Goal: Task Accomplishment & Management: Complete application form

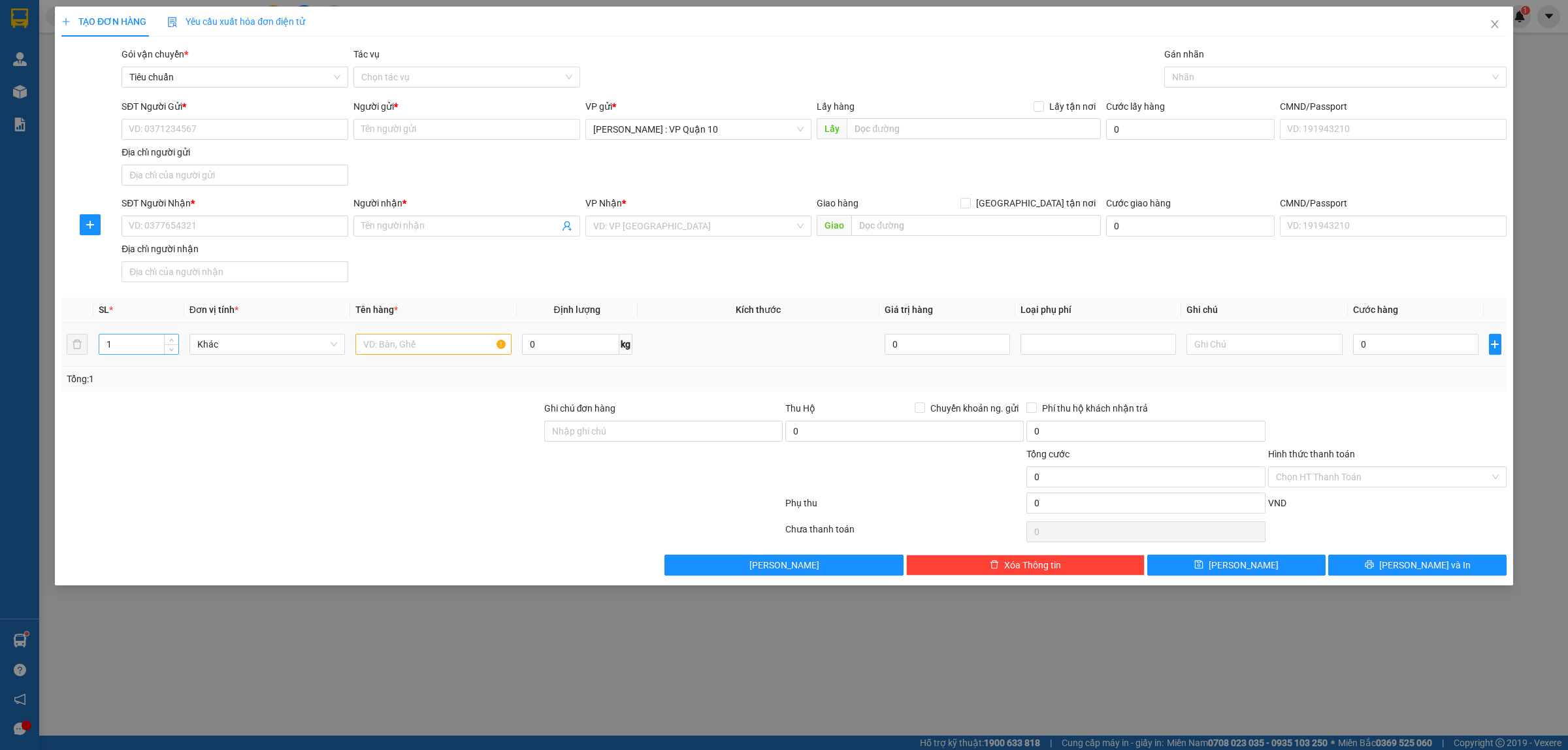
click at [124, 342] on input "1" at bounding box center [139, 344] width 79 height 20
type input "2"
drag, startPoint x: 383, startPoint y: 348, endPoint x: 383, endPoint y: 341, distance: 7.0
click at [383, 348] on input "text" at bounding box center [433, 344] width 155 height 21
type input "2 KIỆN KHUNG GỖ"
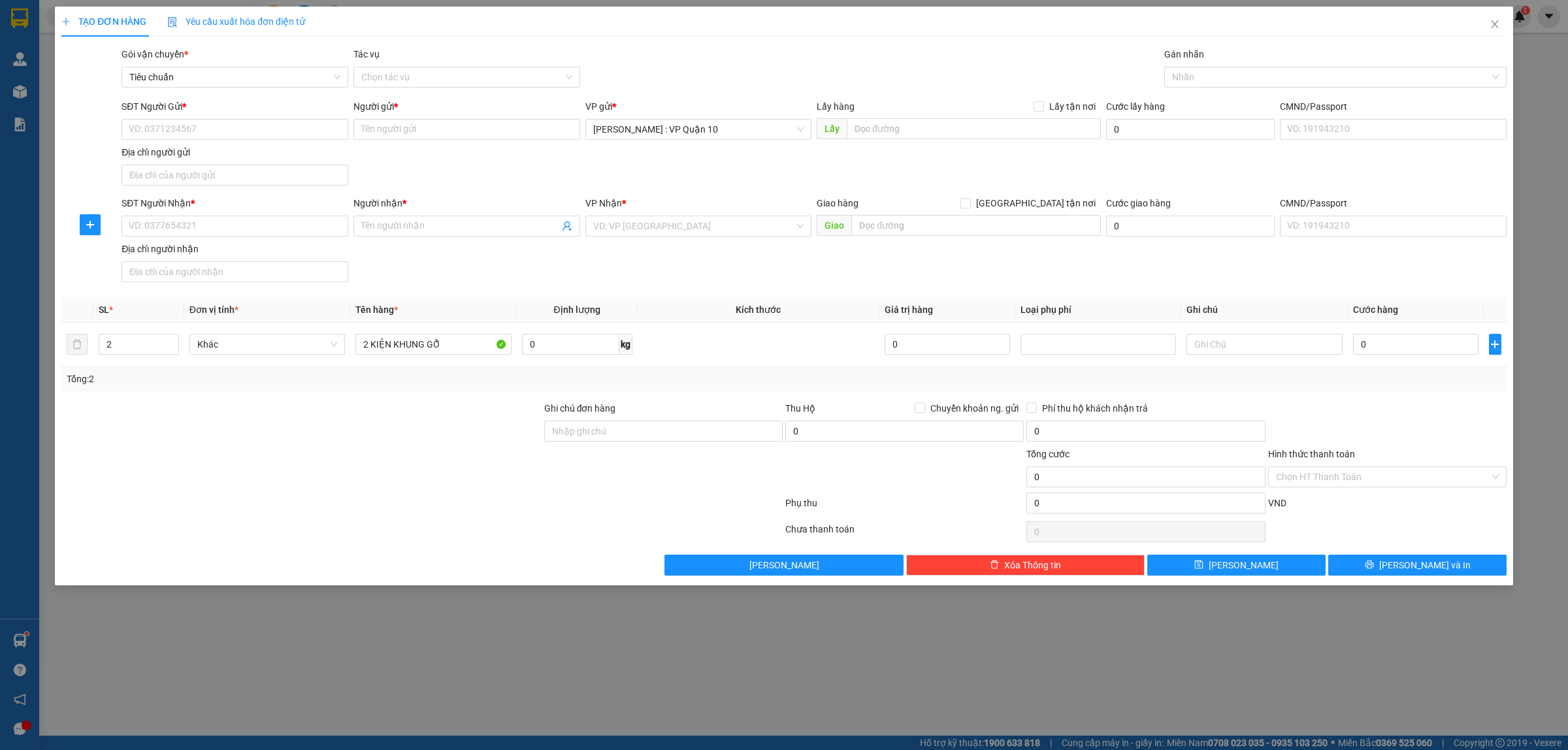
click at [452, 396] on div "Transit Pickup Surcharge Ids Transit Deliver Surcharge Ids Transit Deliver Surc…" at bounding box center [784, 312] width 1446 height 529
click at [591, 433] on input "Ghi chú đơn hàng" at bounding box center [663, 431] width 238 height 21
type input "hàng k bao bể vỡ hư hỏng"
click at [419, 508] on div at bounding box center [422, 505] width 724 height 26
click at [635, 217] on input "search" at bounding box center [694, 226] width 202 height 20
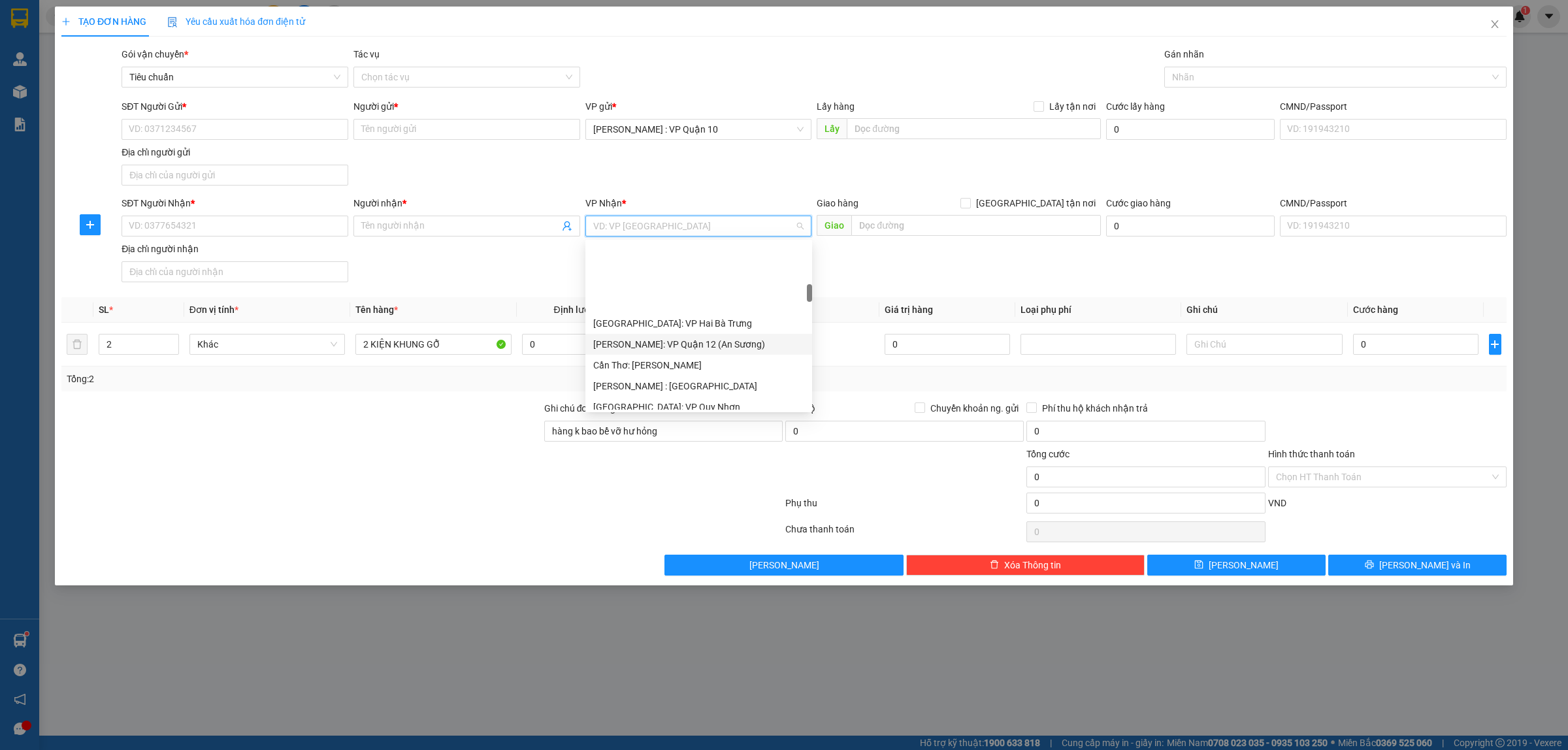
scroll to position [409, 0]
click at [688, 380] on div "[GEOGRAPHIC_DATA]: Kho Văn Điển Thanh Trì" at bounding box center [698, 388] width 227 height 21
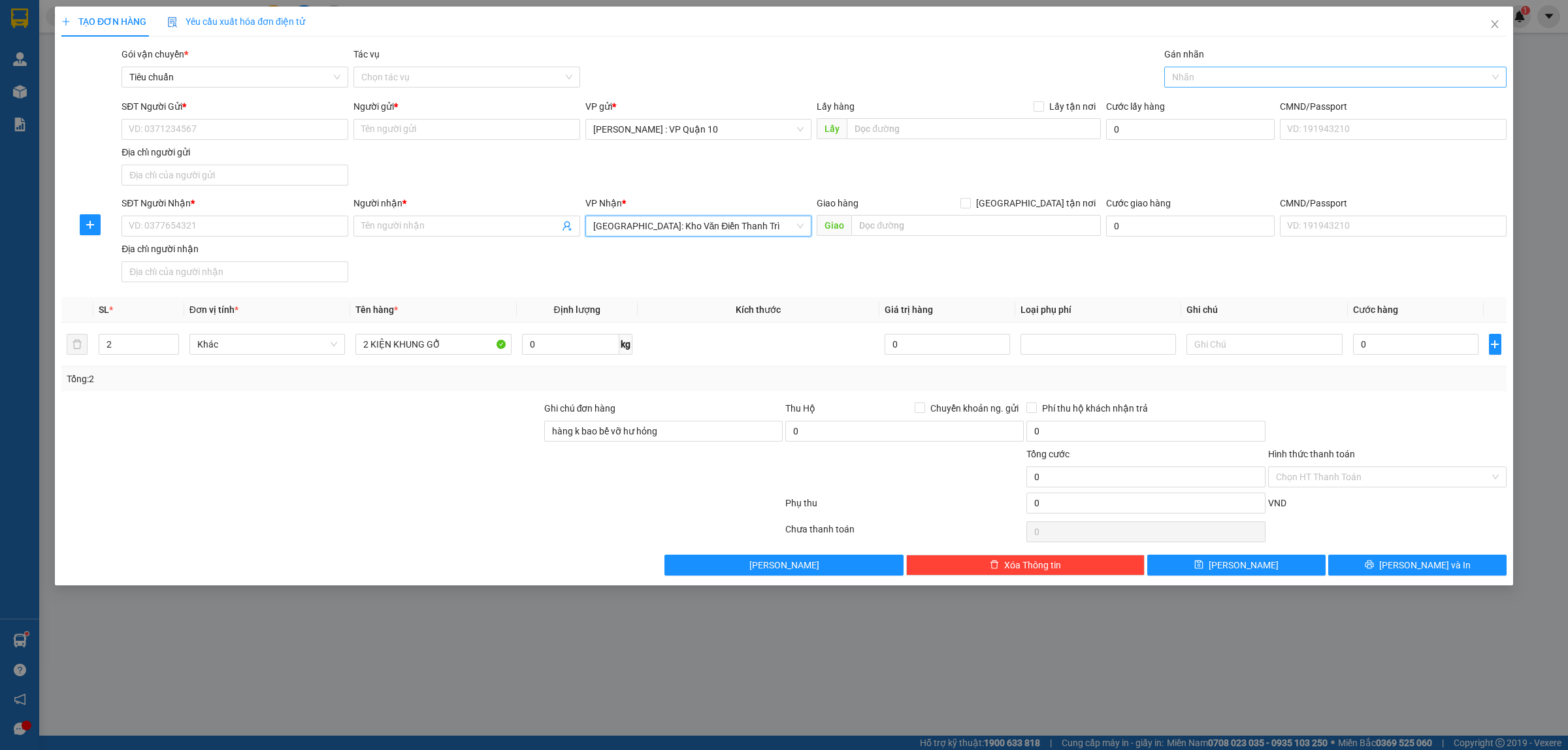
click at [1191, 77] on div at bounding box center [1329, 77] width 323 height 16
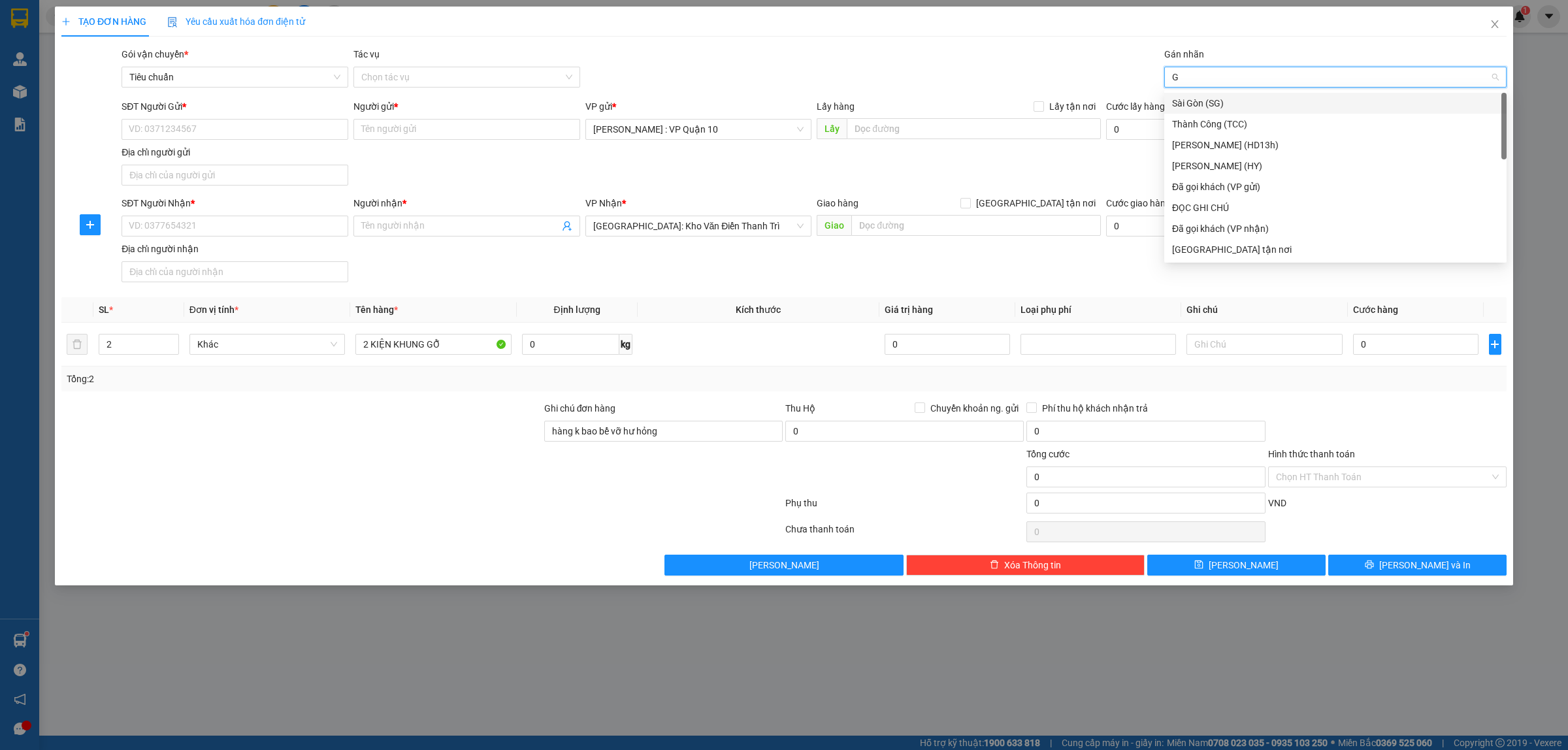
type input "GI"
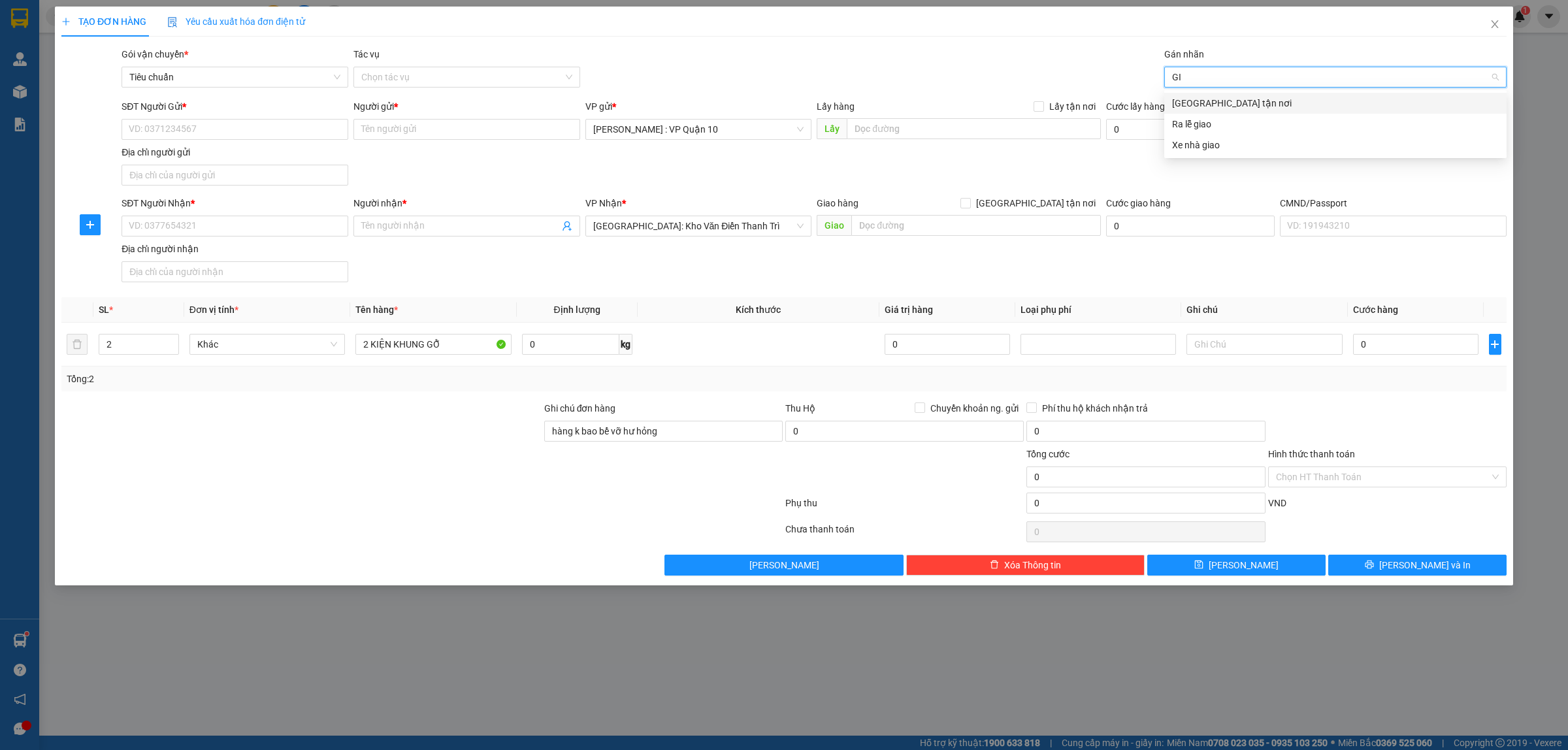
click at [1203, 100] on div "[GEOGRAPHIC_DATA] tận nơi" at bounding box center [1336, 103] width 327 height 14
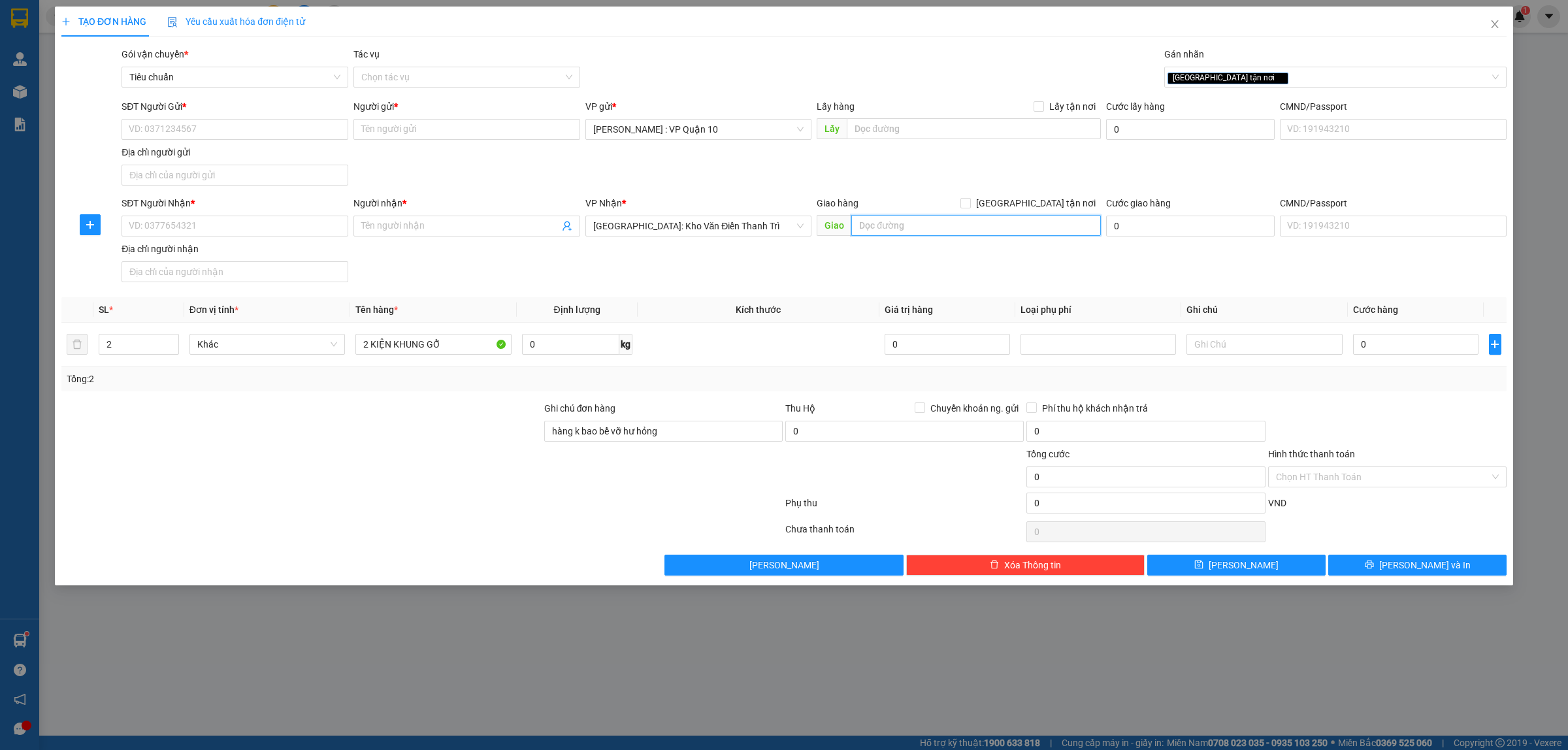
click at [870, 224] on input "text" at bounding box center [976, 225] width 249 height 21
paste input "0938767096"
type input "0"
click at [371, 478] on div at bounding box center [302, 470] width 483 height 46
click at [195, 227] on input "SĐT Người Nhận *" at bounding box center [235, 226] width 227 height 21
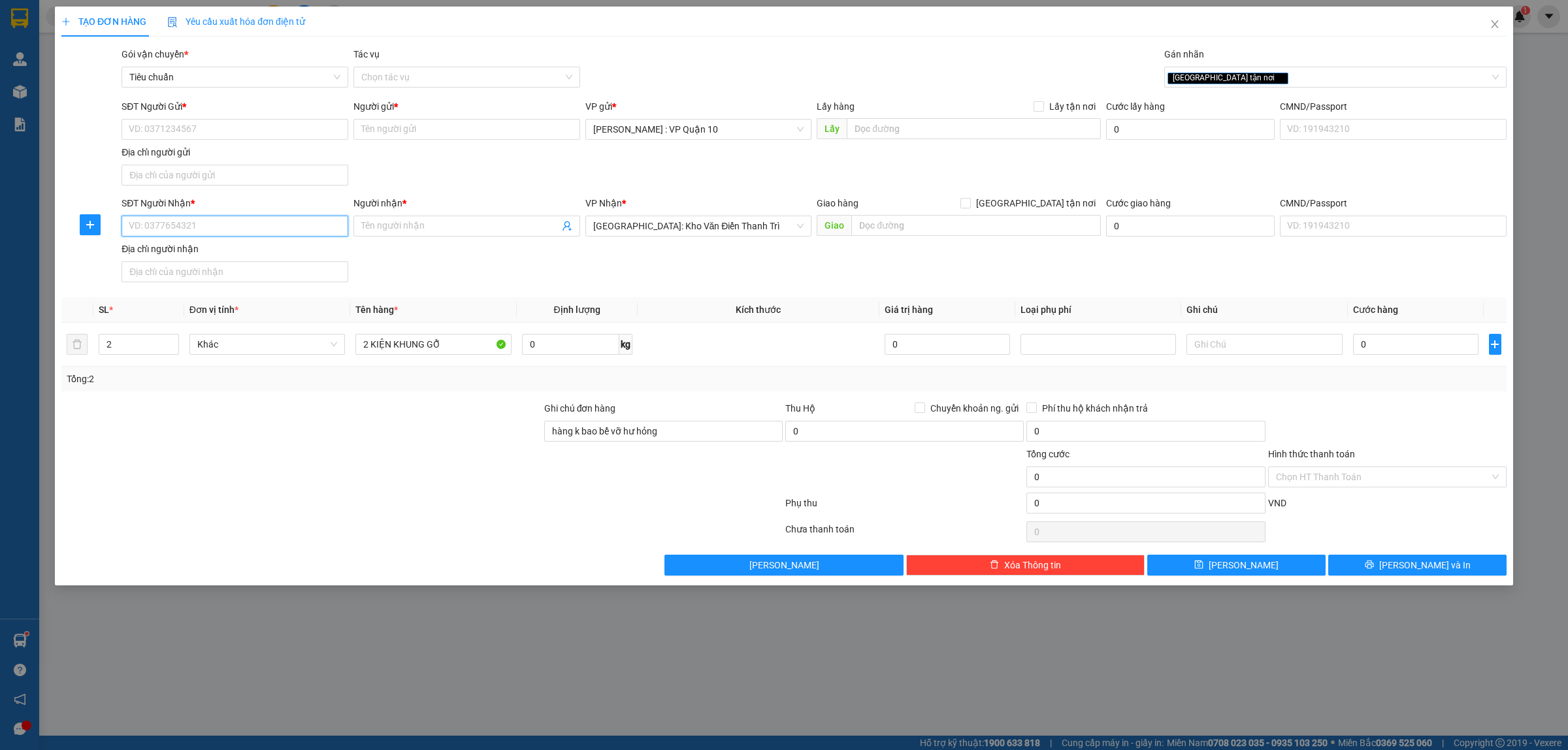
paste input "0938767096"
type input "0938767096"
click at [387, 227] on input "Người nhận *" at bounding box center [460, 226] width 198 height 14
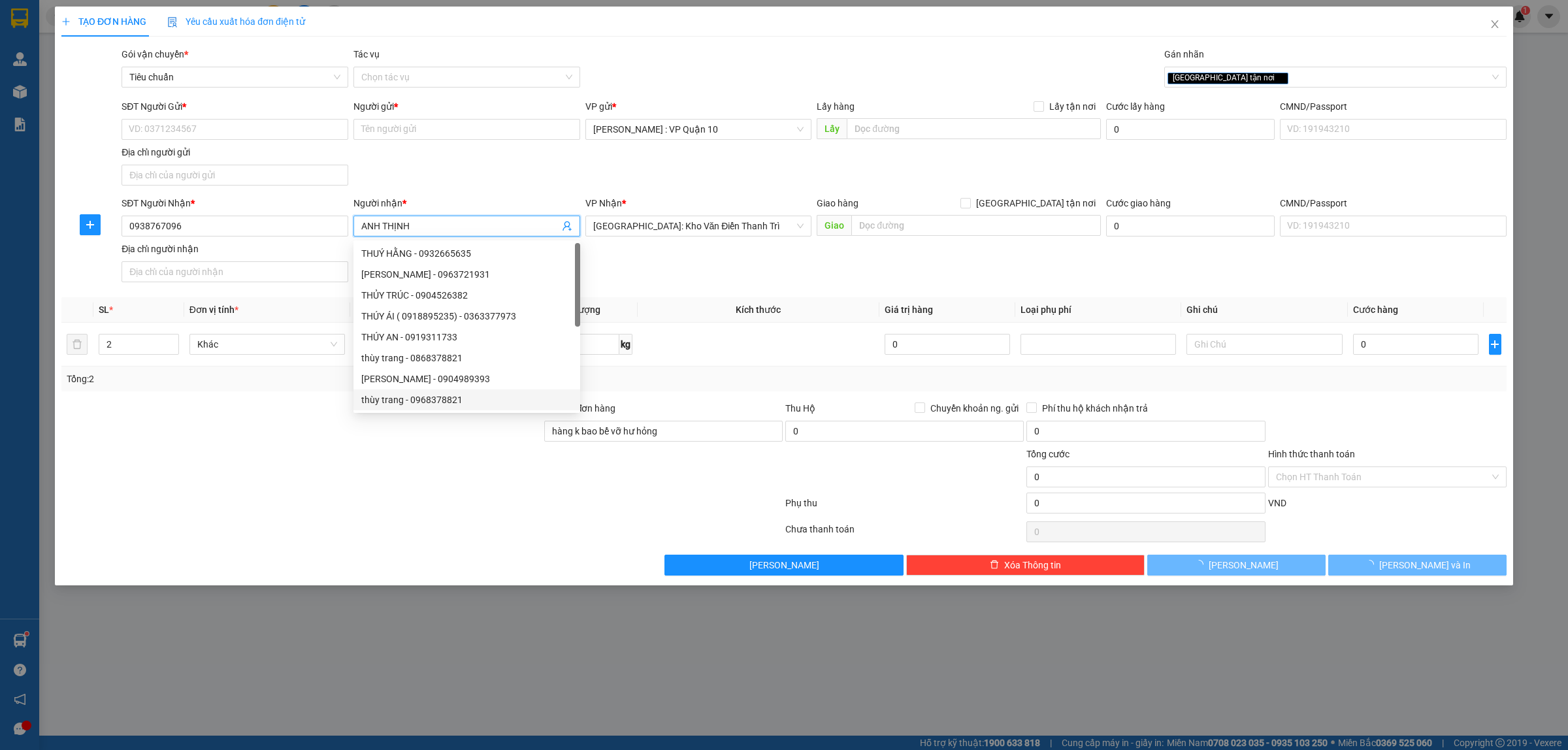
type input "ANH THỊNH"
click at [405, 456] on div at bounding box center [302, 470] width 483 height 46
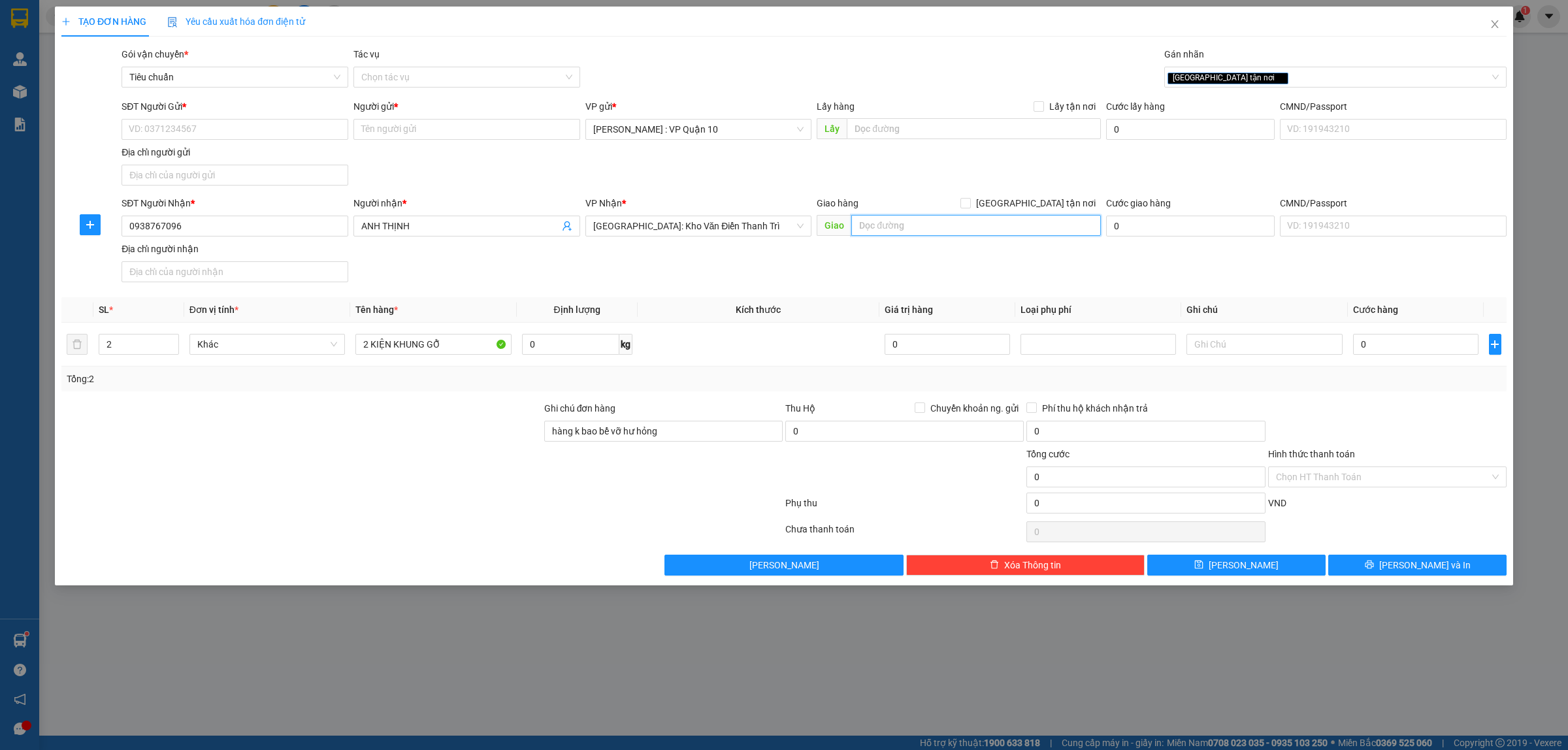
click at [881, 223] on input "text" at bounding box center [976, 225] width 249 height 21
paste input "2 kiện gỗ Anh Thịnh 0938767096 Tòa D Bệnh Viện Đại Học Phenikaa, tổ 5, phường x…"
type input "Tòa D Bệnh Viện Đại Học Phenikaa, tổ 5, phường xuân phương, TP.HN"
click at [970, 201] on input "[GEOGRAPHIC_DATA] tận nơi" at bounding box center [965, 202] width 9 height 9
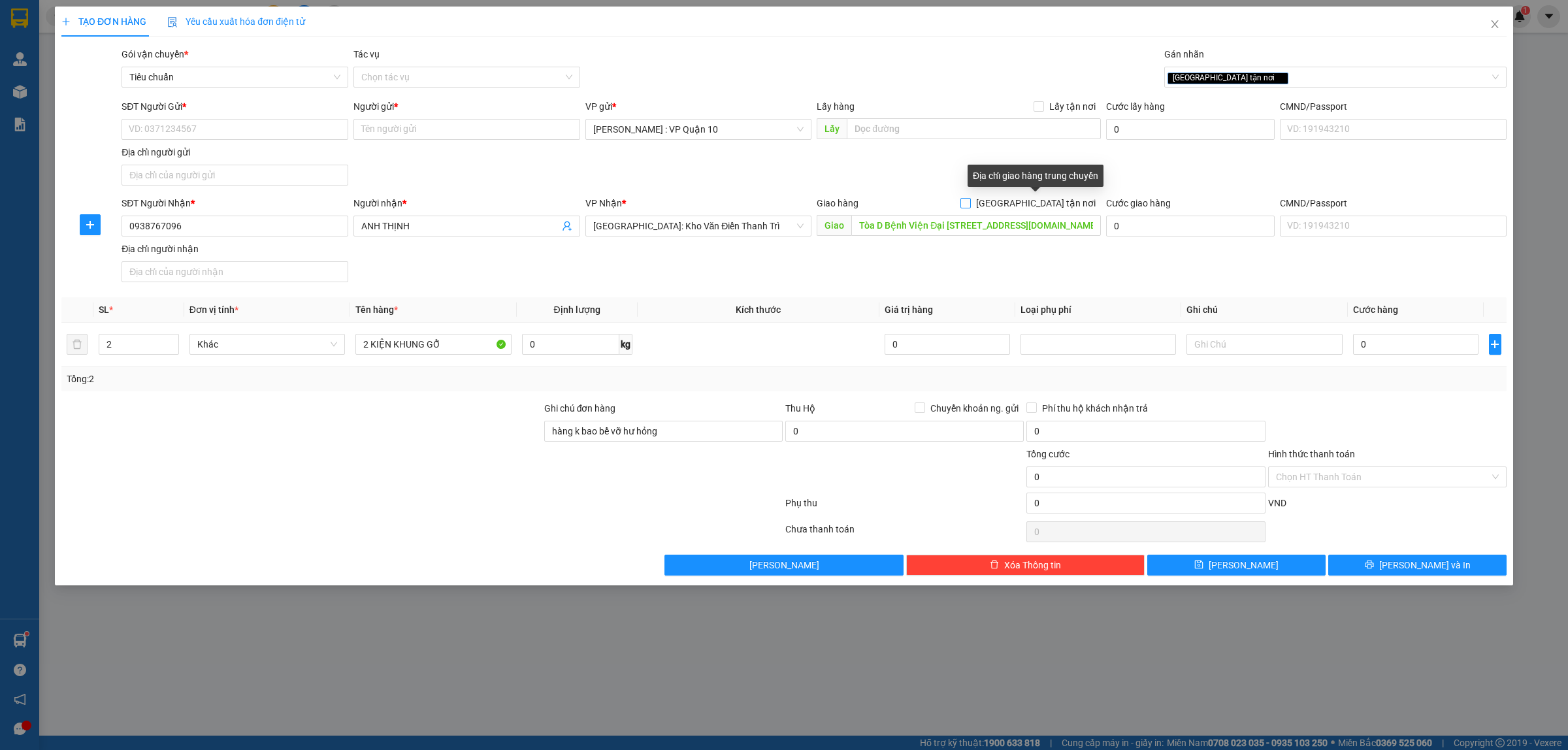
checkbox input "true"
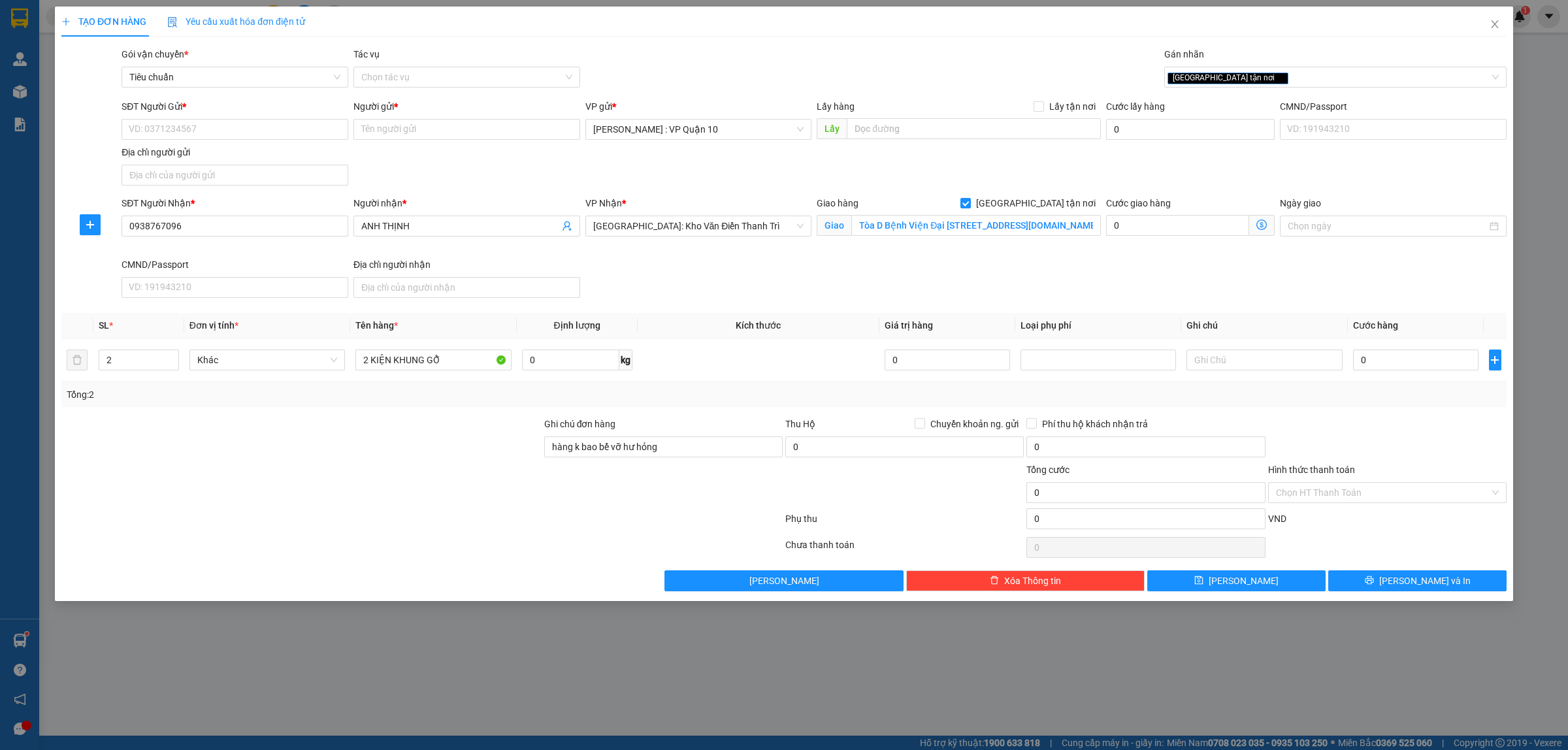
click at [292, 501] on div at bounding box center [302, 486] width 483 height 46
click at [1391, 351] on input "0" at bounding box center [1416, 360] width 126 height 21
type input "40"
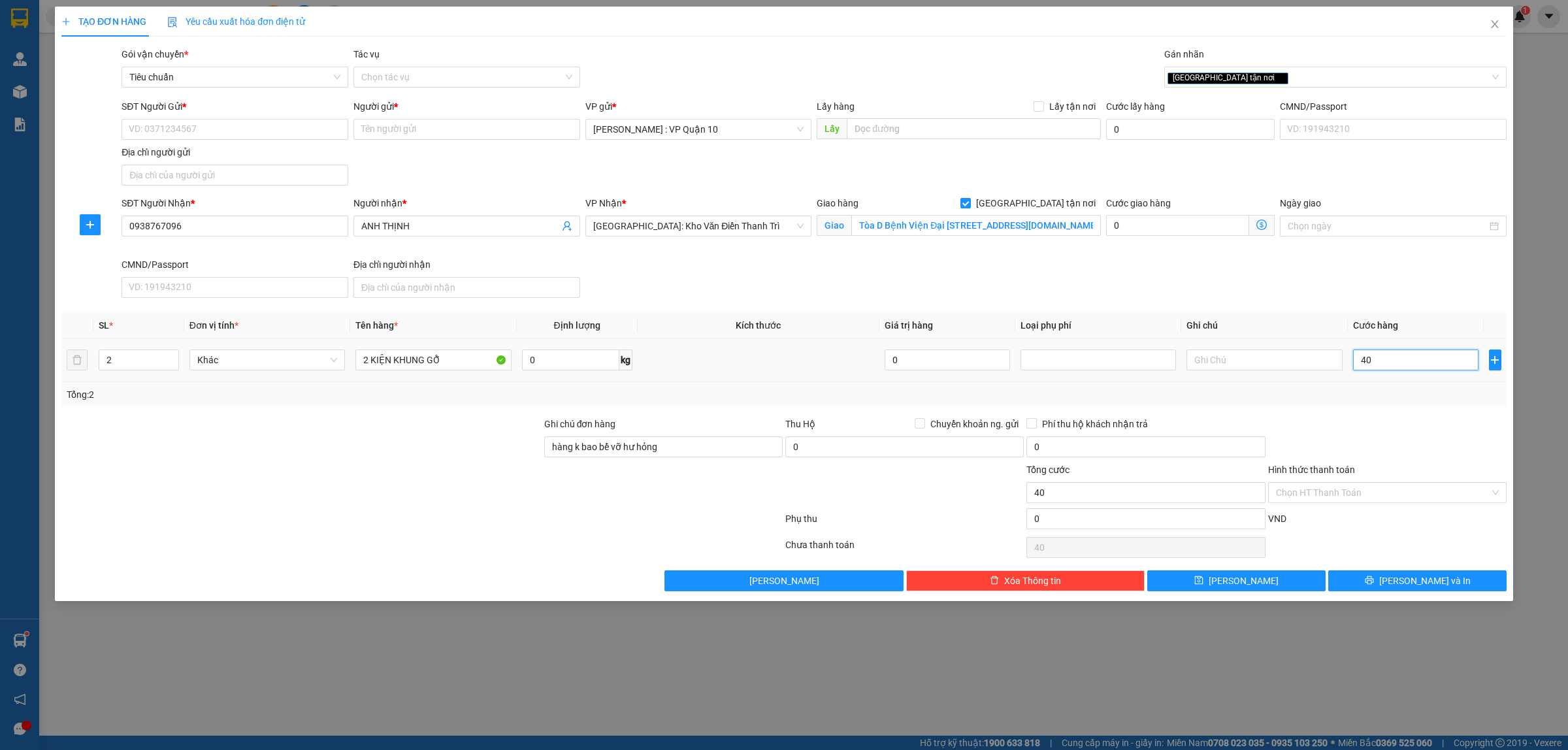
type input "460"
type input "4.600"
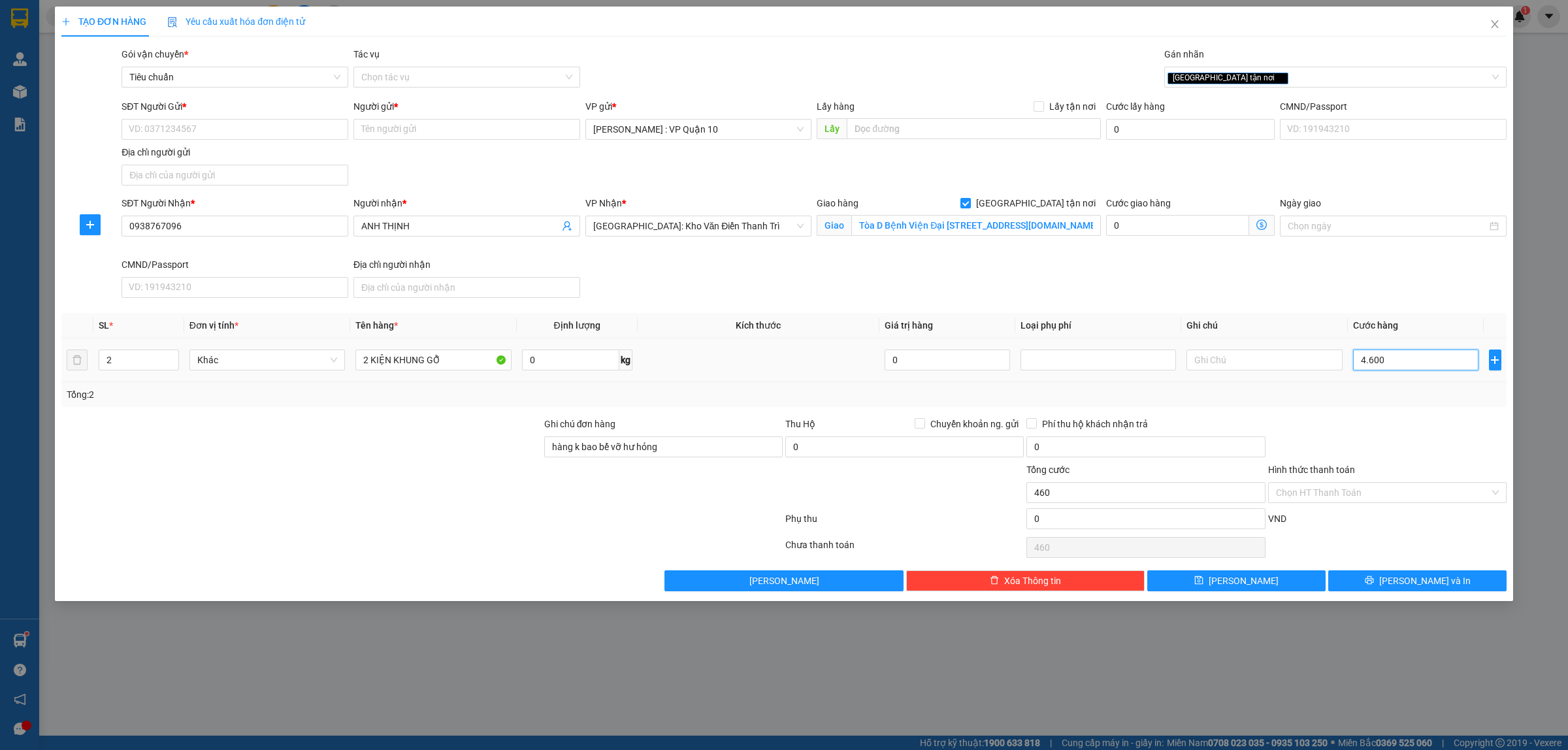
type input "4.600"
type input "46.000"
type input "460.000"
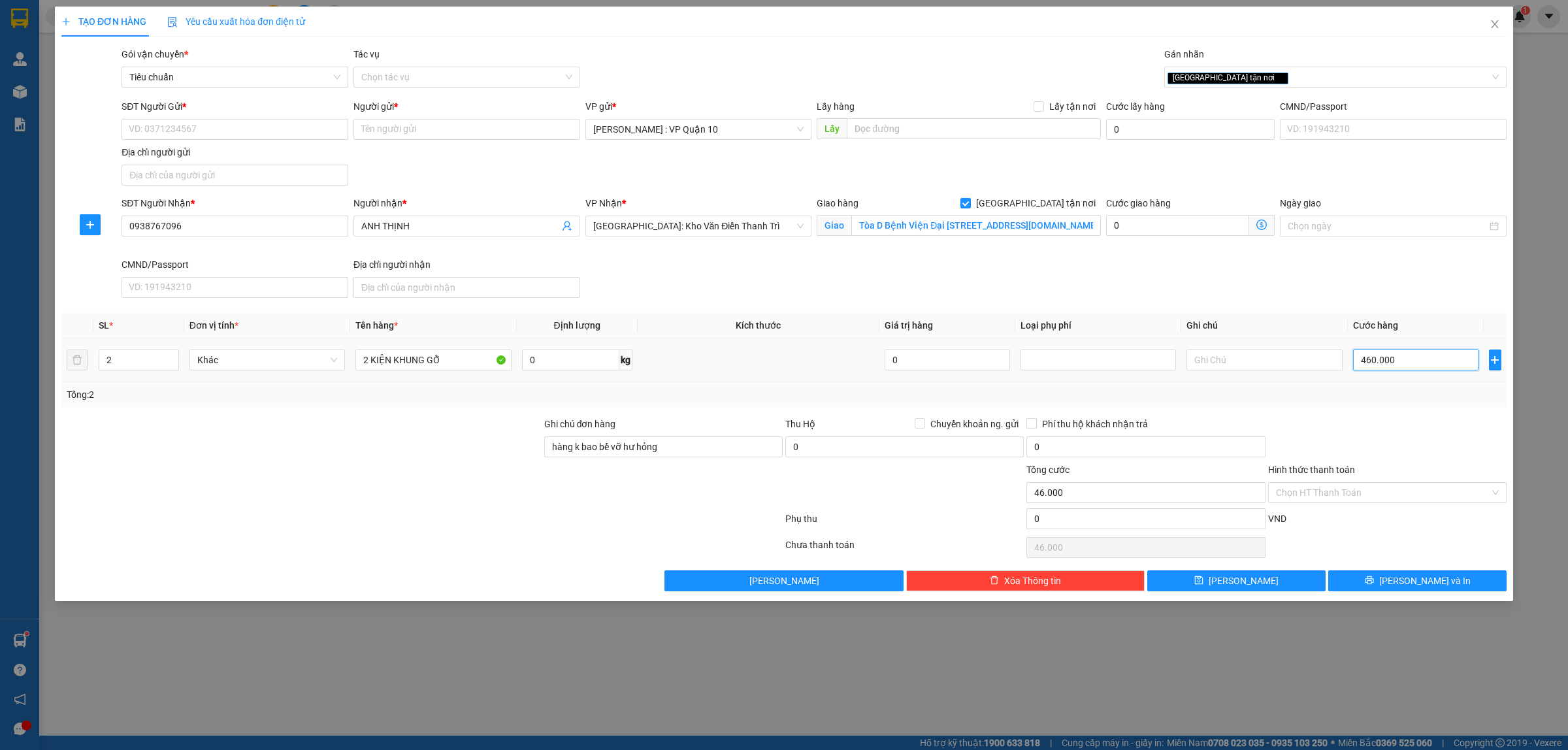
type input "460.000"
click at [503, 510] on div at bounding box center [422, 521] width 724 height 26
click at [350, 462] on div at bounding box center [302, 440] width 483 height 46
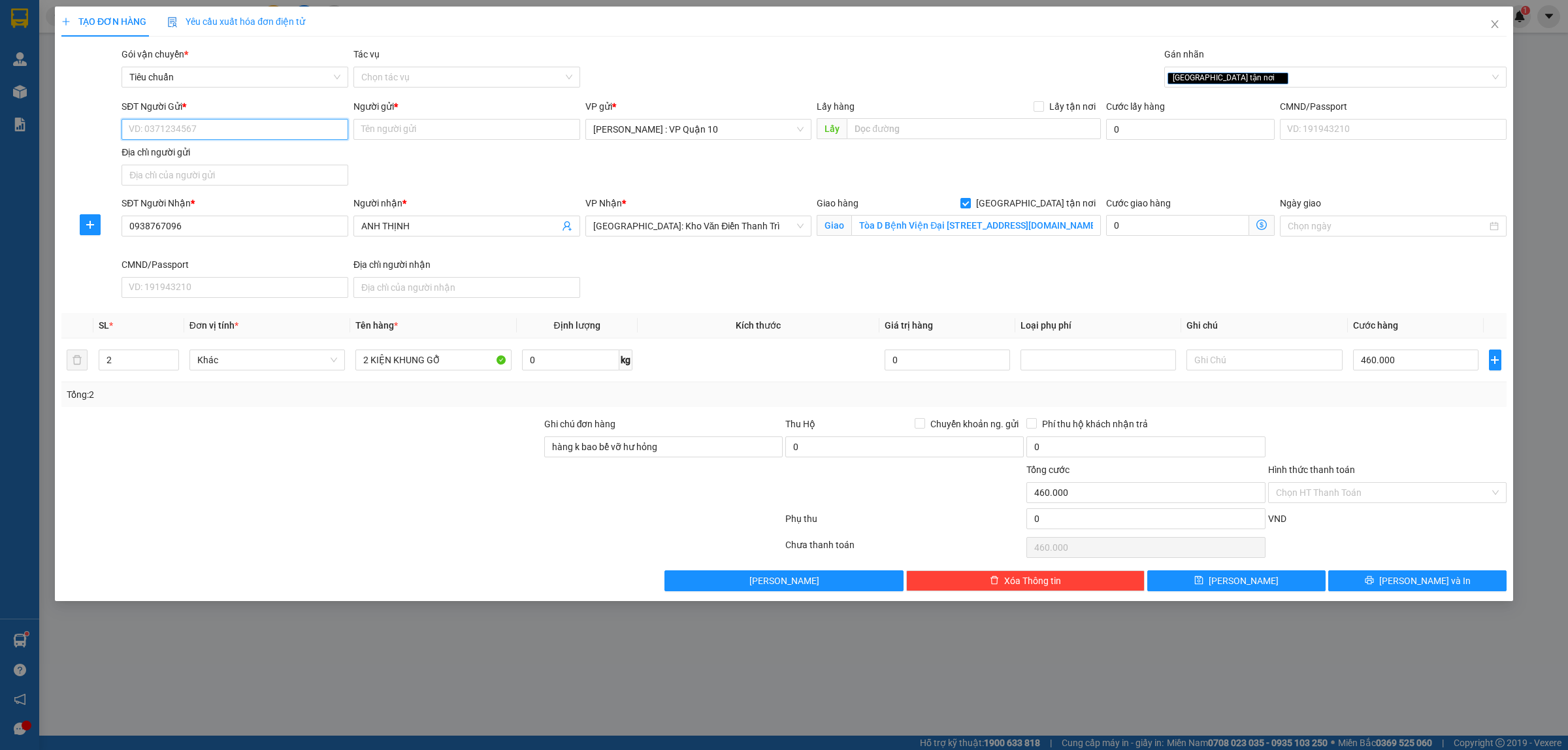
click at [155, 129] on input "SĐT Người Gửi *" at bounding box center [235, 129] width 227 height 21
paste input "036.457.4567"
type input "0364574567"
click at [185, 129] on input "0364574567" at bounding box center [235, 129] width 227 height 21
click at [175, 157] on div "0364574567 - Công Ty Nhà Đỉnh" at bounding box center [234, 156] width 211 height 14
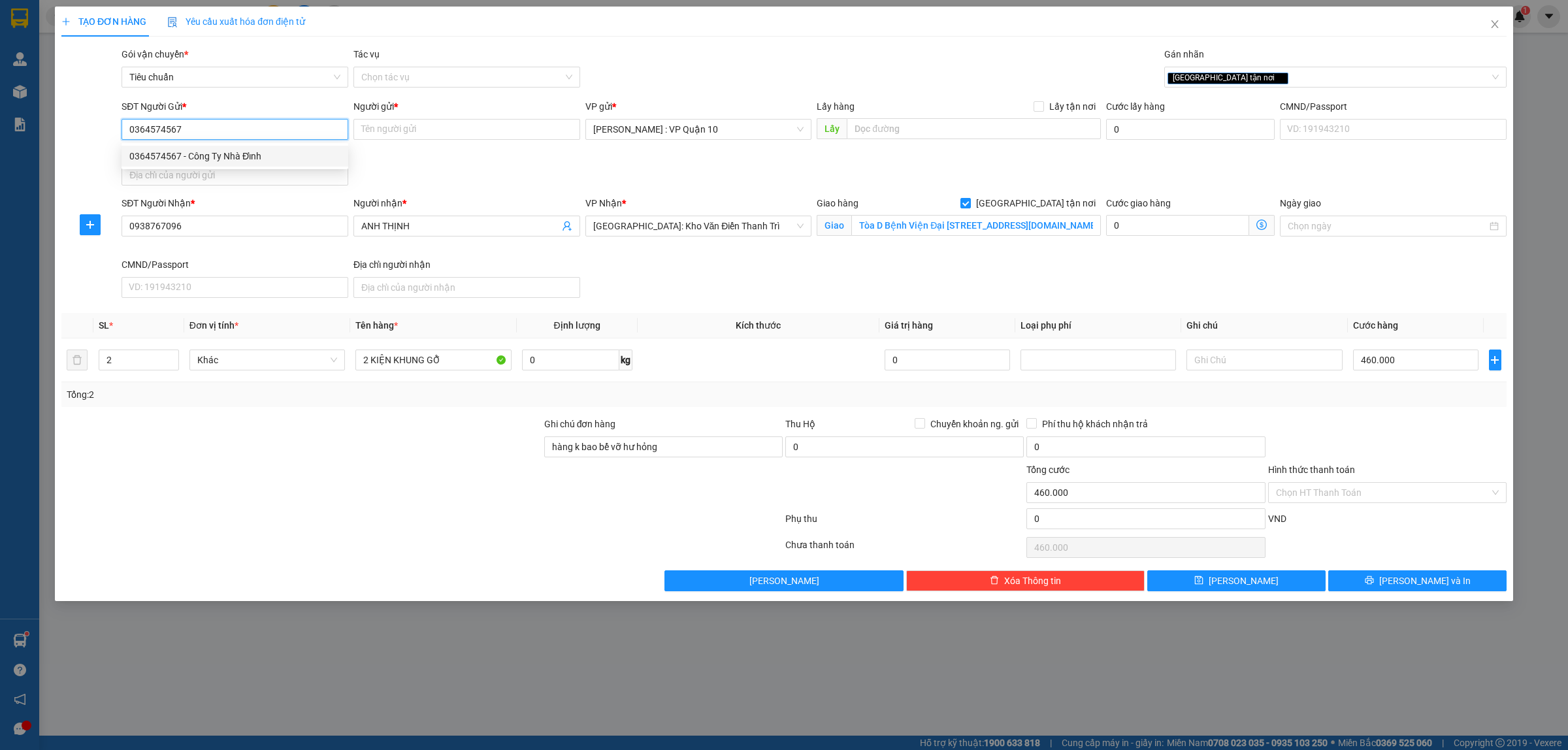
type input "Công Ty Nhà Đỉnh"
type input "0364574567"
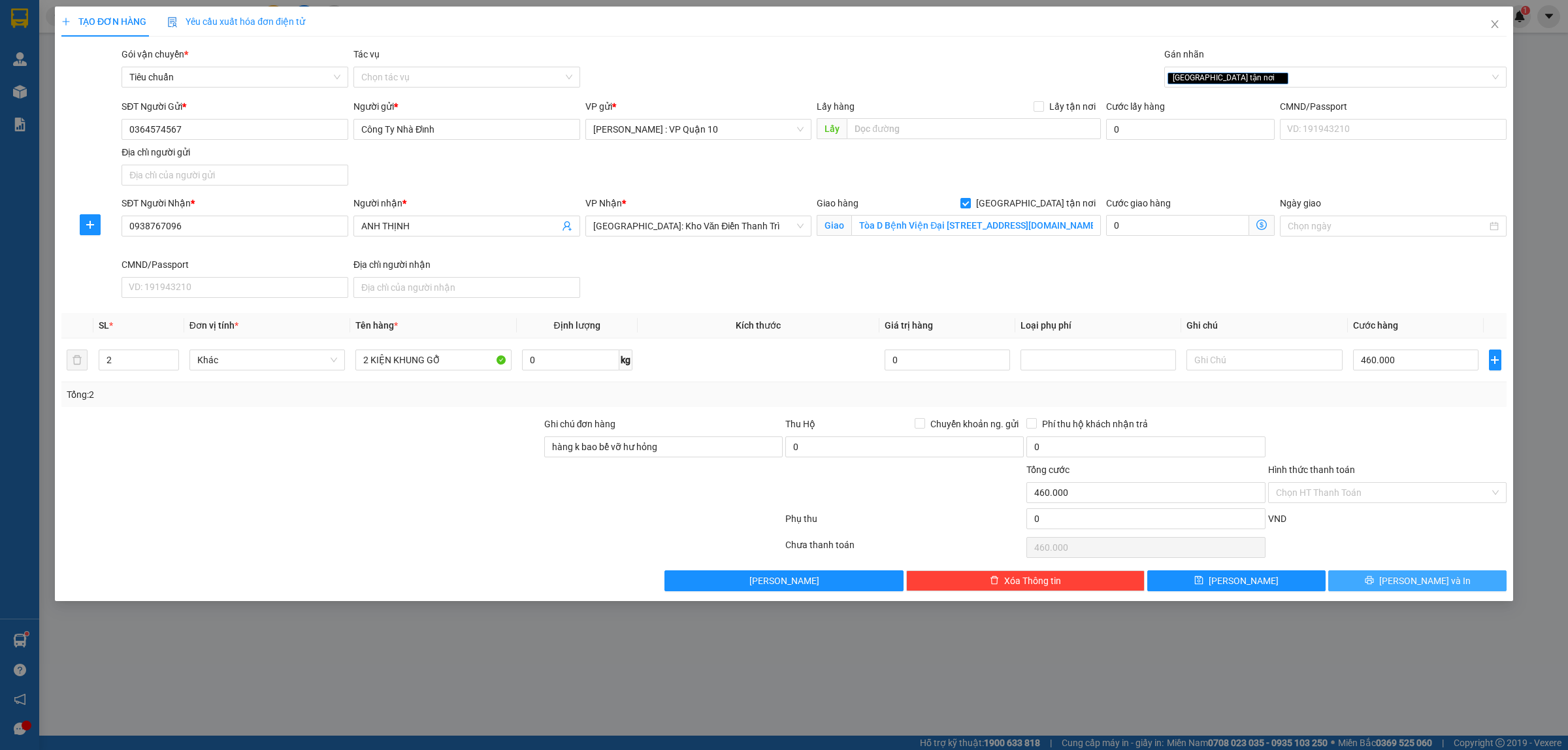
click at [1389, 577] on button "Lưu và In" at bounding box center [1418, 581] width 179 height 21
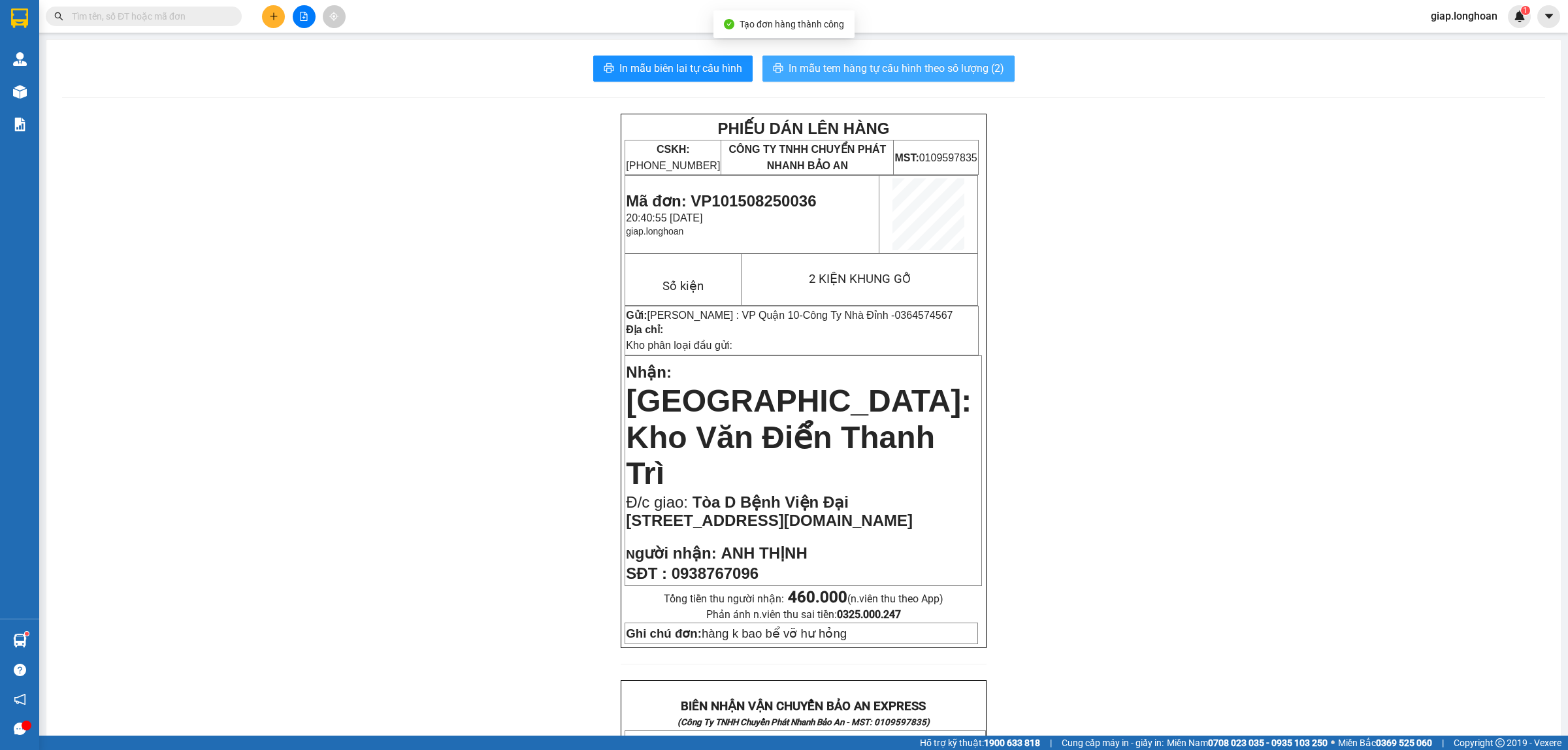
drag, startPoint x: 815, startPoint y: 62, endPoint x: 843, endPoint y: 78, distance: 32.2
click at [819, 63] on span "In mẫu tem hàng tự cấu hình theo số lượng (2)" at bounding box center [896, 69] width 216 height 16
click at [1163, 340] on div "PHIẾU DÁN LÊN HÀNG CSKH: 1900.06.88.33 CÔNG TY TNHH CHUYỂN PHÁT NHANH BẢO AN MS…" at bounding box center [804, 726] width 1484 height 1225
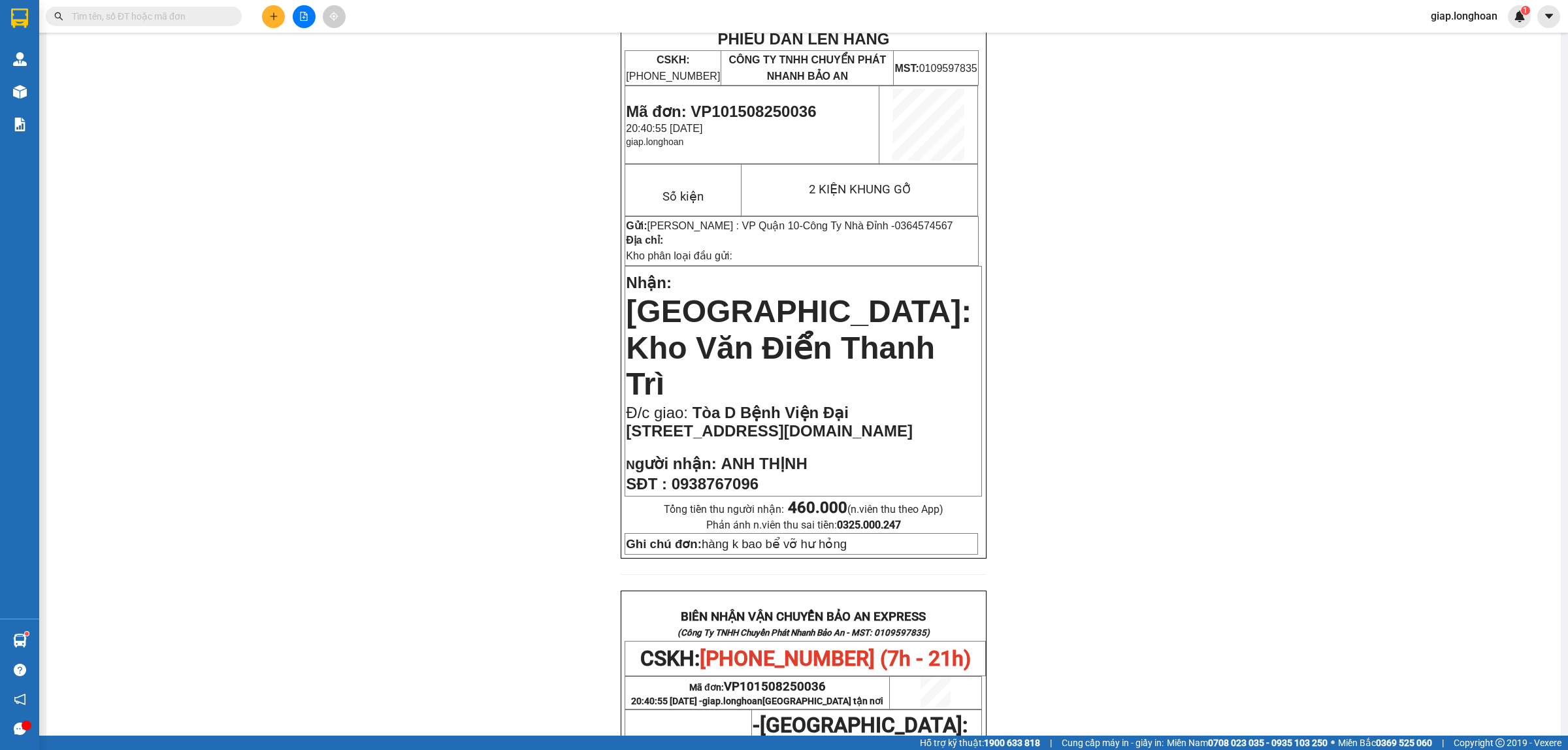
scroll to position [59, 0]
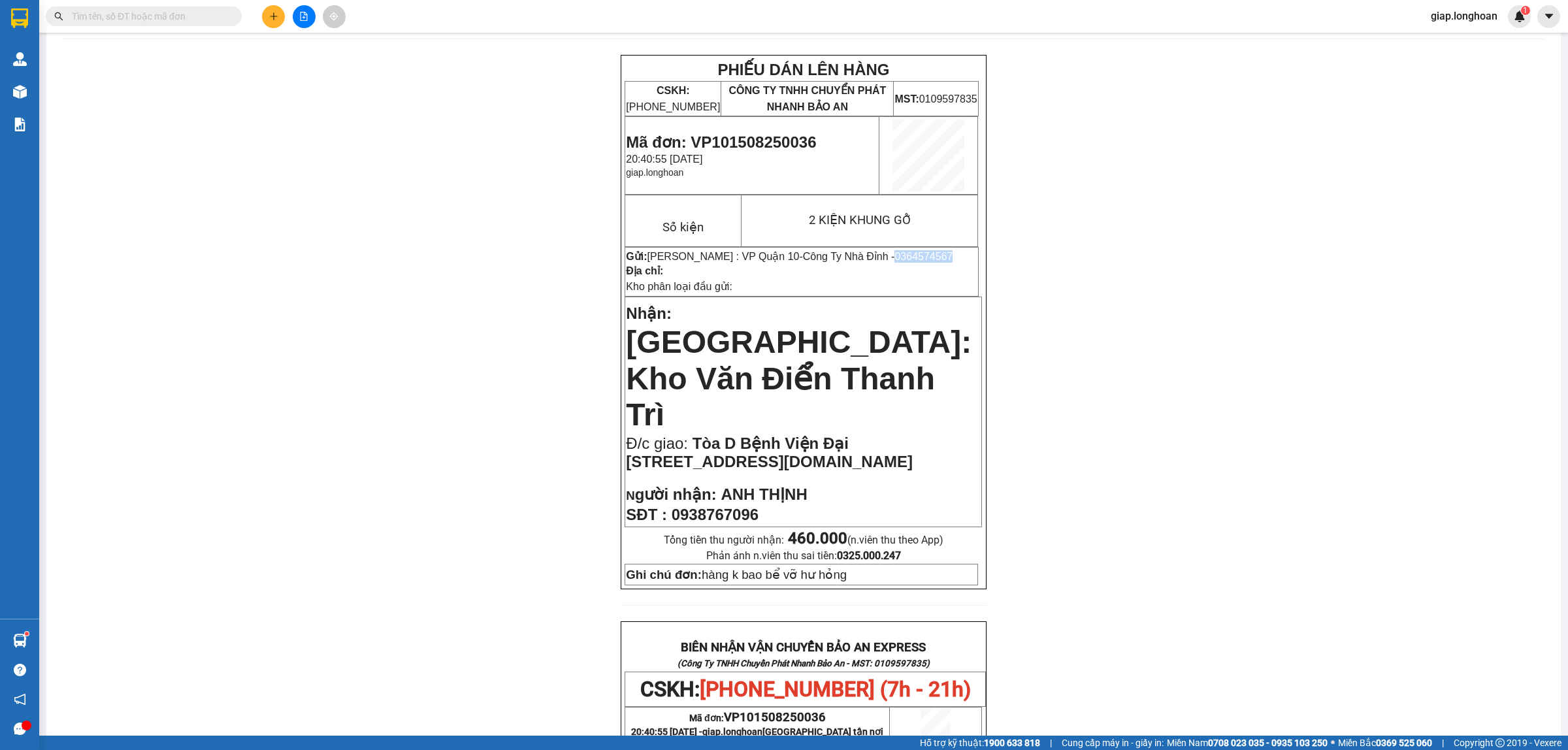
drag, startPoint x: 931, startPoint y: 249, endPoint x: 874, endPoint y: 255, distance: 57.3
click at [874, 255] on td "Gửi: Hồ Chí Minh : VP Quận 10 - Công Ty Nhà Đỉnh - 0364574567 Địa chỉ: Kho phân…" at bounding box center [802, 271] width 354 height 49
copy span "0364574567"
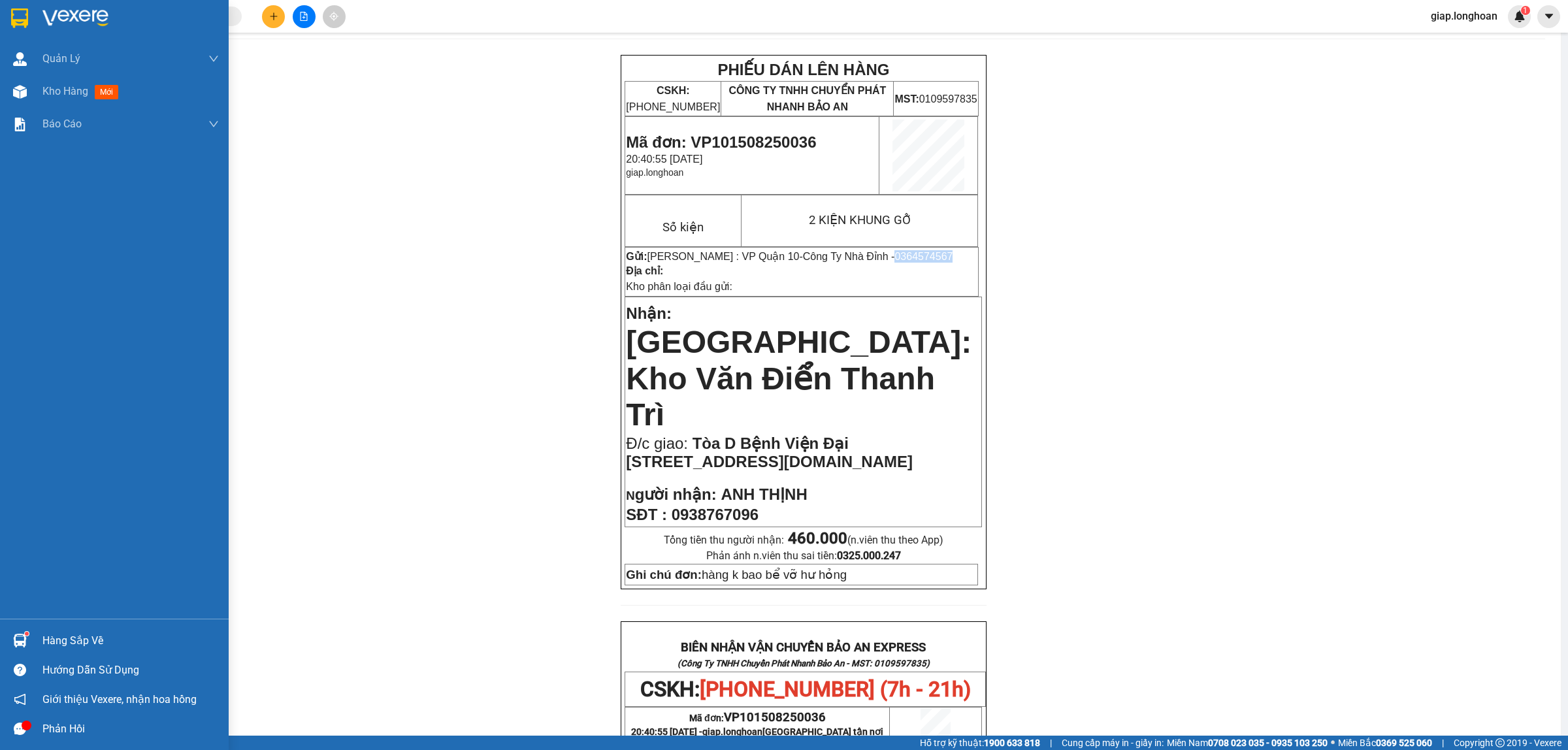
click at [64, 21] on img at bounding box center [76, 18] width 66 height 20
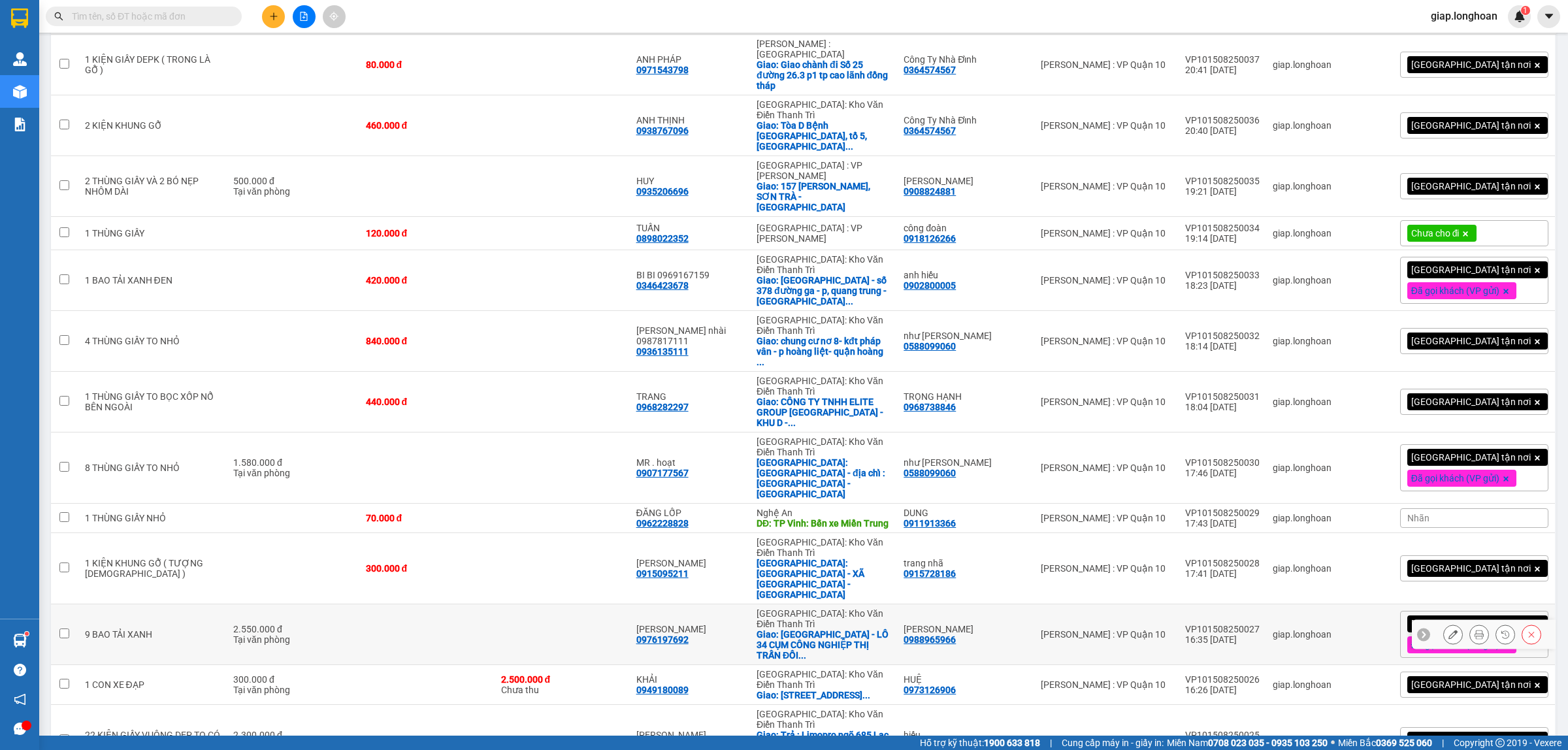
scroll to position [222, 0]
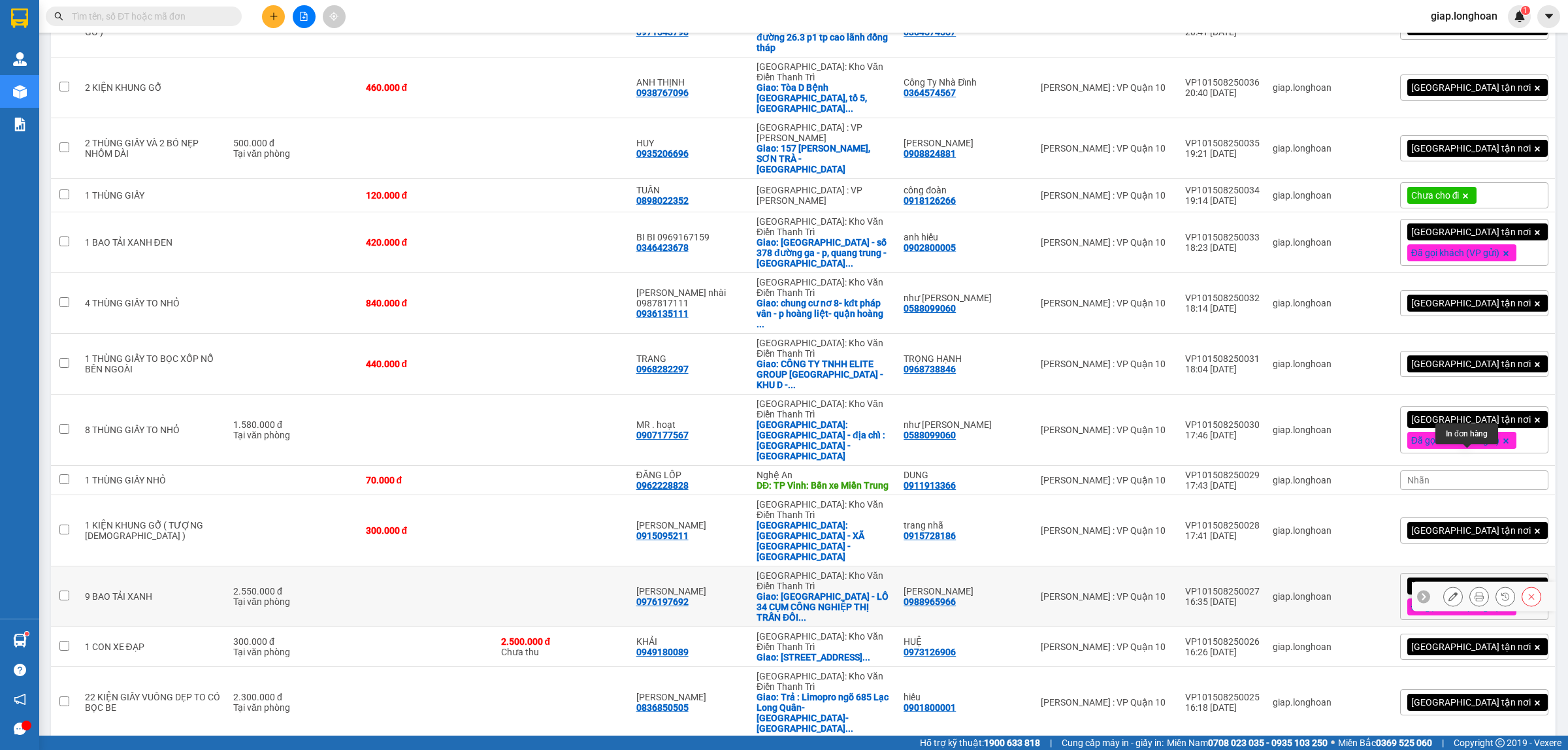
click at [1475, 592] on icon at bounding box center [1479, 596] width 9 height 9
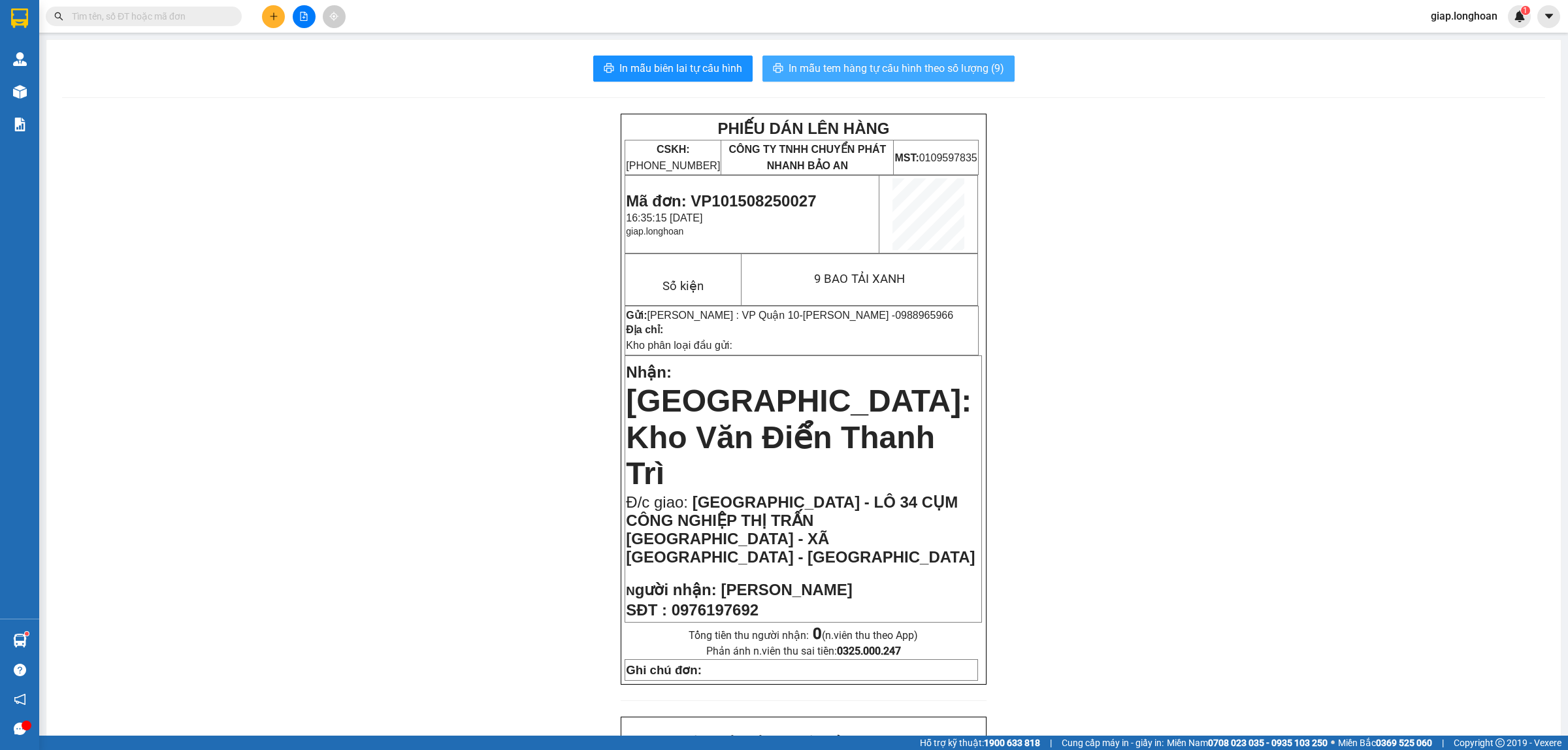
click at [871, 64] on span "In mẫu tem hàng tự cấu hình theo số lượng (9)" at bounding box center [896, 69] width 216 height 16
drag, startPoint x: 1168, startPoint y: 311, endPoint x: 1033, endPoint y: 95, distance: 254.7
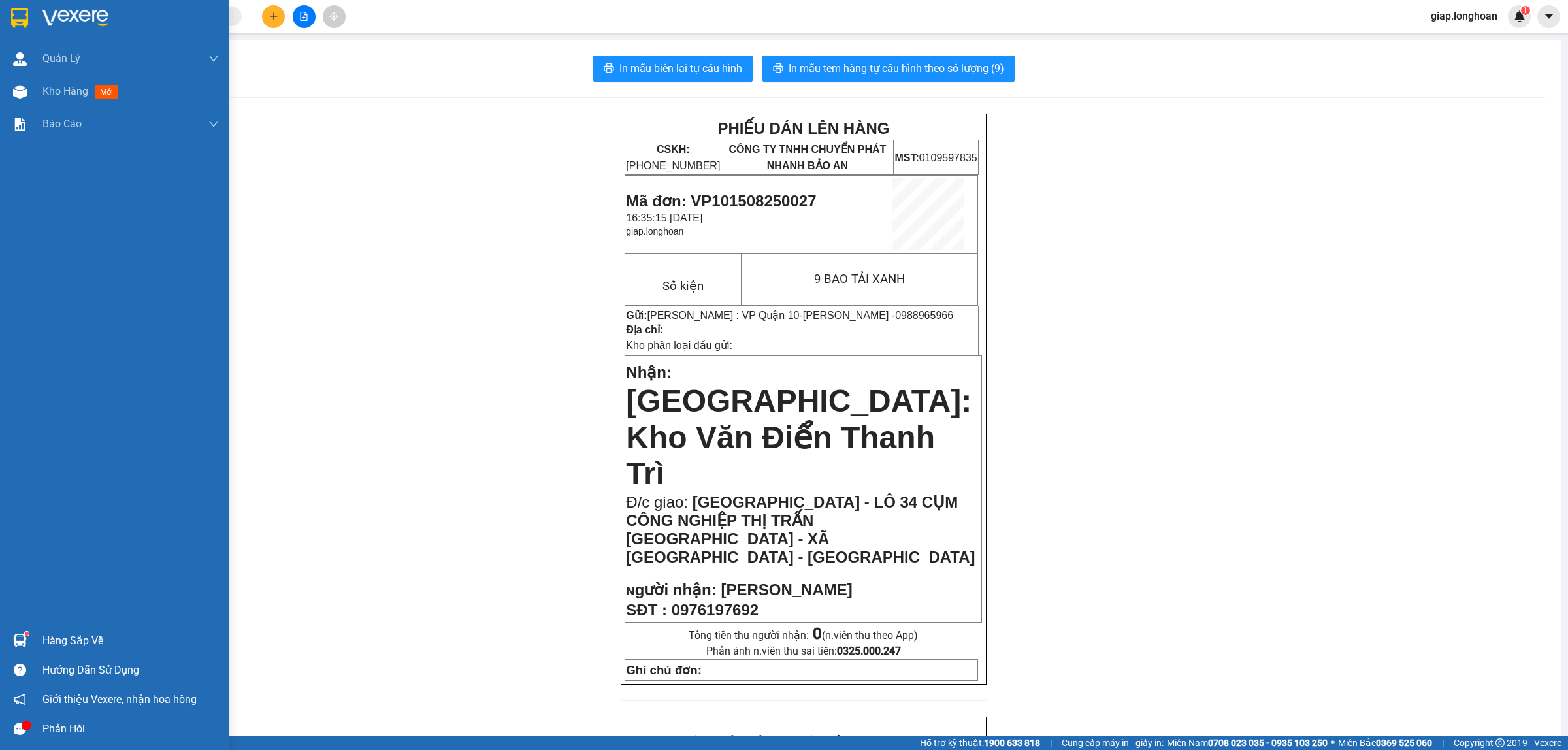
click at [78, 18] on img at bounding box center [76, 18] width 66 height 20
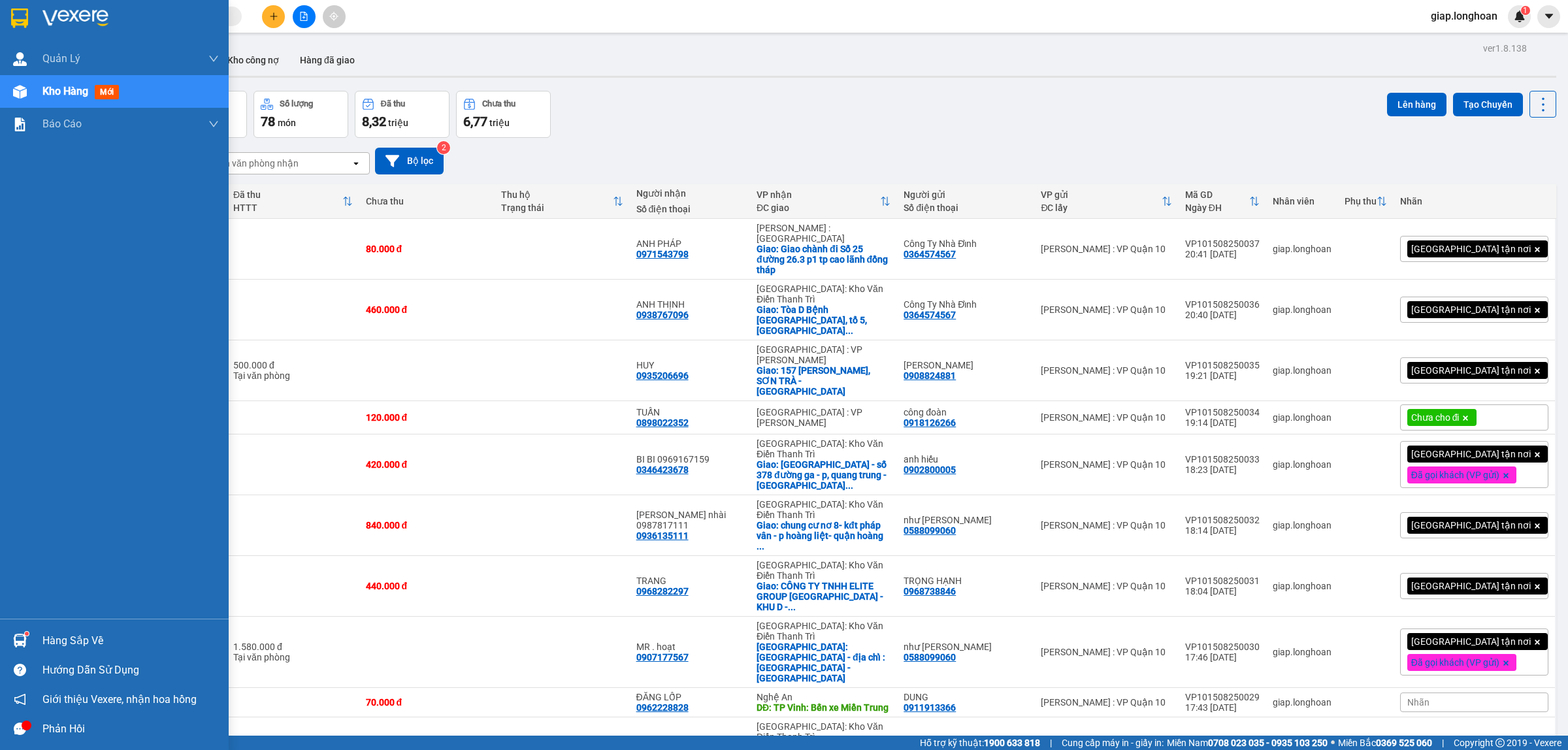
click at [60, 10] on img at bounding box center [76, 18] width 66 height 20
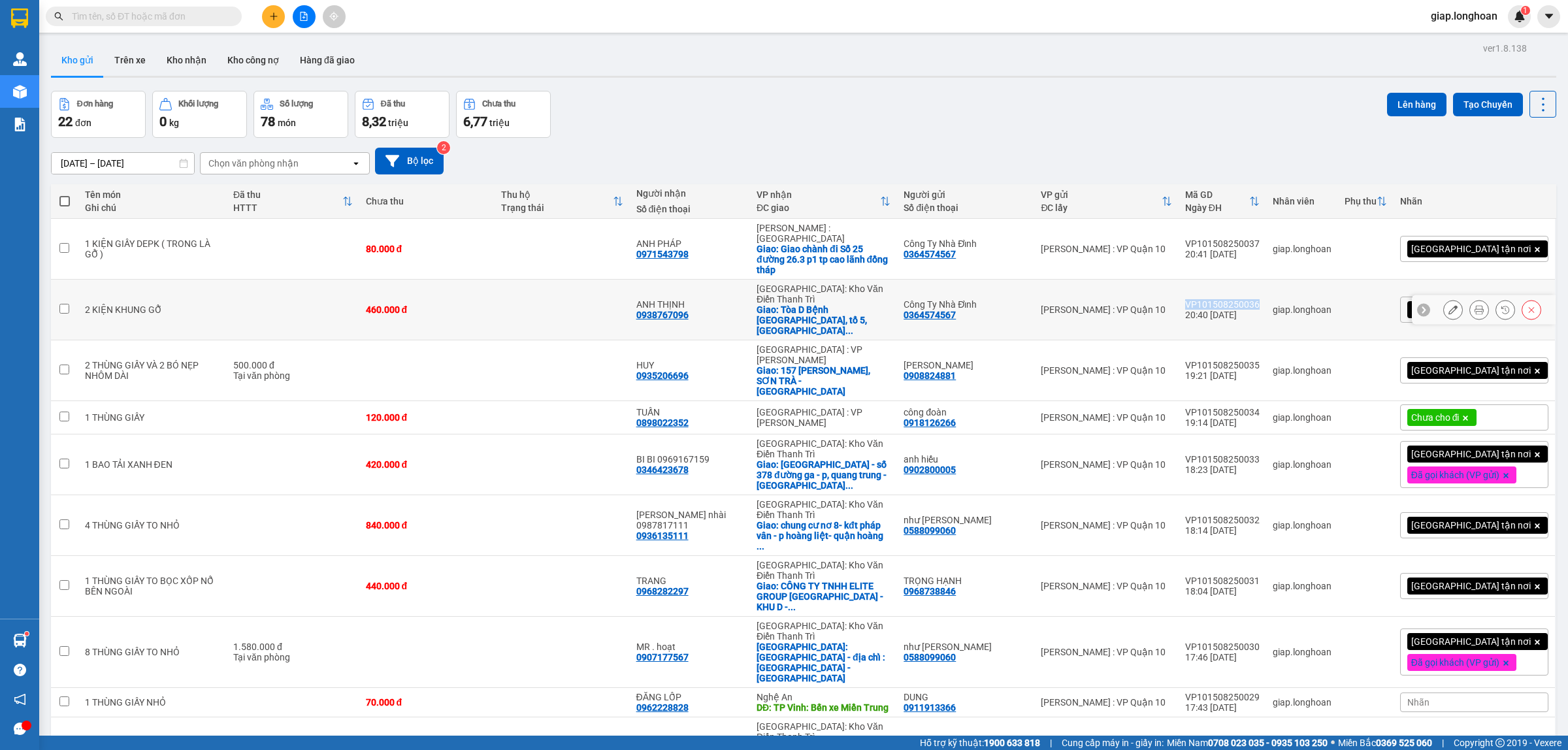
drag, startPoint x: 1281, startPoint y: 277, endPoint x: 1207, endPoint y: 279, distance: 74.0
click at [1207, 280] on td "VP101508250036 20:40 15/08" at bounding box center [1222, 310] width 87 height 60
checkbox input "true"
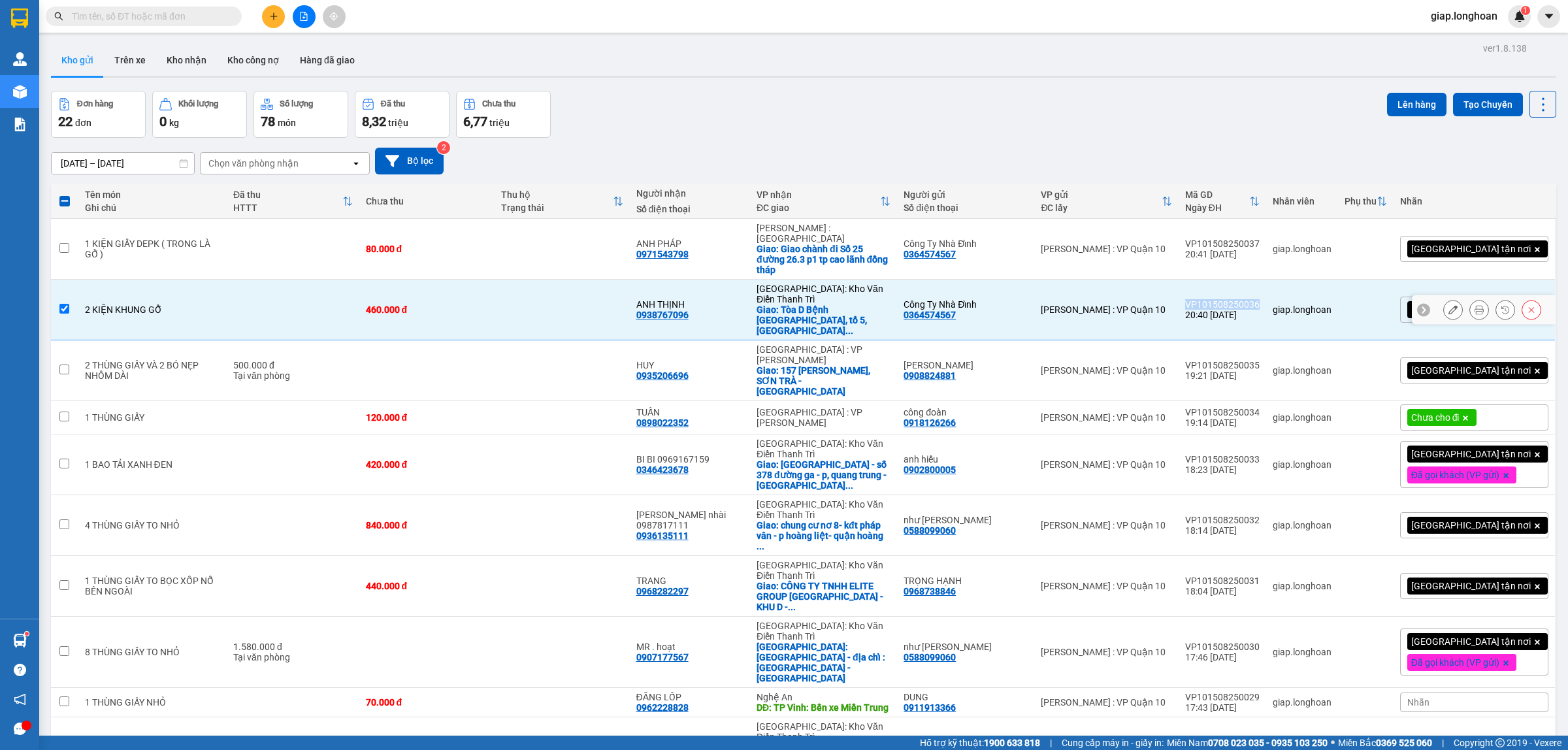
copy div "VP101508250036"
drag, startPoint x: 1274, startPoint y: 233, endPoint x: 1209, endPoint y: 239, distance: 65.3
click at [1209, 239] on td "VP101508250037 20:41 15/08" at bounding box center [1222, 249] width 87 height 60
checkbox input "true"
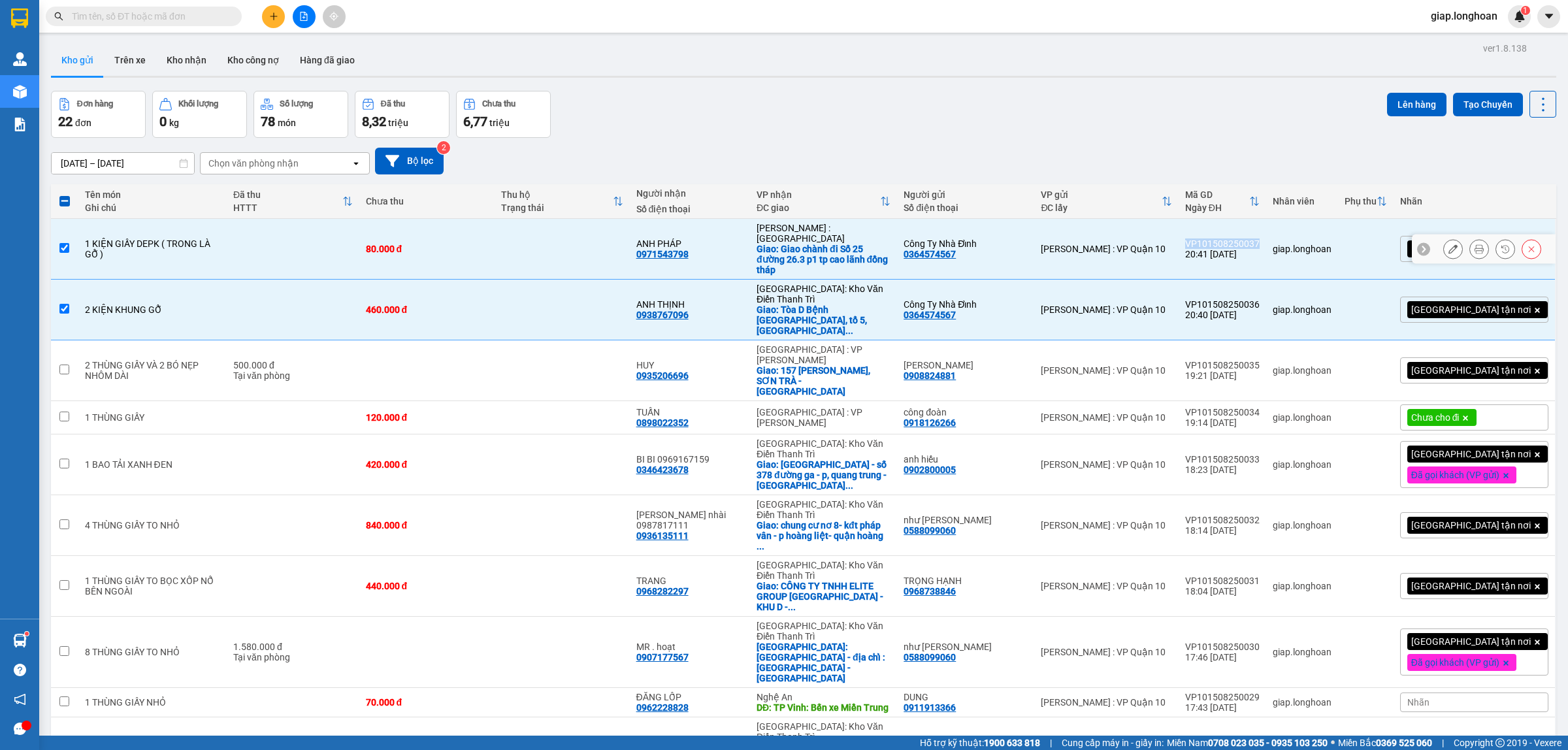
copy div "VP101508250037"
click at [556, 282] on td at bounding box center [562, 310] width 135 height 60
checkbox input "false"
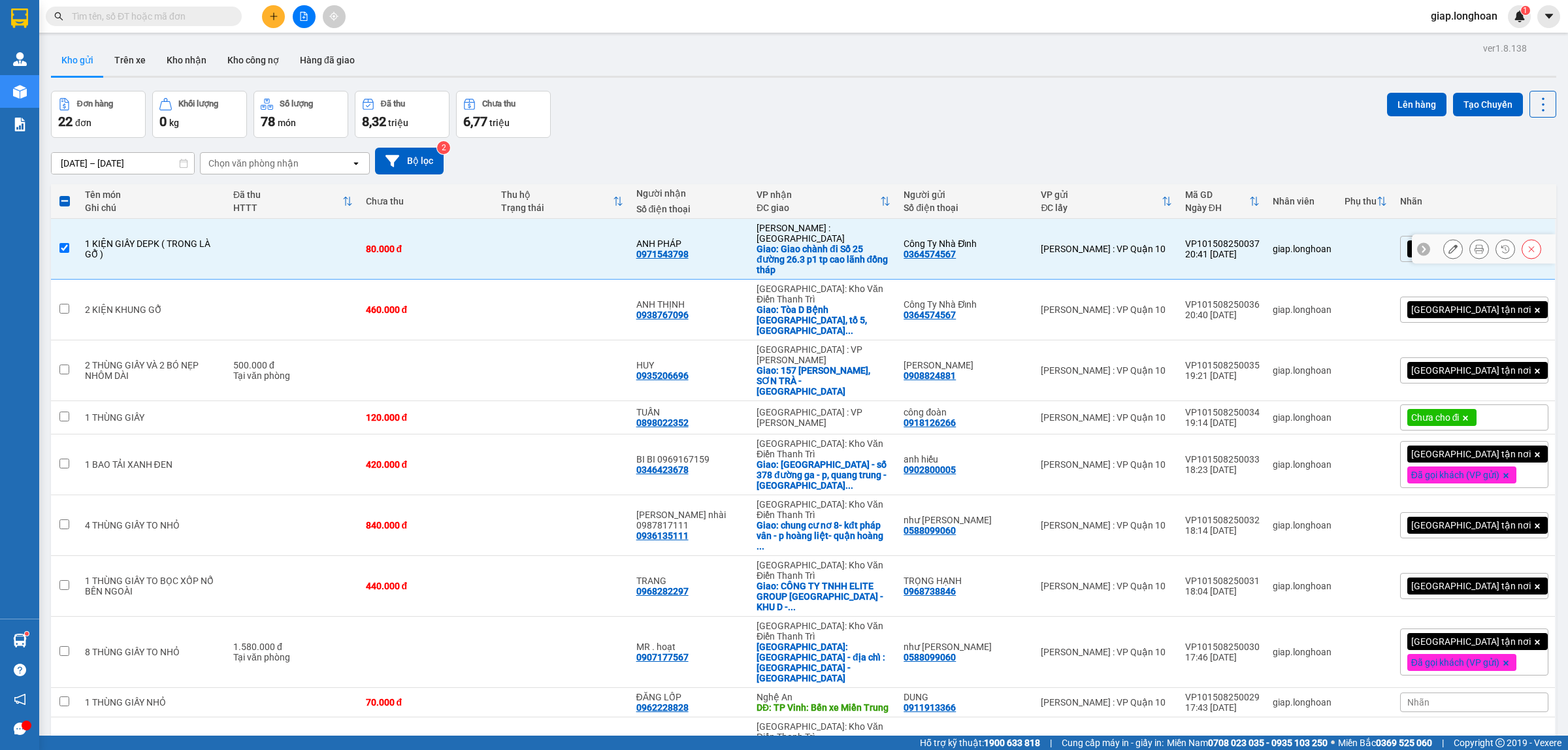
click at [558, 244] on td at bounding box center [562, 249] width 135 height 60
checkbox input "false"
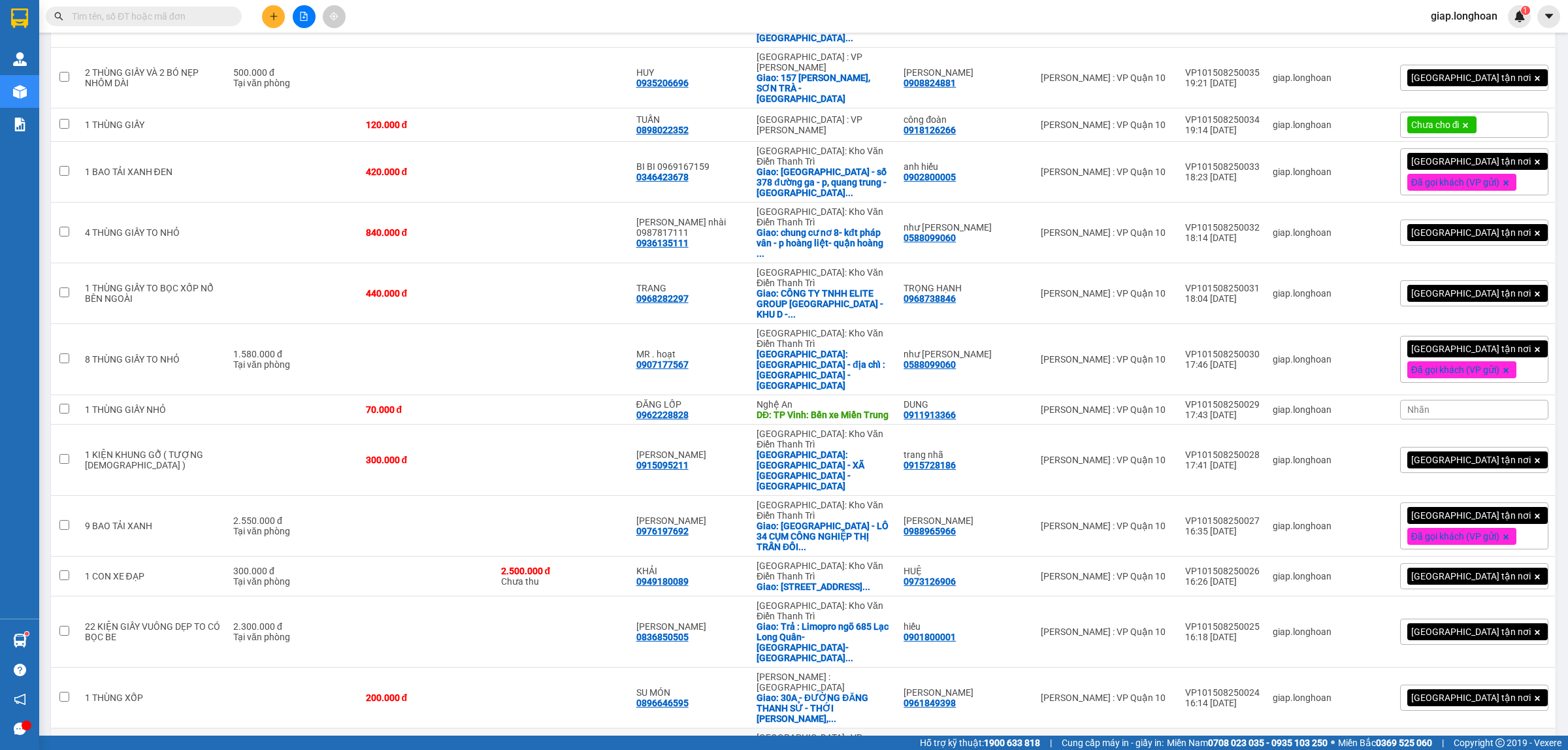
scroll to position [163, 0]
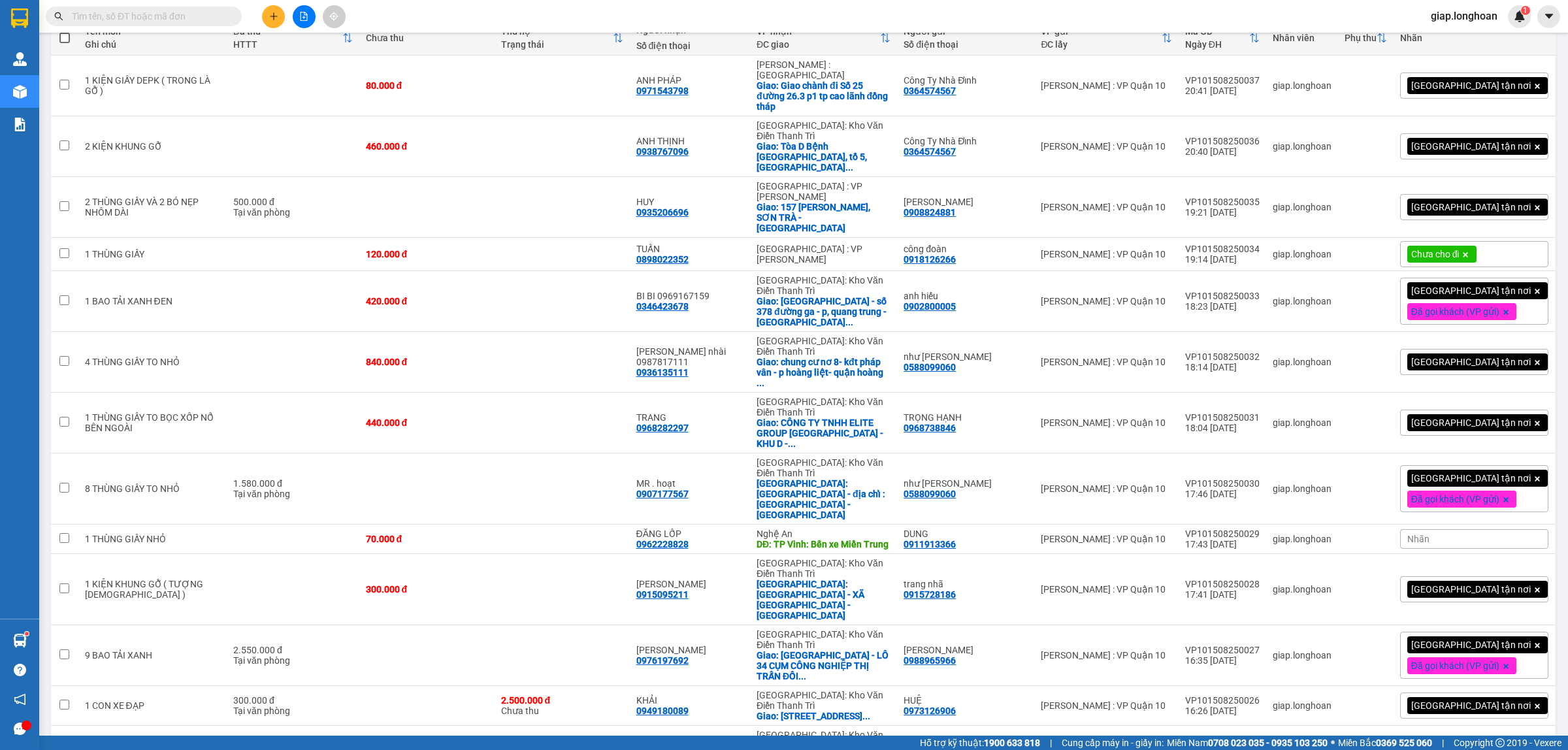
click at [1470, 251] on icon at bounding box center [1465, 254] width 8 height 8
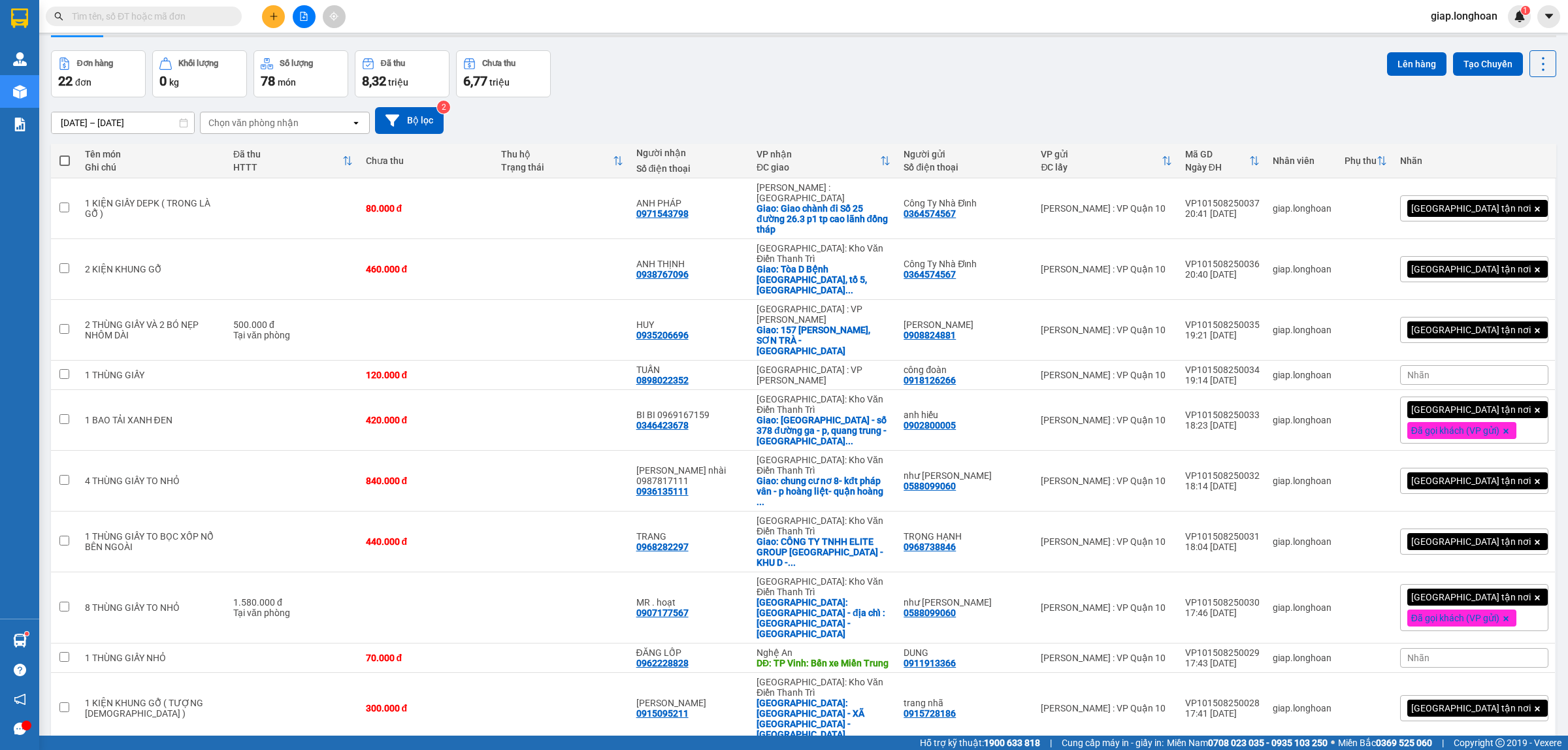
scroll to position [0, 0]
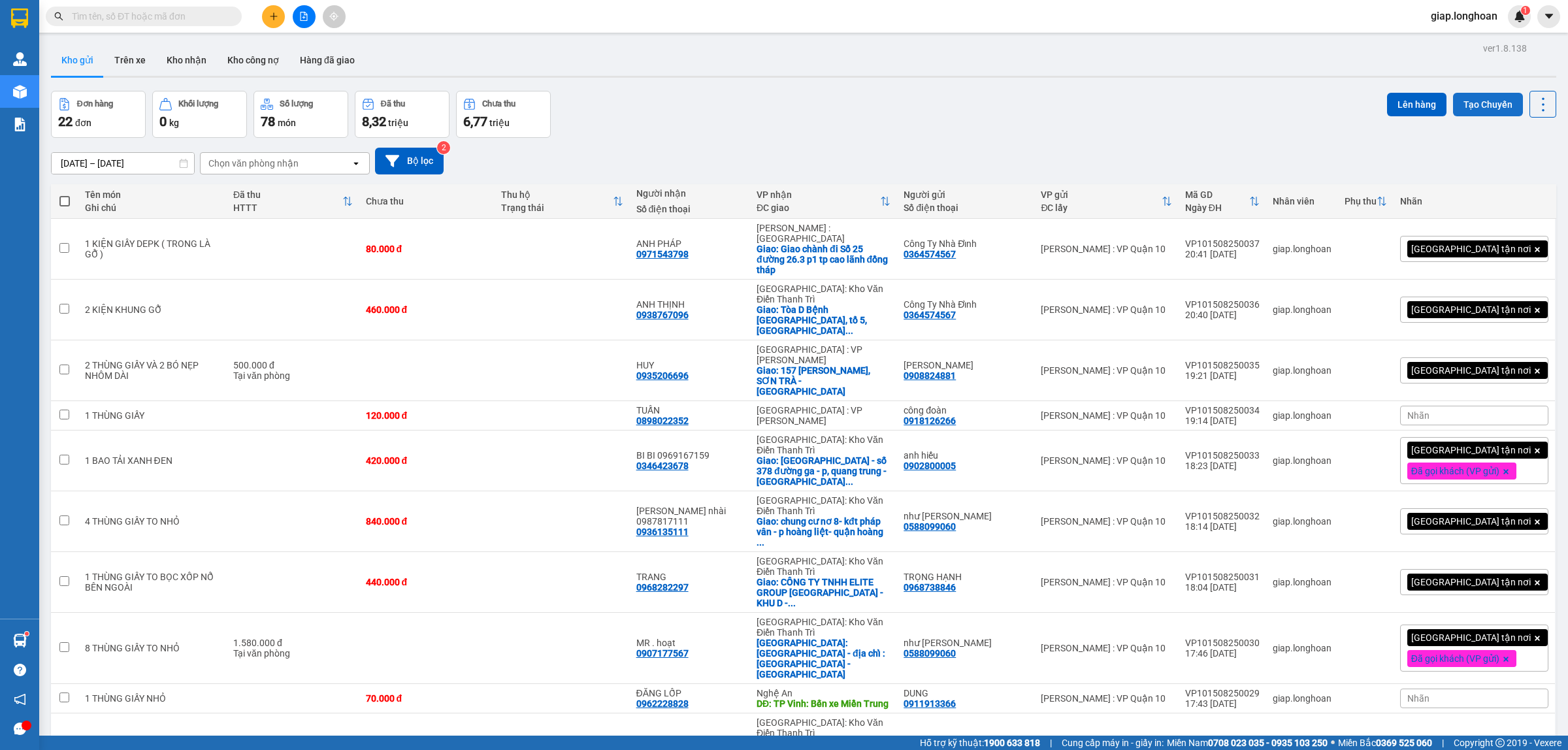
click at [1467, 109] on button "Tạo Chuyến" at bounding box center [1488, 104] width 70 height 23
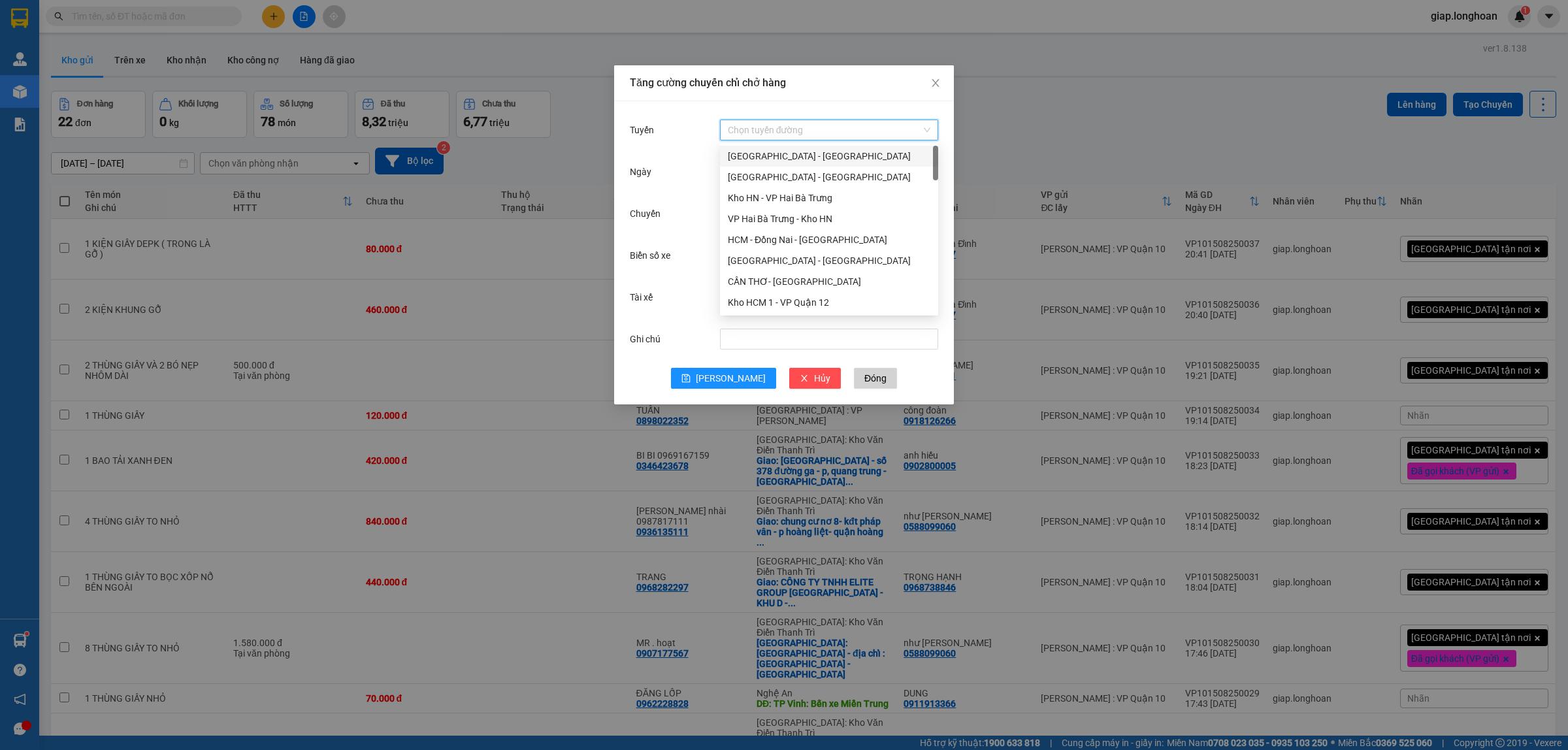
click at [758, 125] on input "Tuyến" at bounding box center [825, 130] width 194 height 20
click at [804, 208] on div "VP Quận 10 - Kho HCM 1" at bounding box center [829, 209] width 203 height 14
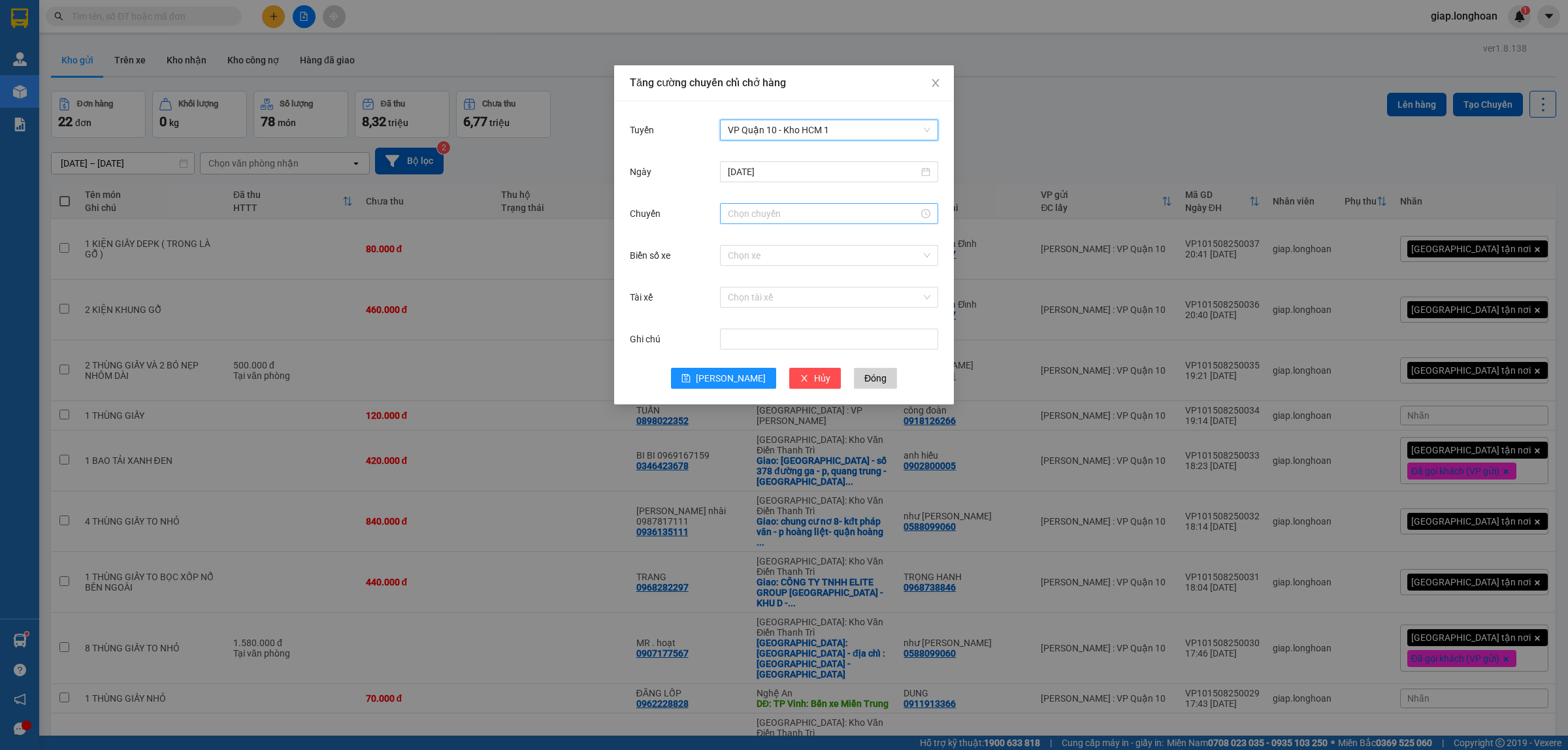
click at [746, 214] on input "Chuyến" at bounding box center [823, 214] width 191 height 14
click at [736, 277] on div "20" at bounding box center [738, 277] width 36 height 19
type input "20:00"
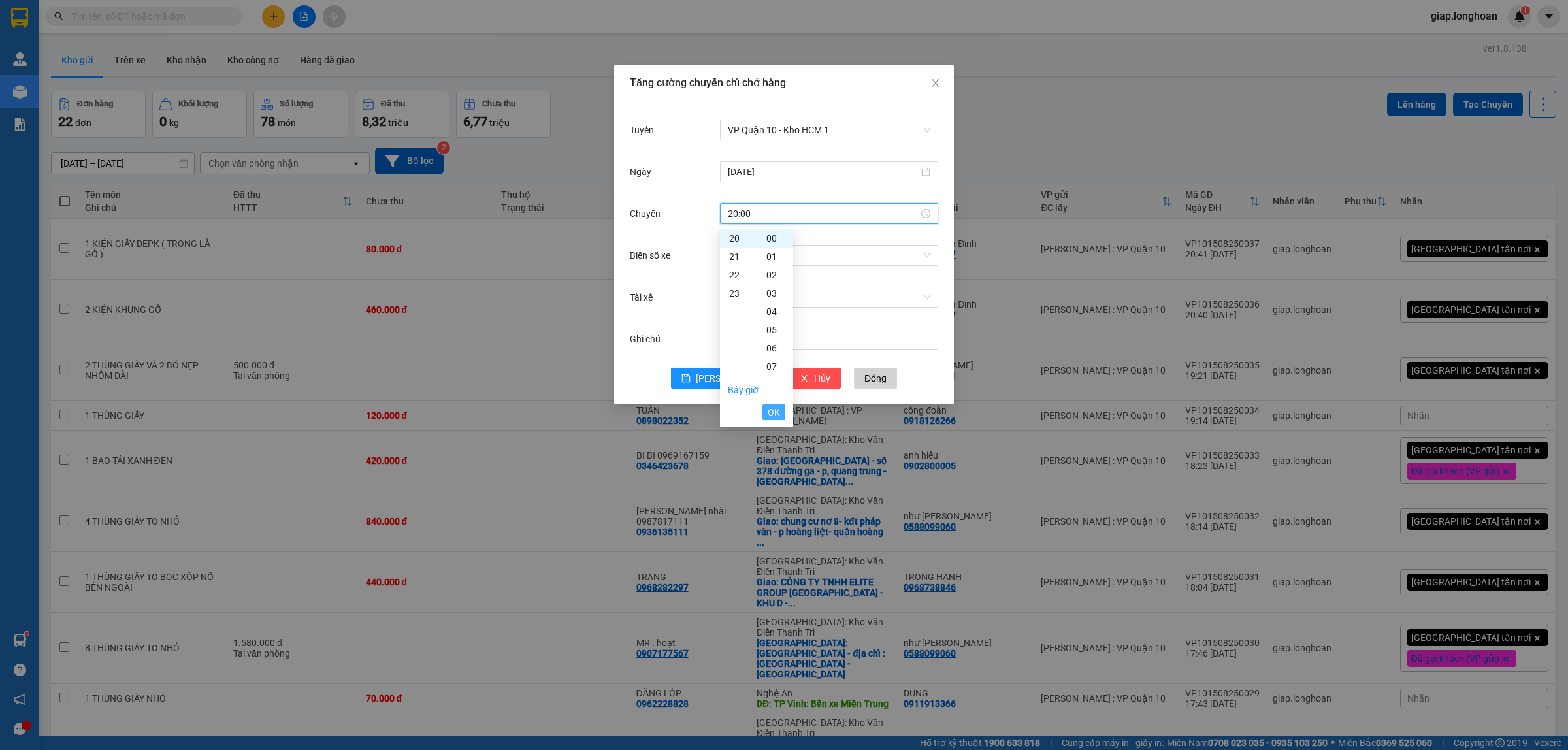
click at [774, 416] on span "OK" at bounding box center [774, 412] width 12 height 14
click at [720, 380] on button "Lưu" at bounding box center [723, 378] width 105 height 21
click at [1036, 135] on div "Tăng cường chuyến chỉ chở hàng Tuyến Chọn tuyến đường Ngày Chuyến Biển số xe Ch…" at bounding box center [784, 375] width 1568 height 750
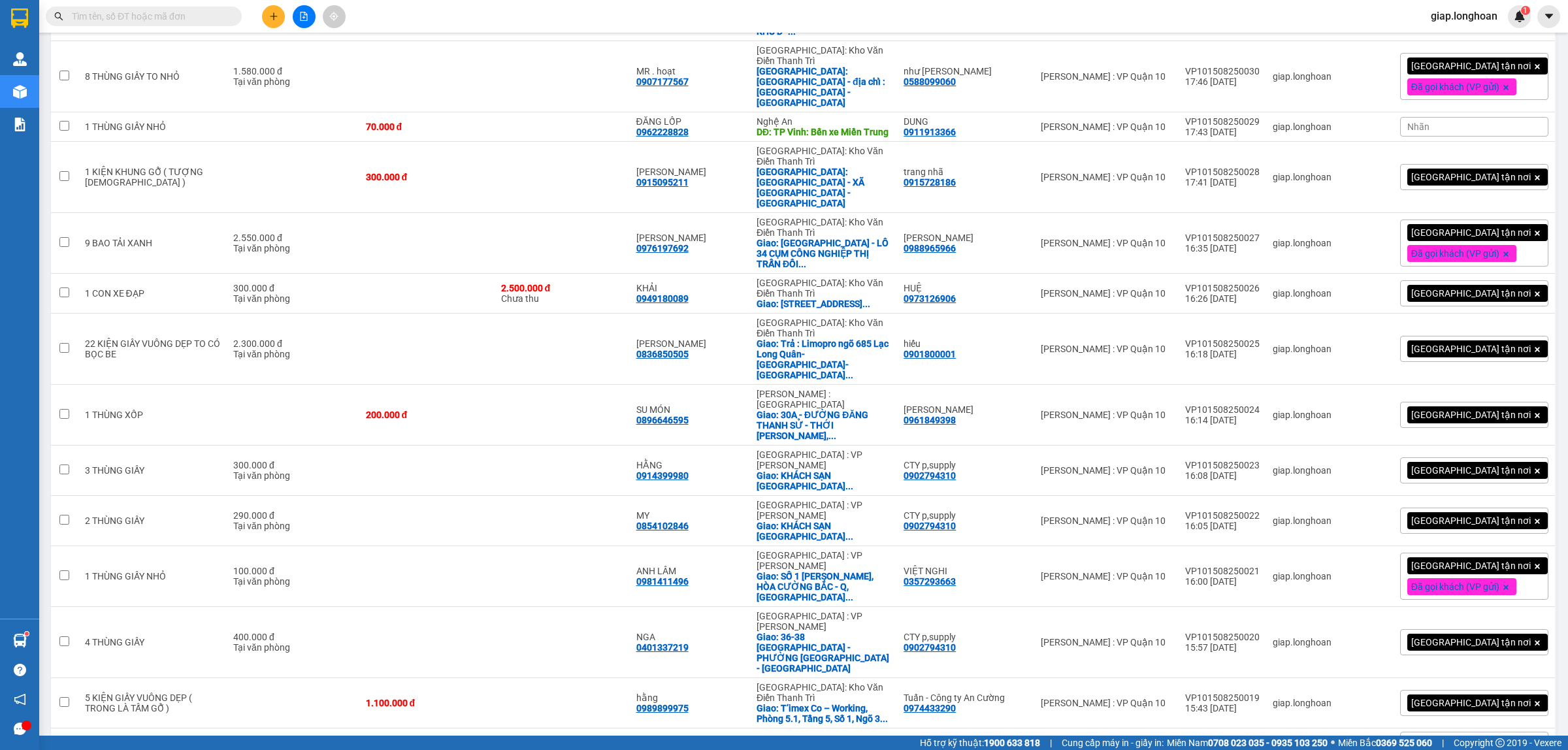
scroll to position [490, 0]
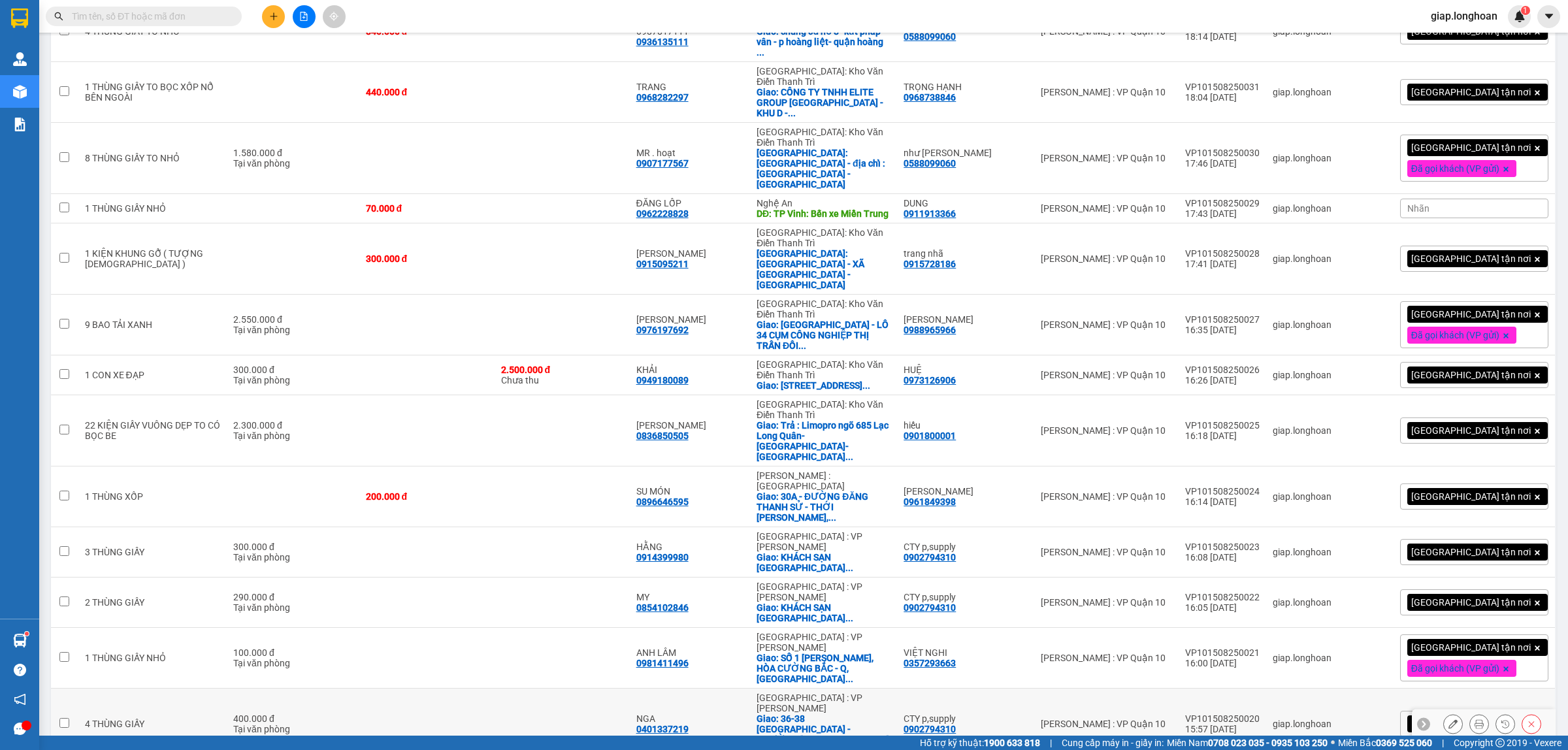
click at [481, 689] on td at bounding box center [427, 725] width 135 height 71
checkbox input "true"
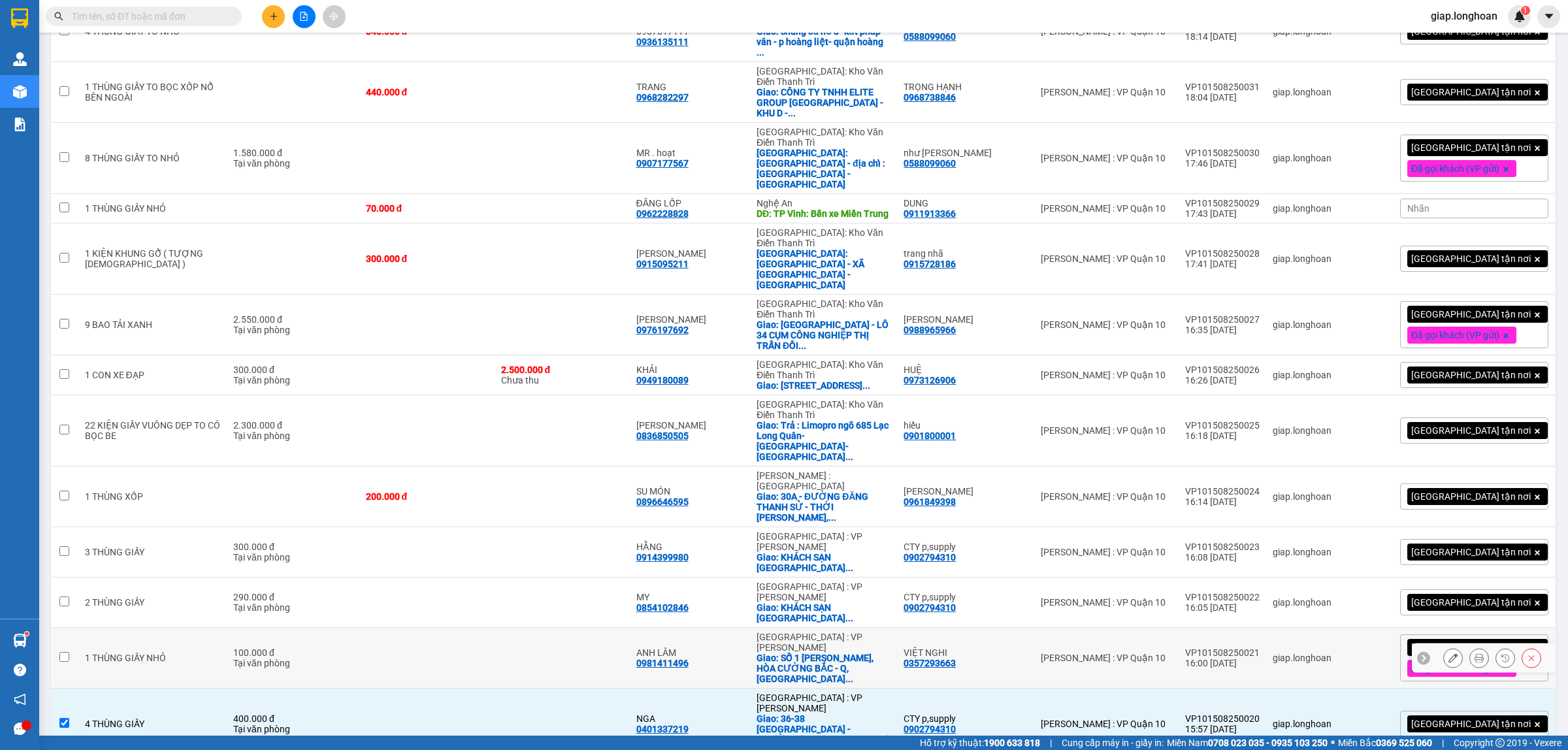
click at [453, 628] on td at bounding box center [427, 658] width 135 height 60
checkbox input "true"
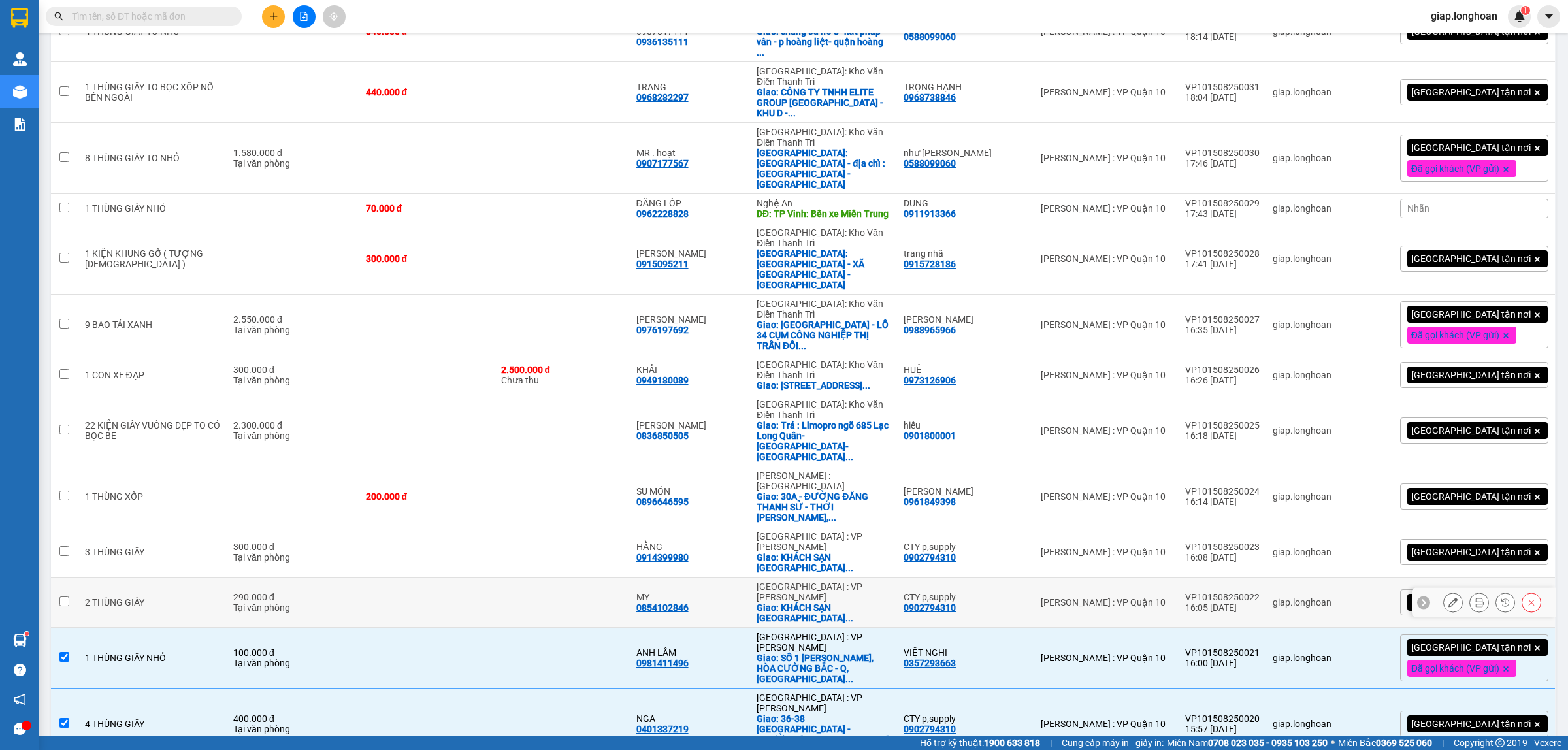
drag, startPoint x: 444, startPoint y: 425, endPoint x: 439, endPoint y: 387, distance: 38.3
click at [444, 578] on td at bounding box center [427, 602] width 135 height 50
checkbox input "true"
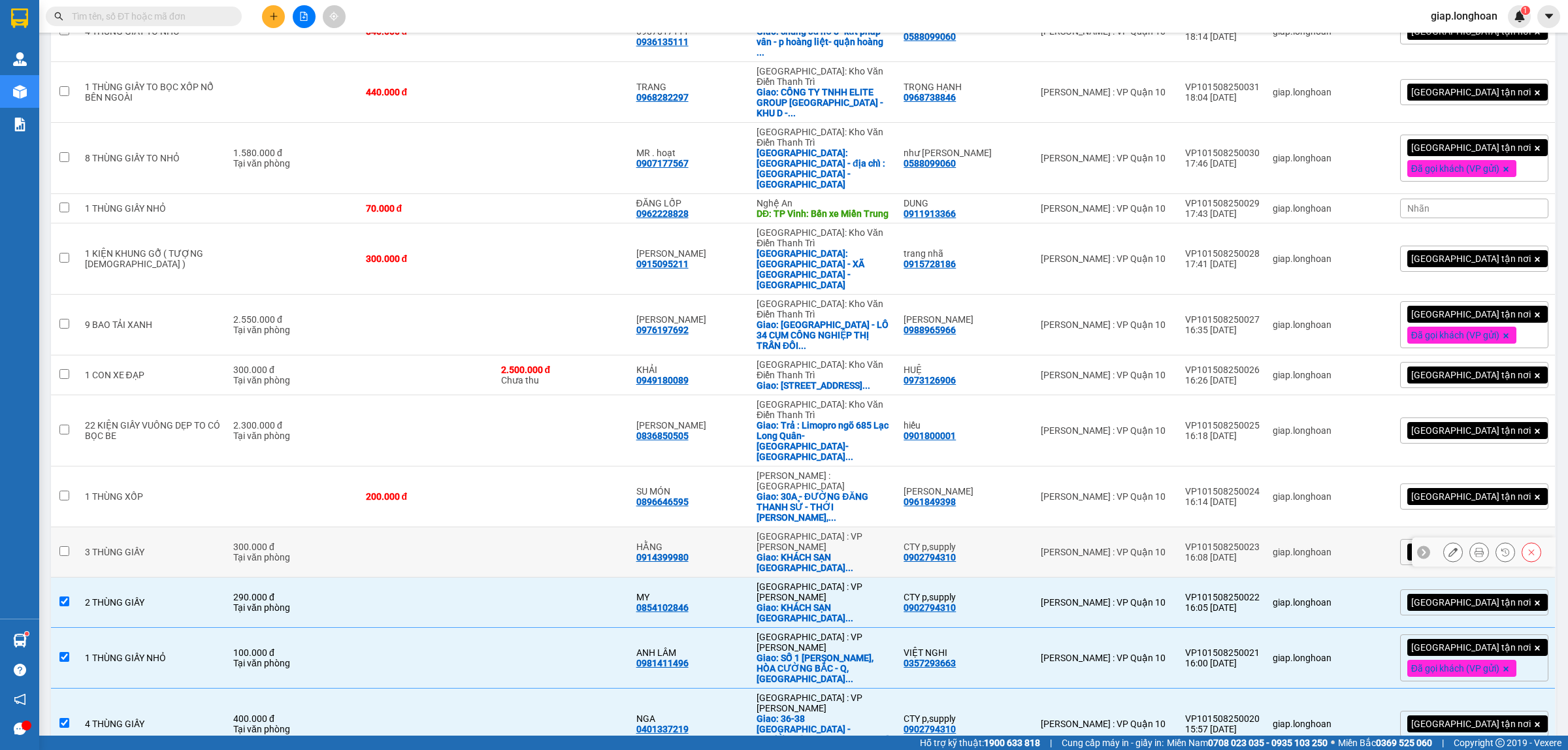
click at [437, 527] on td at bounding box center [427, 552] width 135 height 50
checkbox input "true"
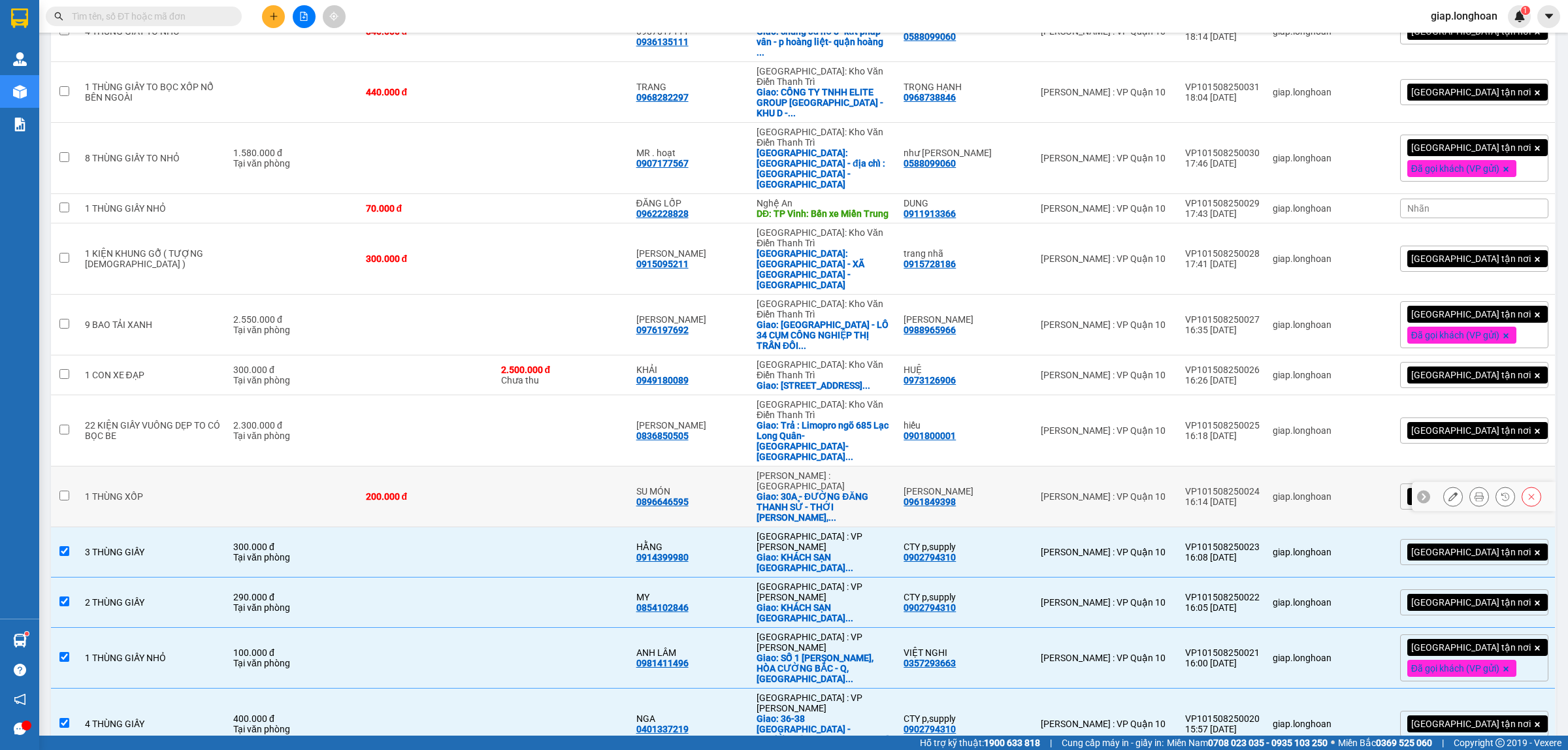
drag, startPoint x: 459, startPoint y: 334, endPoint x: 459, endPoint y: 320, distance: 14.0
click at [461, 491] on div "200.000 đ" at bounding box center [427, 496] width 122 height 10
checkbox input "true"
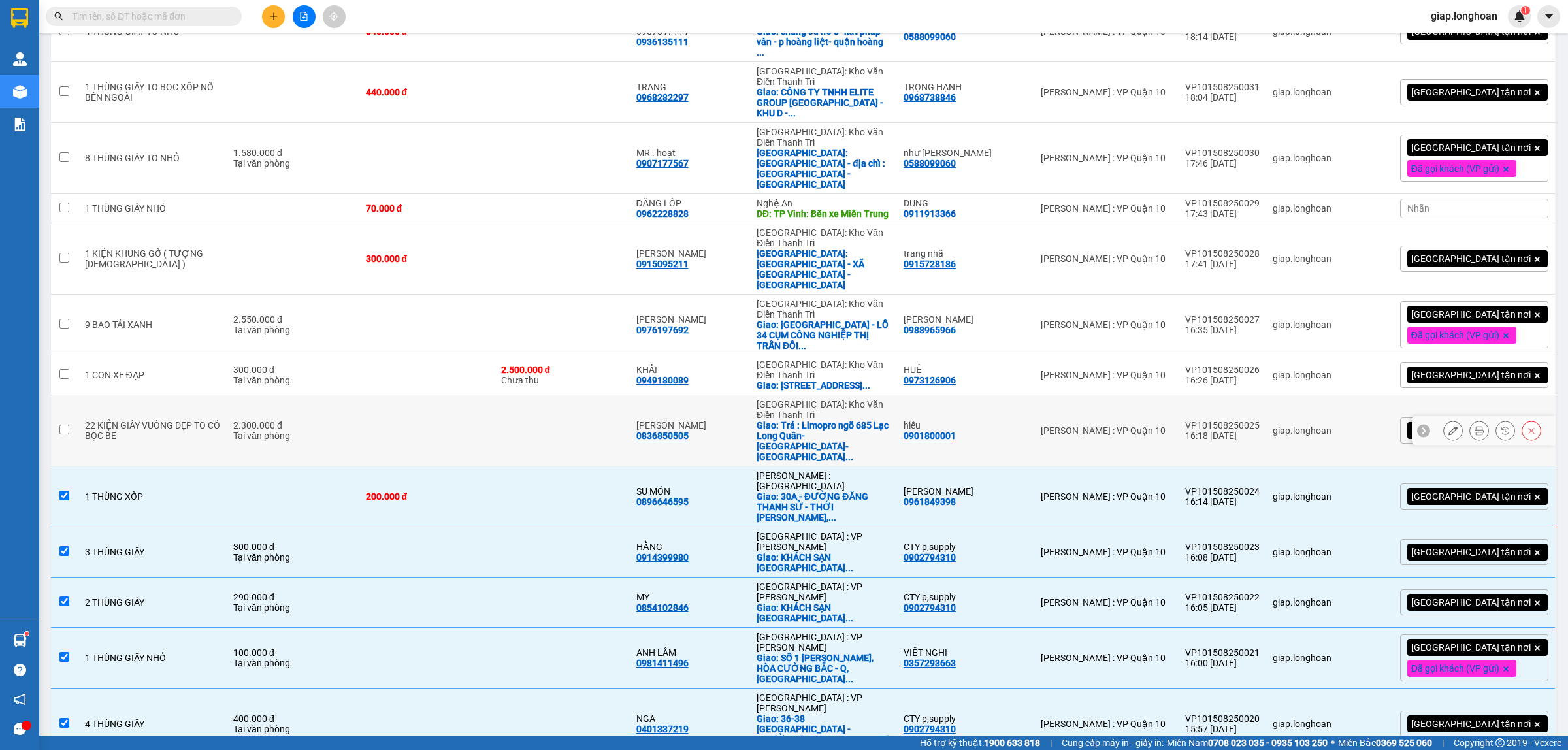
click at [455, 396] on td at bounding box center [427, 431] width 135 height 71
checkbox input "true"
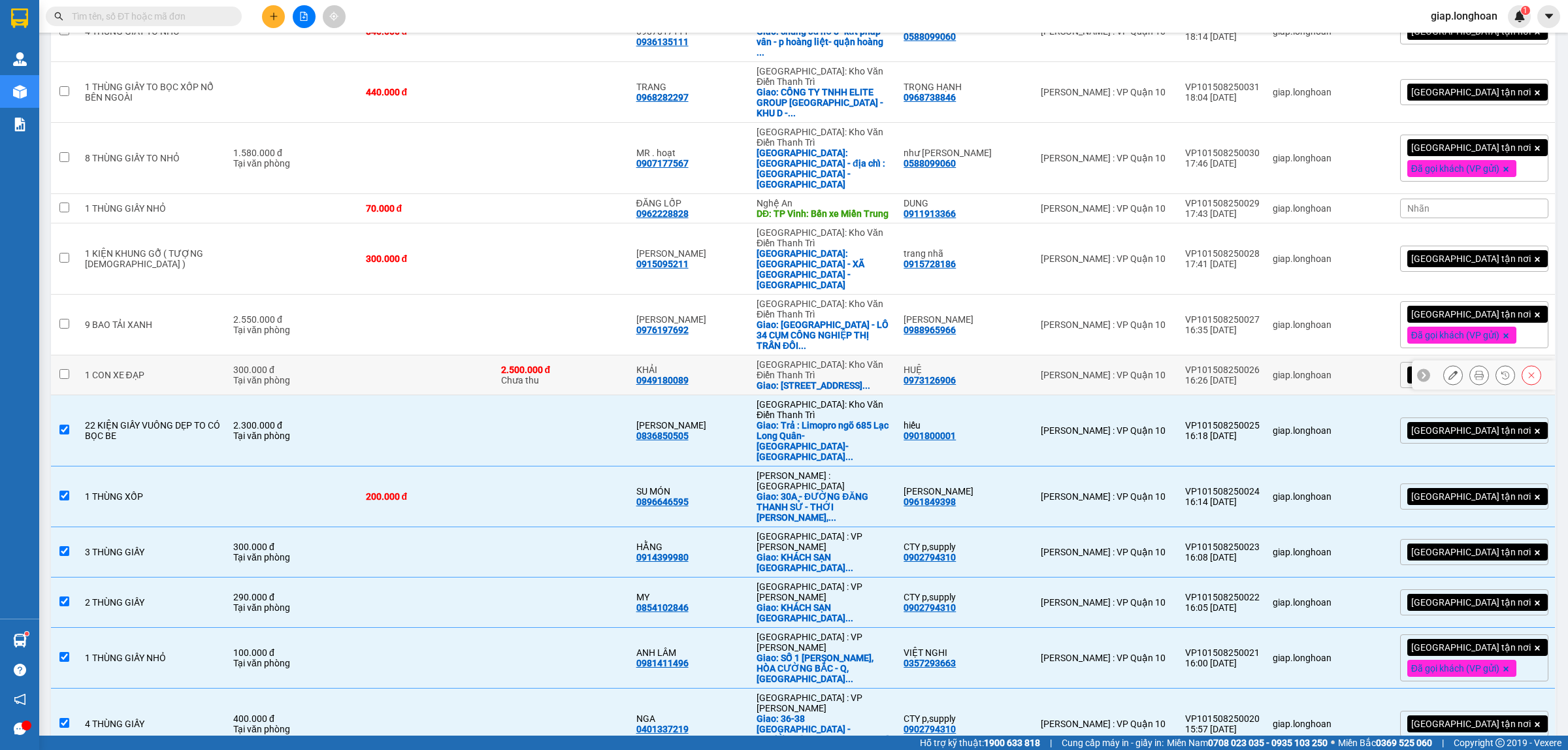
click at [455, 356] on td at bounding box center [427, 376] width 135 height 40
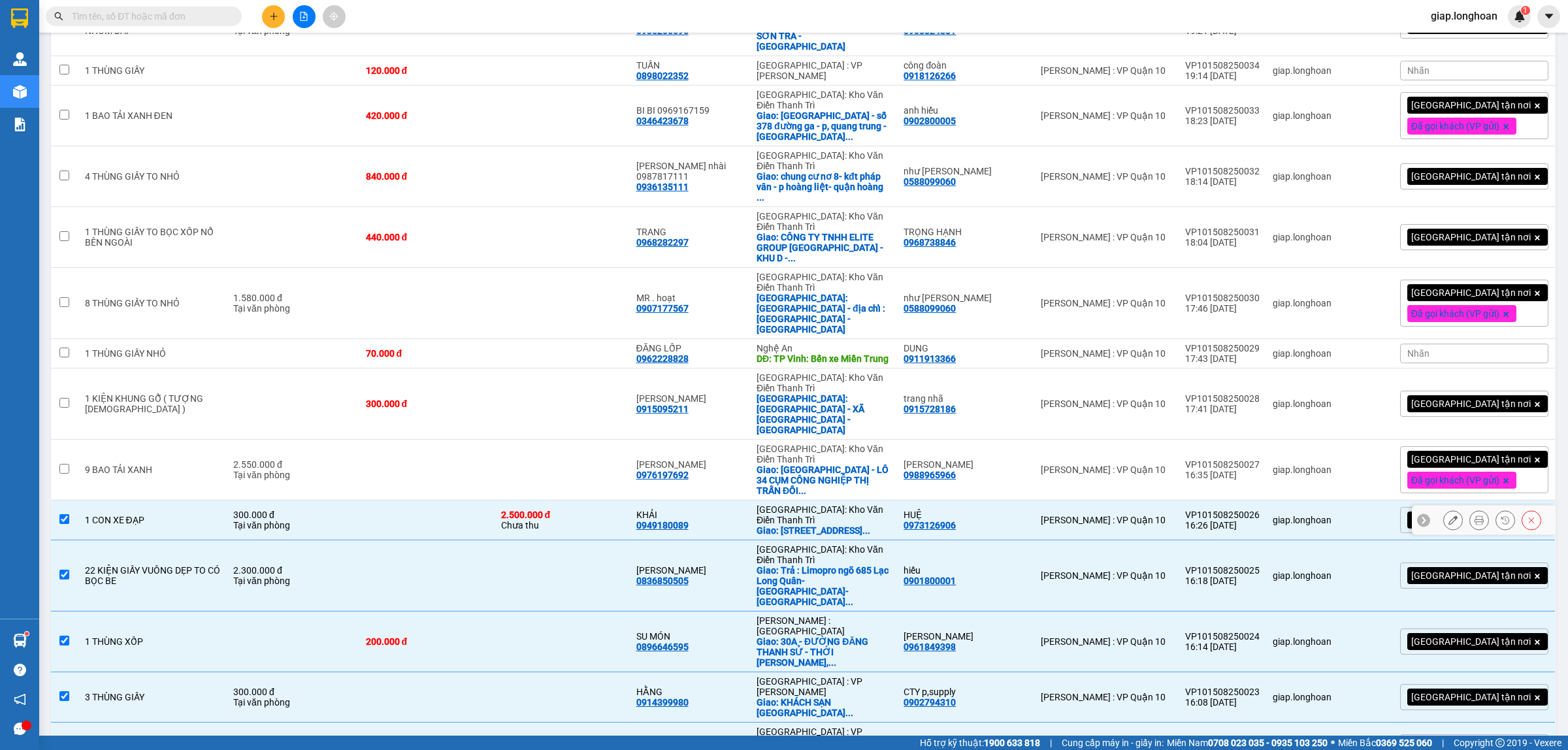
scroll to position [327, 0]
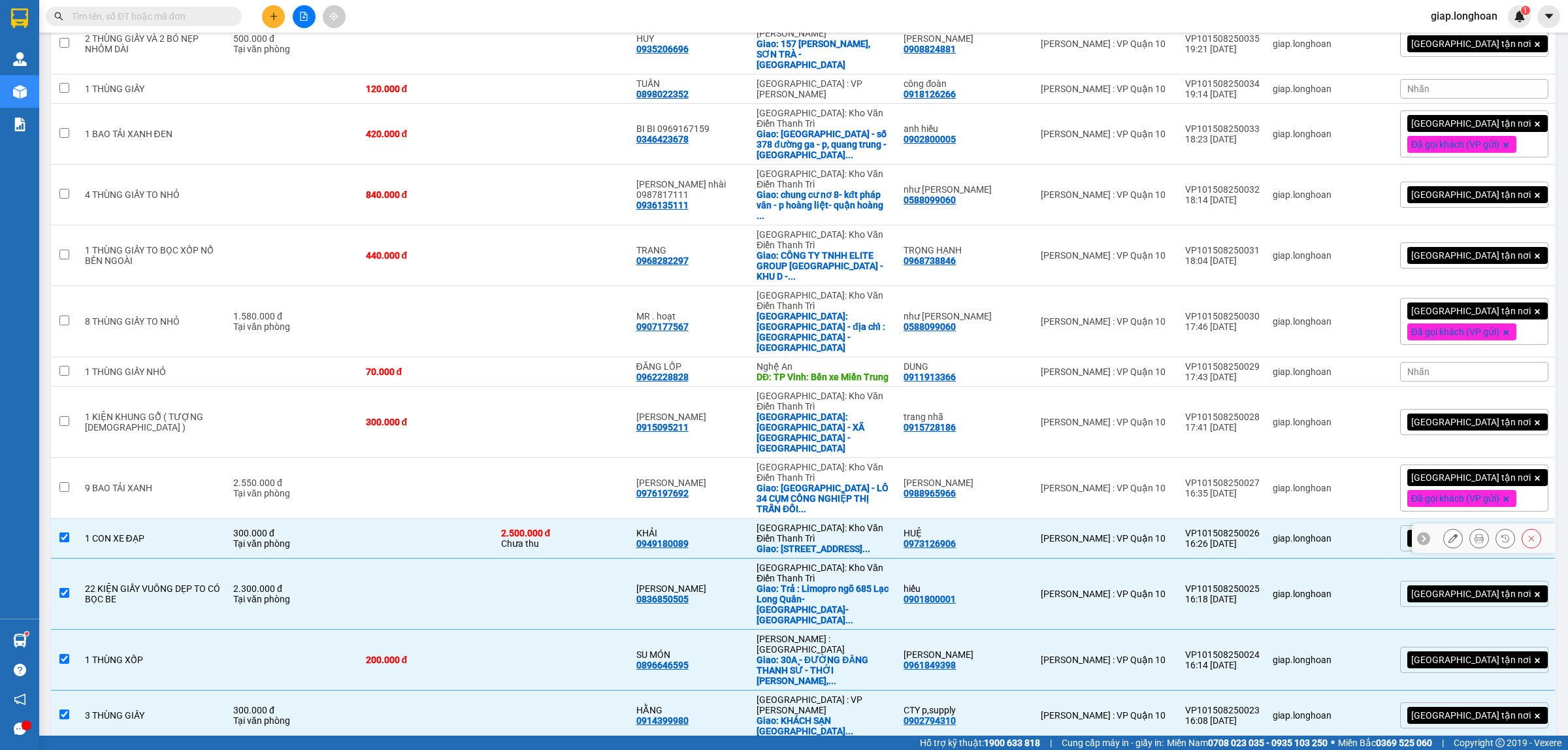
click at [390, 519] on td at bounding box center [427, 538] width 135 height 40
checkbox input "false"
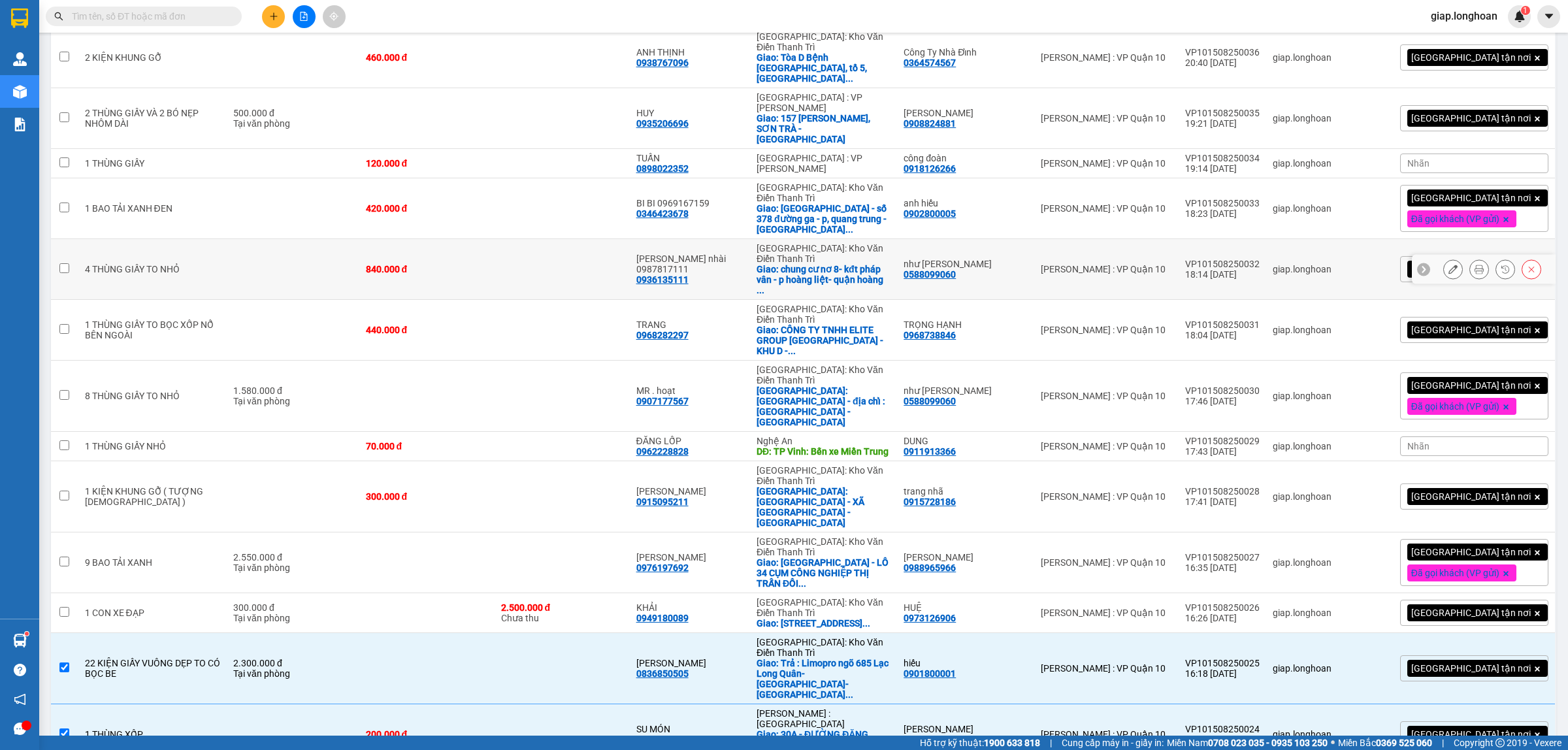
scroll to position [89, 0]
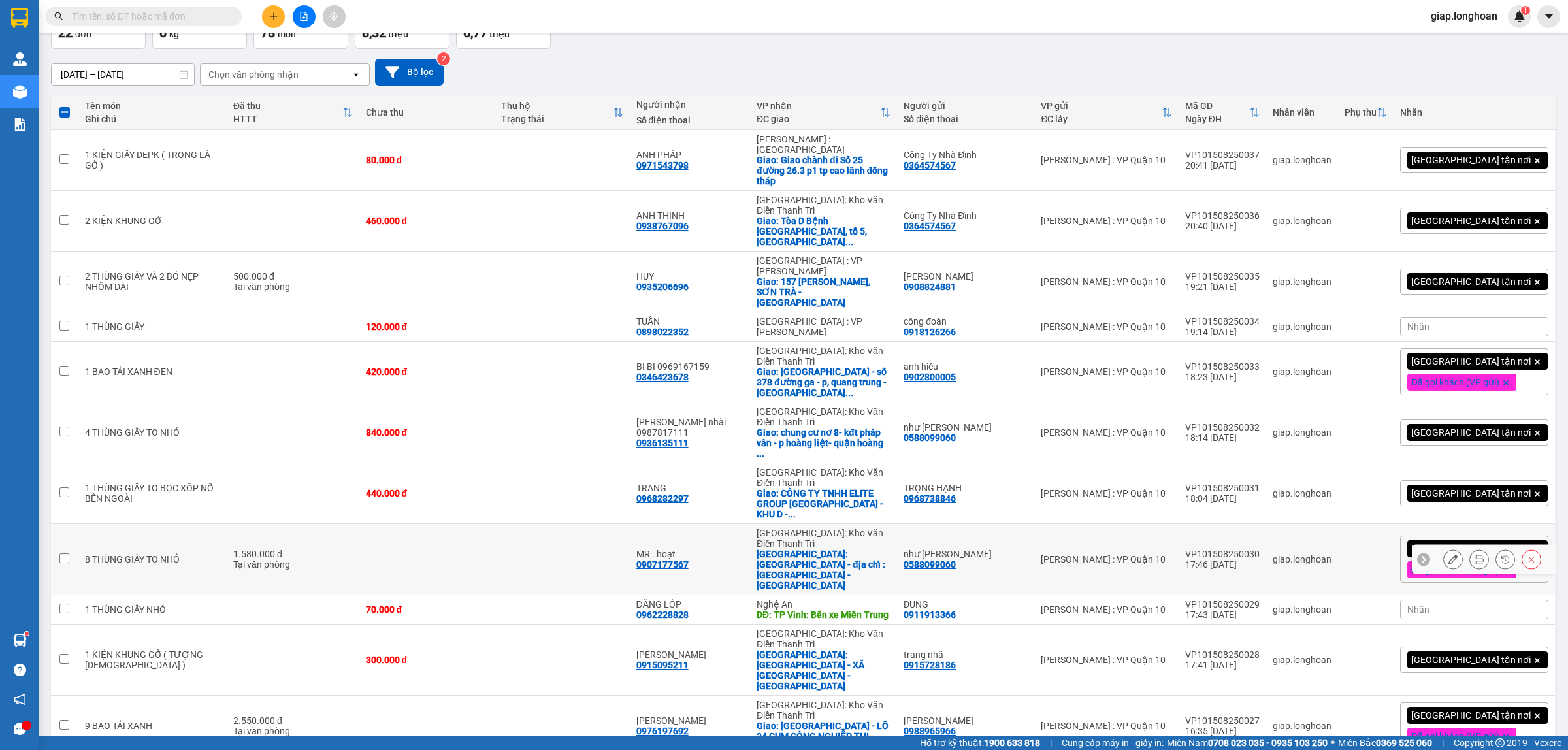
click at [190, 524] on td "8 THÙNG GIẤY TO NHỎ" at bounding box center [152, 560] width 148 height 71
checkbox input "true"
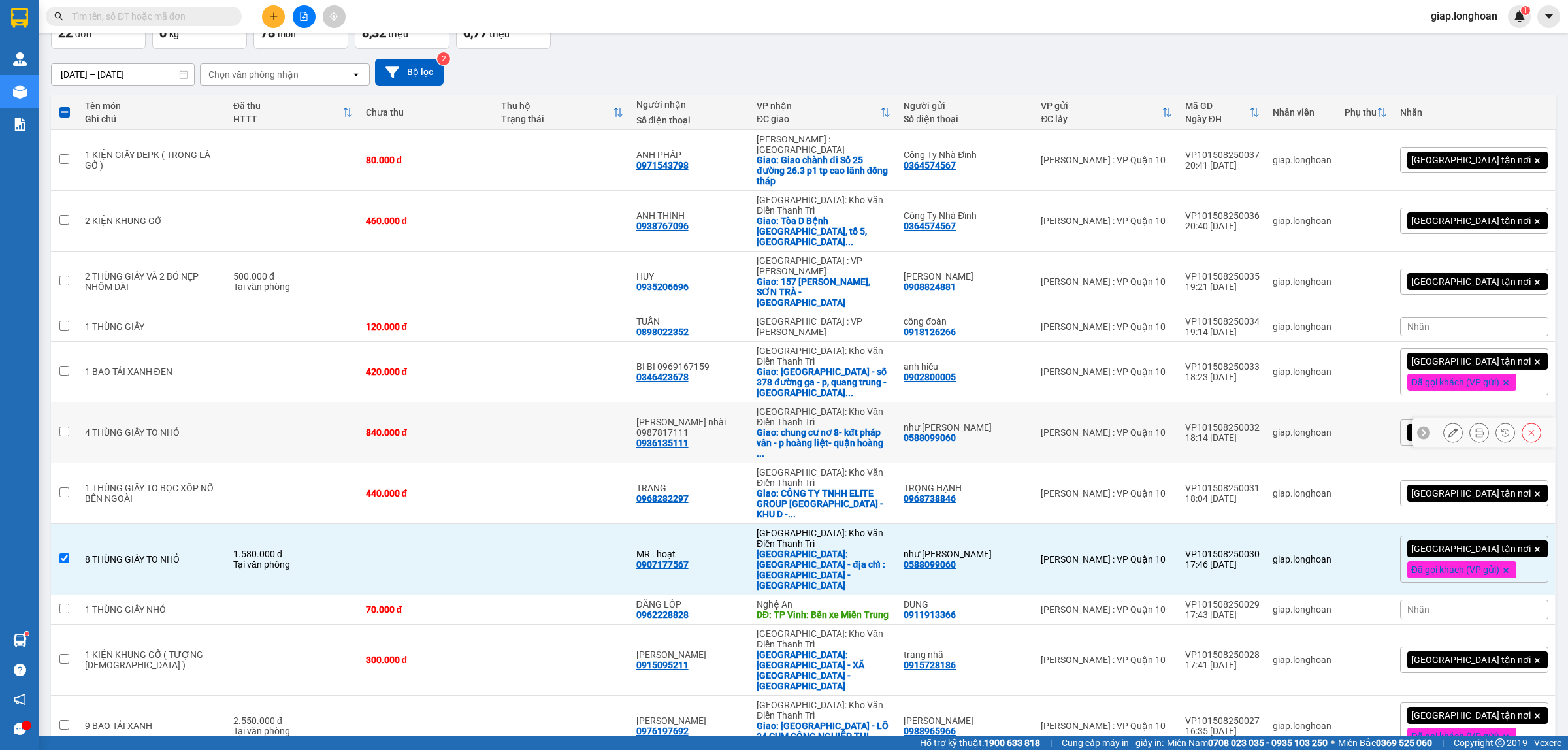
click at [191, 427] on div "4 THÙNG GIẤY TO NHỎ" at bounding box center [152, 432] width 135 height 10
checkbox input "true"
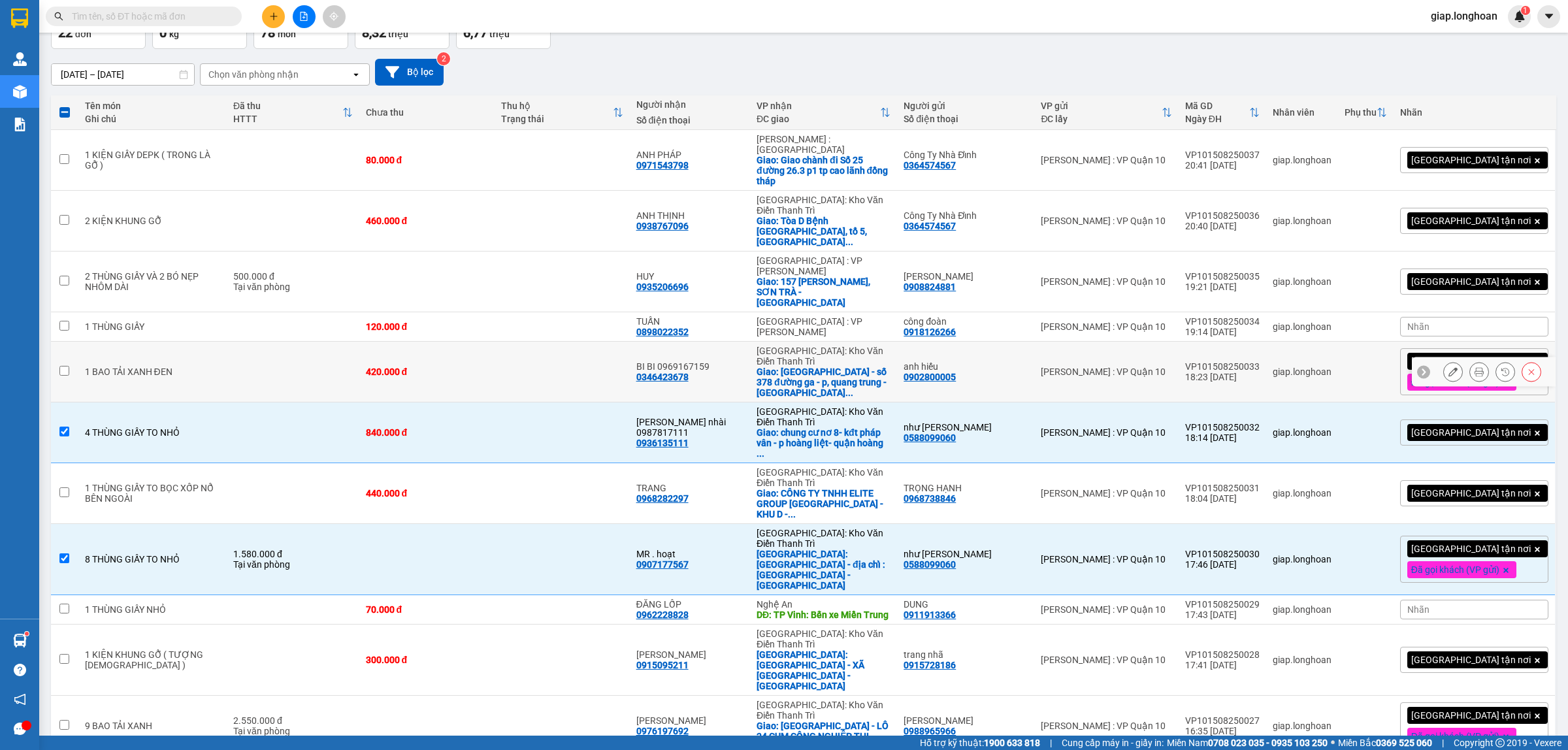
click at [255, 342] on td at bounding box center [293, 372] width 133 height 60
checkbox input "true"
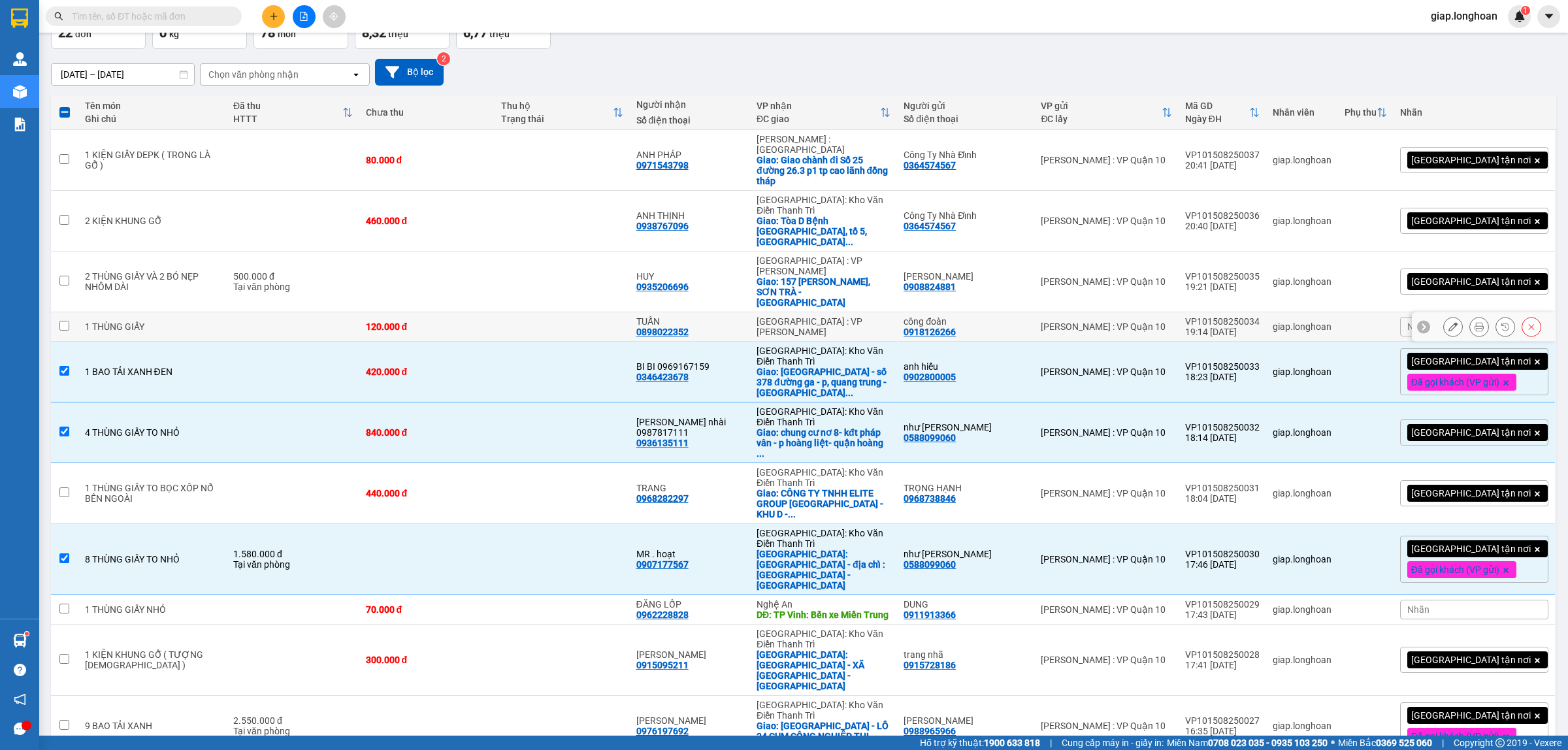
click at [268, 312] on td at bounding box center [293, 327] width 133 height 30
checkbox input "true"
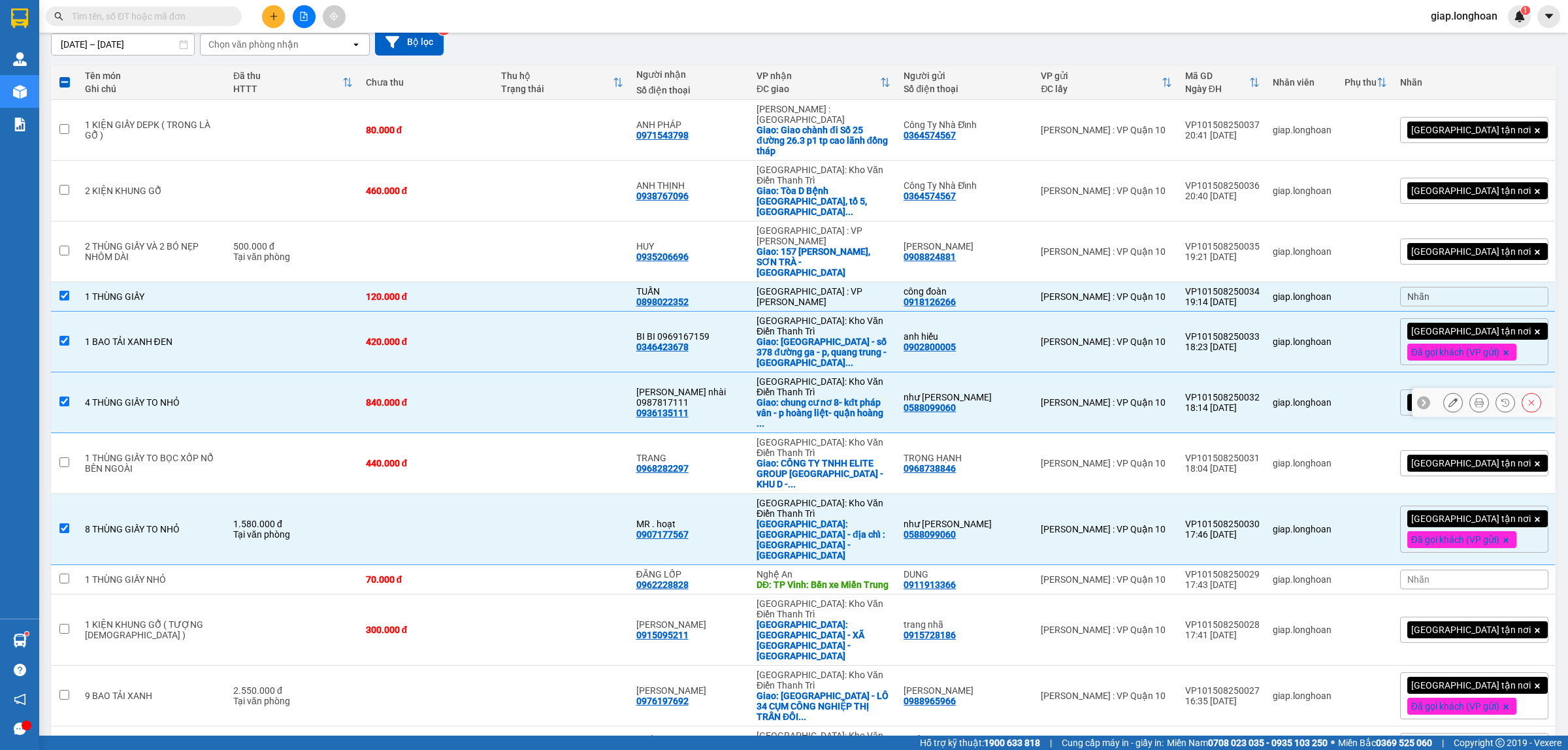
scroll to position [7, 0]
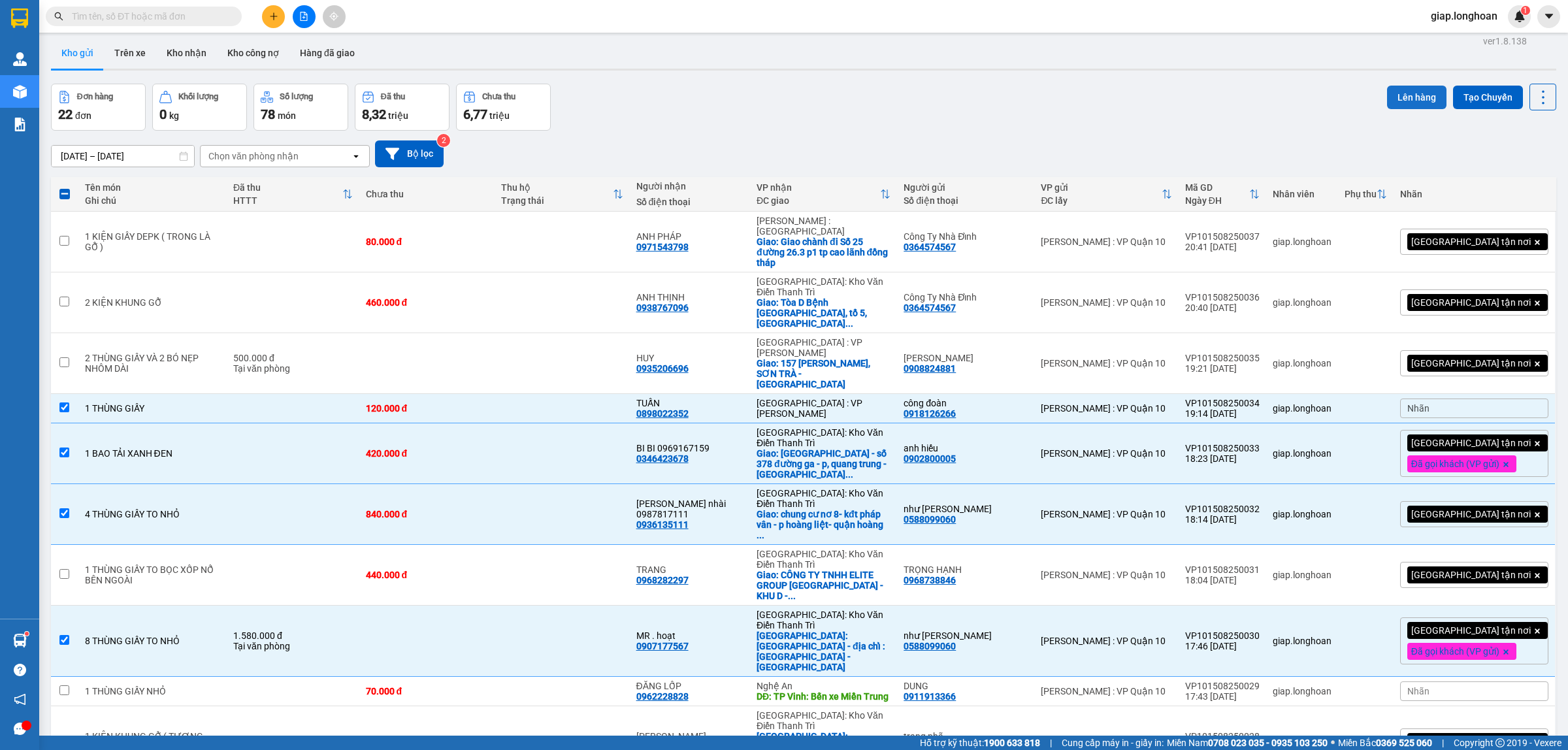
click at [1406, 90] on button "Lên hàng" at bounding box center [1417, 98] width 60 height 23
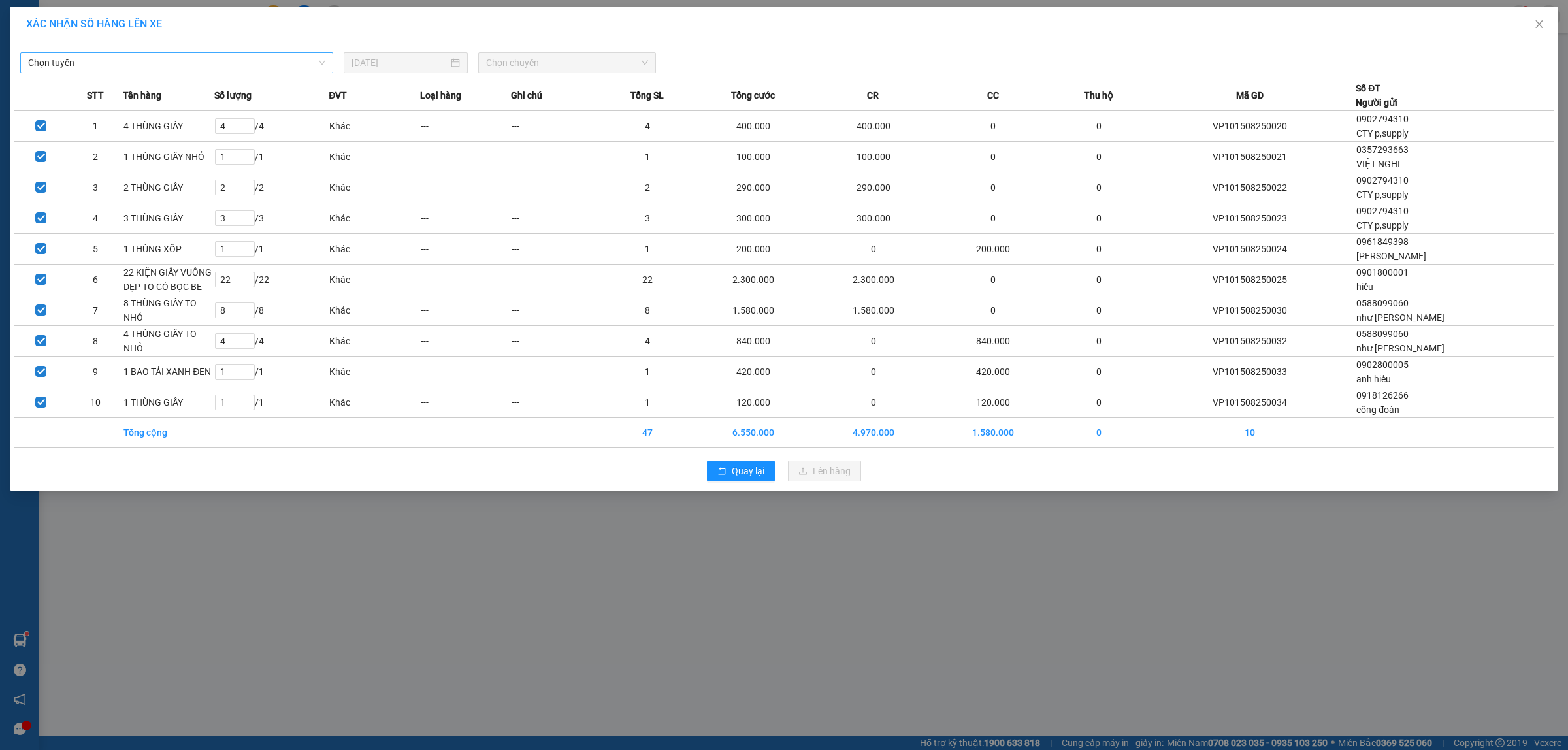
click at [144, 66] on span "Chọn tuyến" at bounding box center [177, 62] width 297 height 20
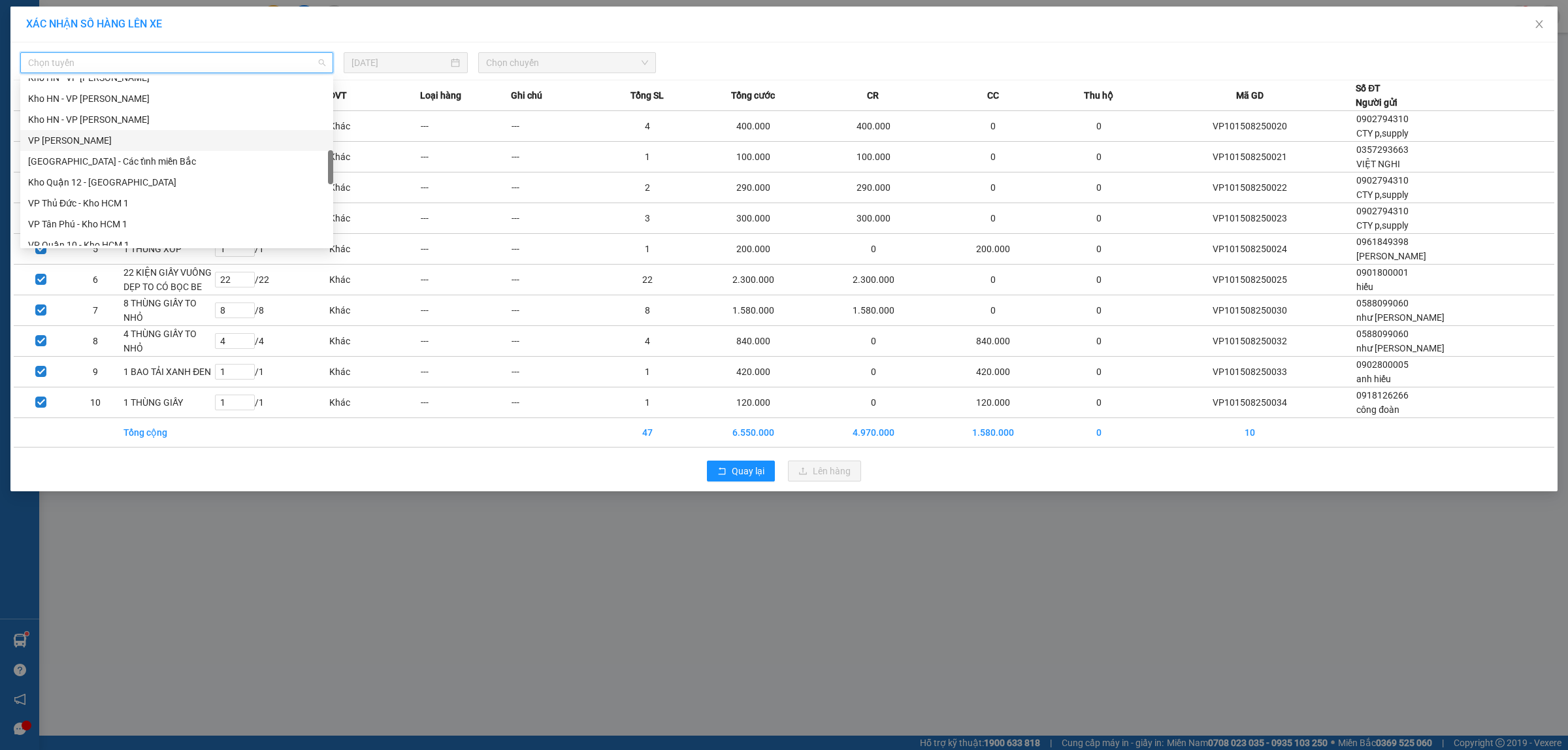
scroll to position [490, 0]
click at [104, 157] on div "VP Quận 10 - Kho HCM 1" at bounding box center [177, 163] width 297 height 14
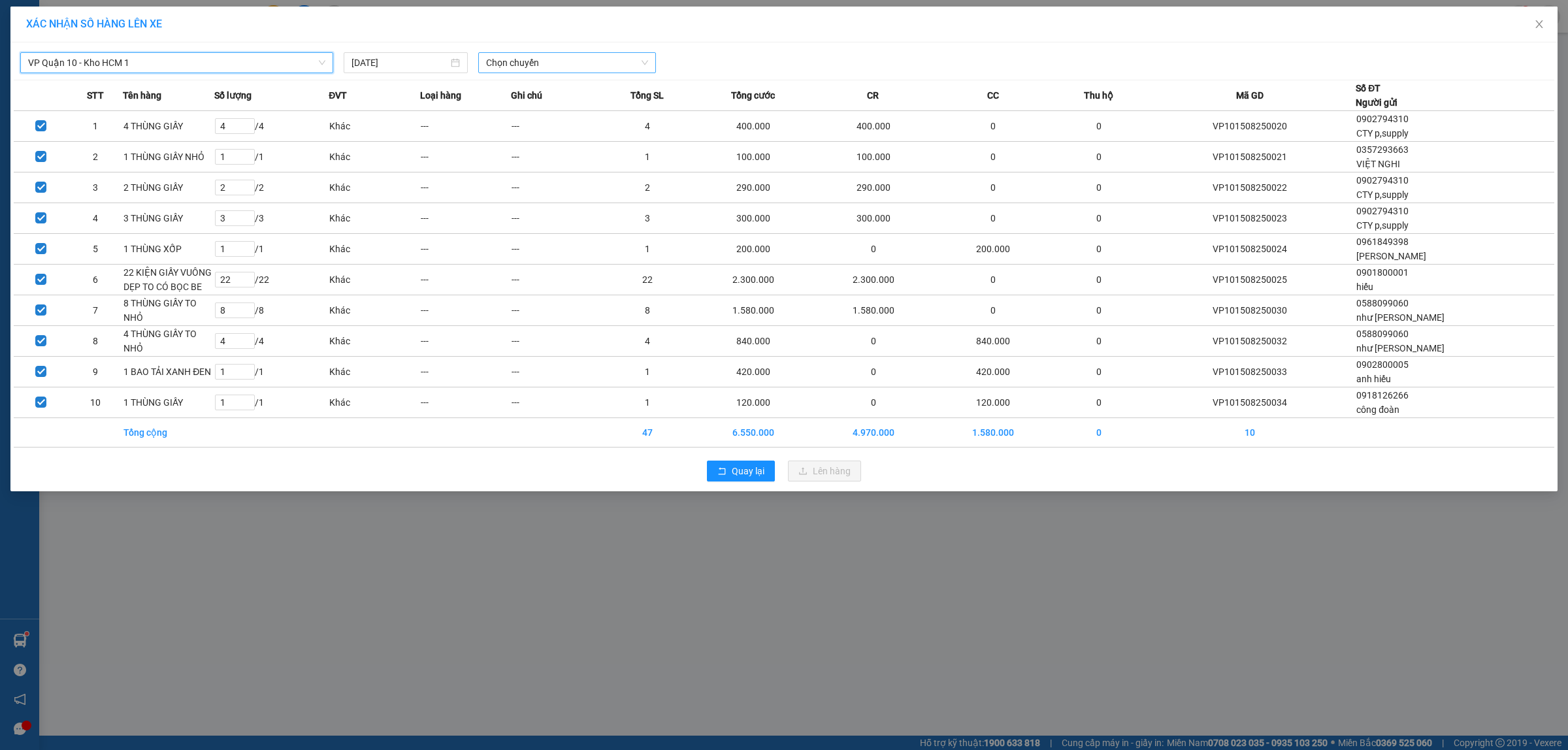
click at [554, 65] on span "Chọn chuyến" at bounding box center [567, 62] width 163 height 20
click at [528, 130] on div "20:00 (TC)" at bounding box center [537, 130] width 102 height 14
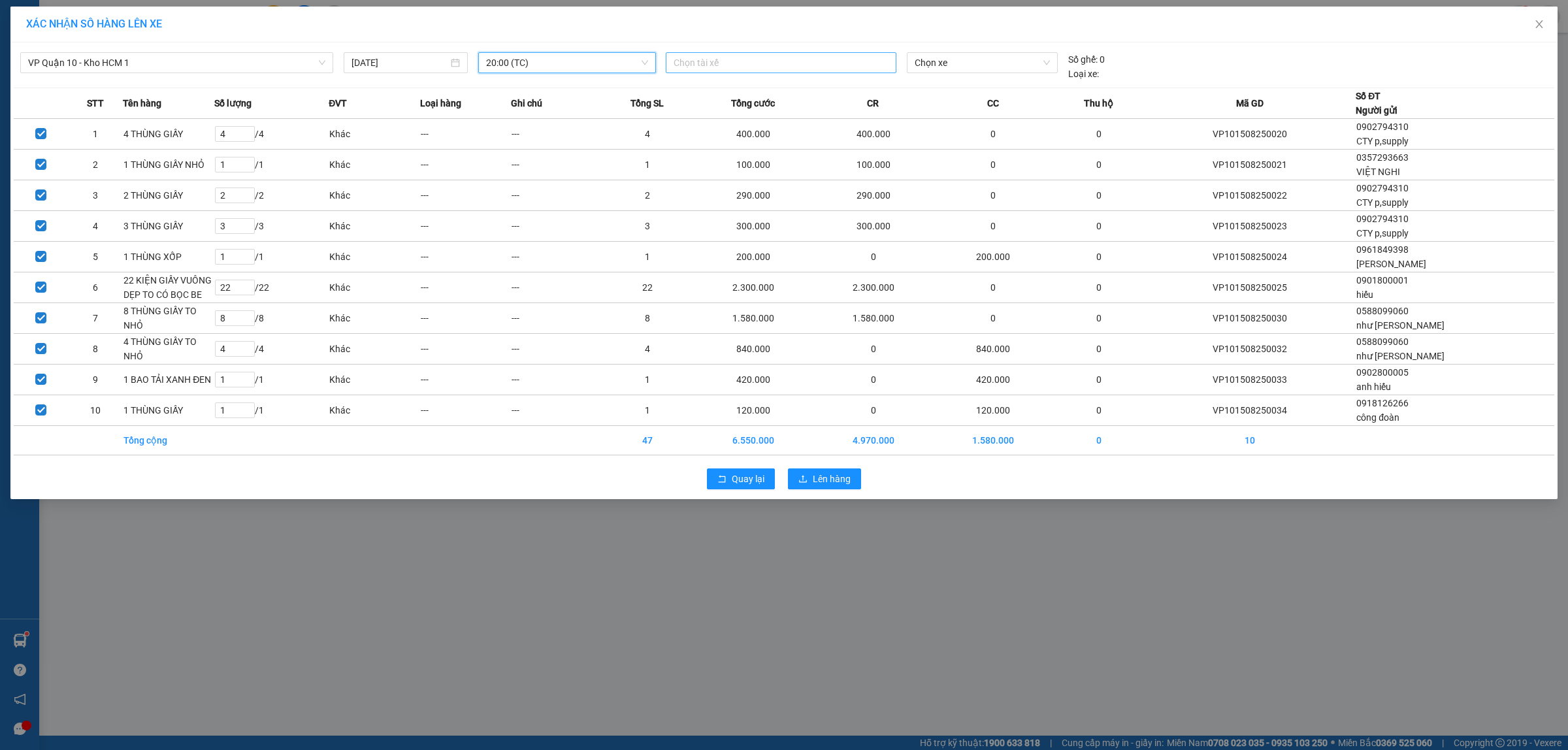
click at [725, 54] on div "Chọn tài xế" at bounding box center [781, 62] width 231 height 21
type input "HOÀNG LA"
click at [752, 89] on div "HOÀNG LÂN SG 0979998361" at bounding box center [764, 89] width 181 height 14
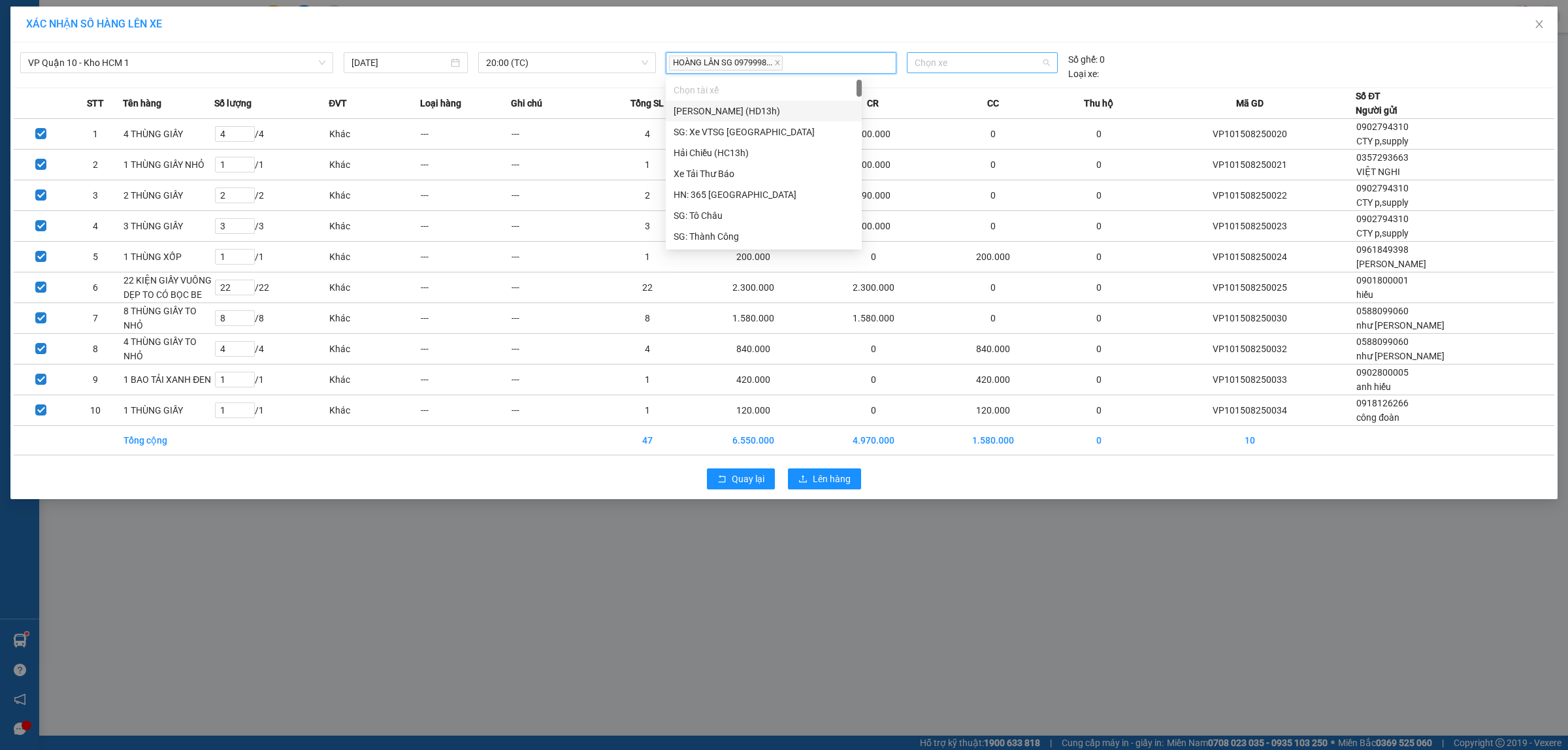
click at [959, 64] on span "Chọn xe" at bounding box center [982, 62] width 135 height 20
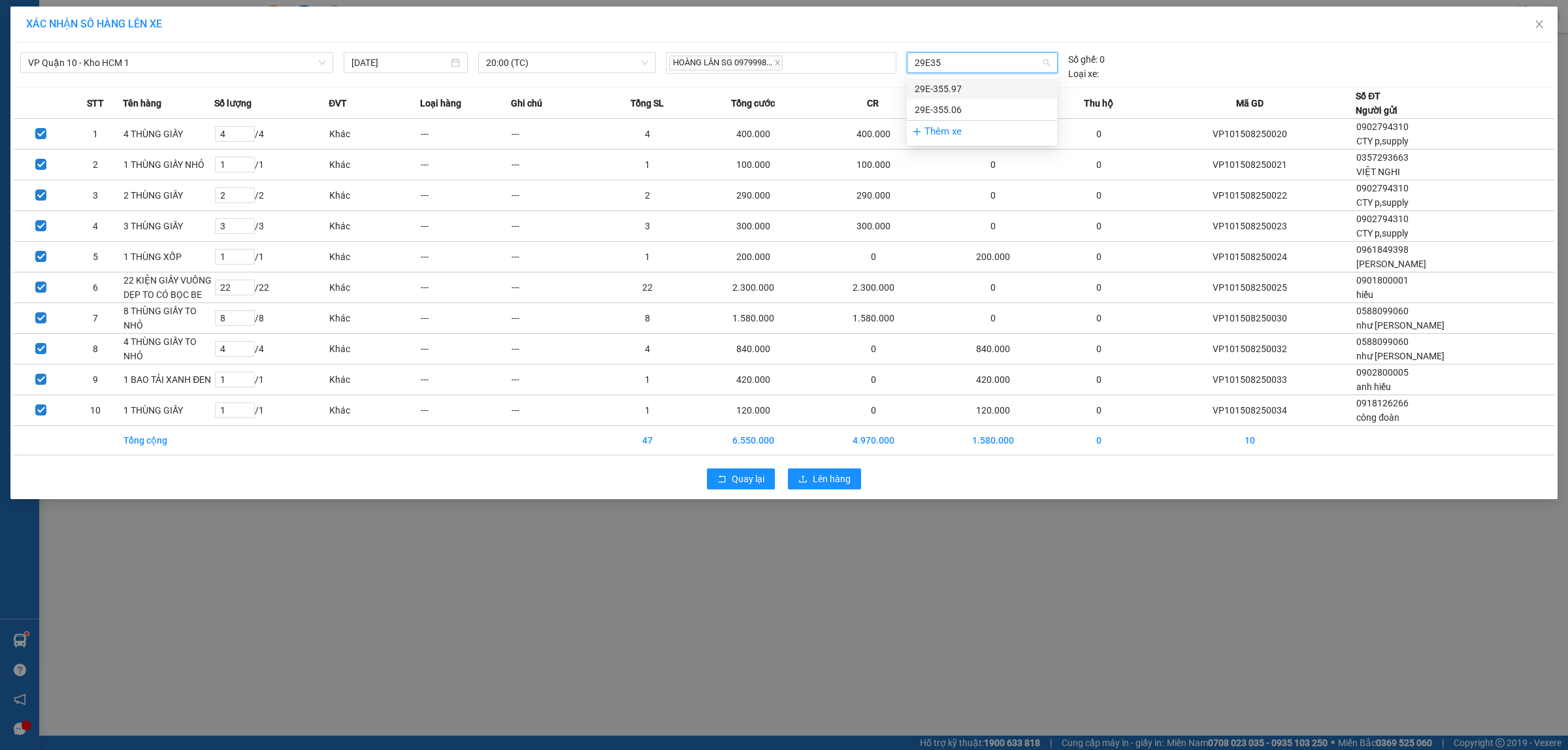
type input "29E355"
click at [945, 102] on div "29E-355.06" at bounding box center [982, 109] width 135 height 14
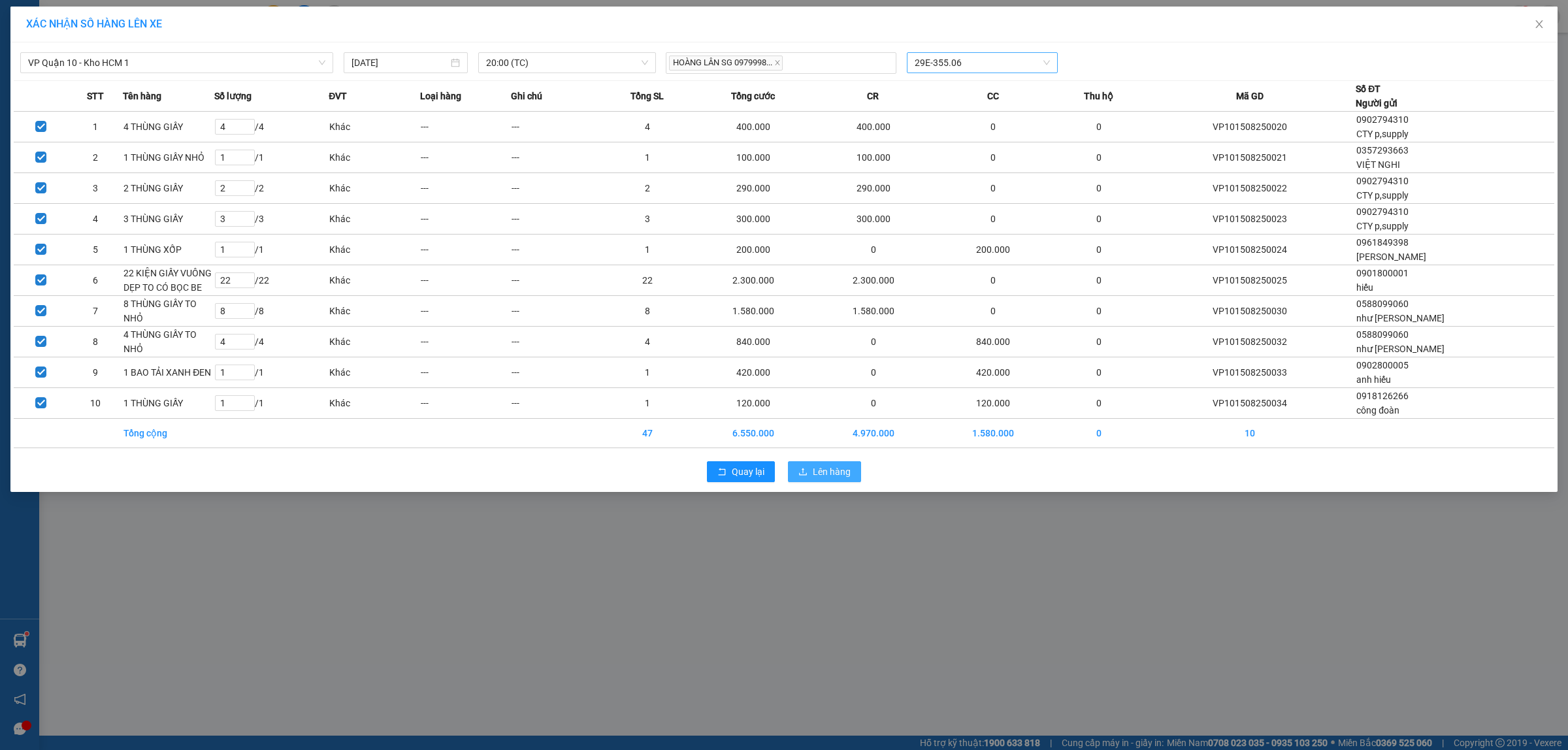
click at [821, 477] on span "Lên hàng" at bounding box center [832, 471] width 38 height 14
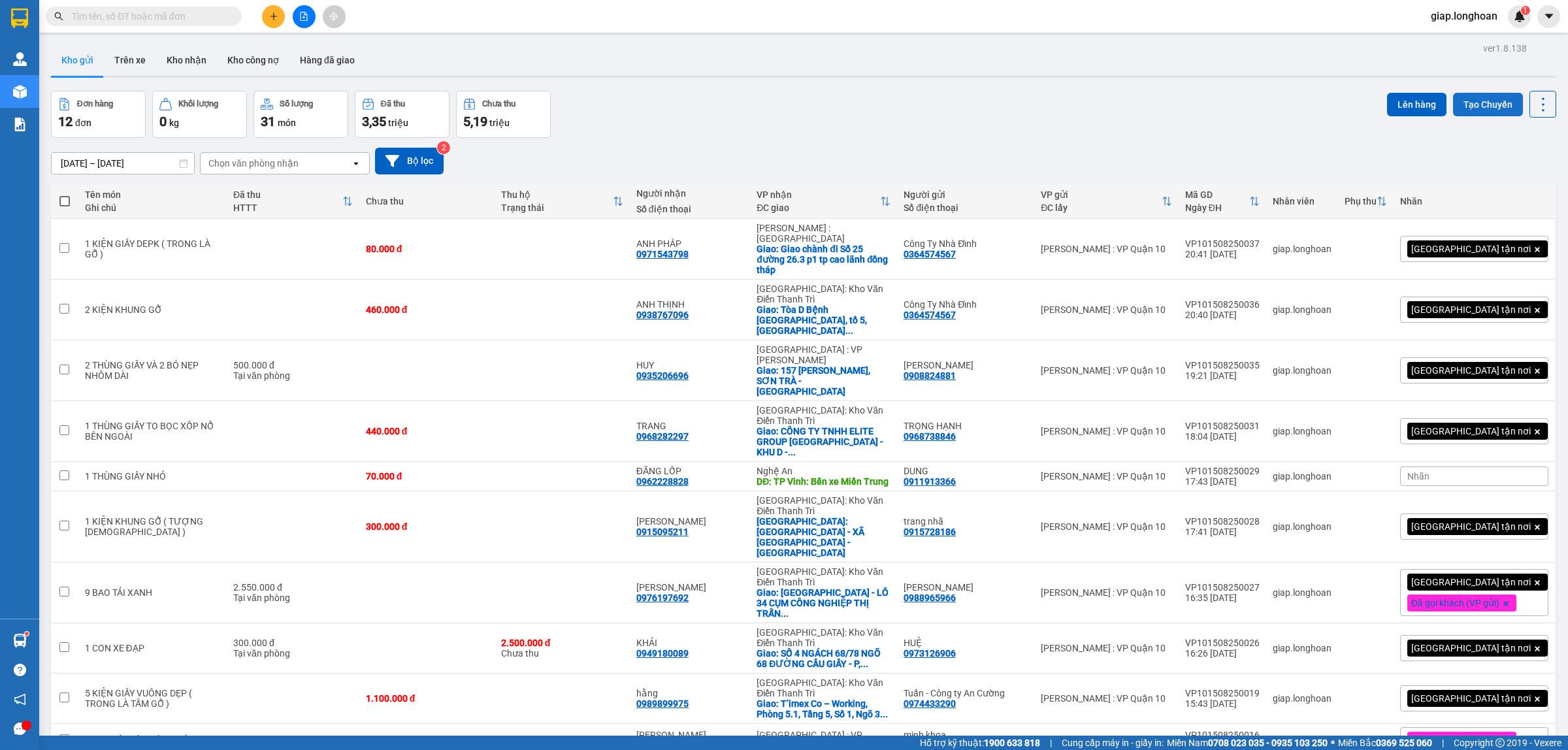
click at [1465, 103] on button "Tạo Chuyến" at bounding box center [1488, 104] width 70 height 23
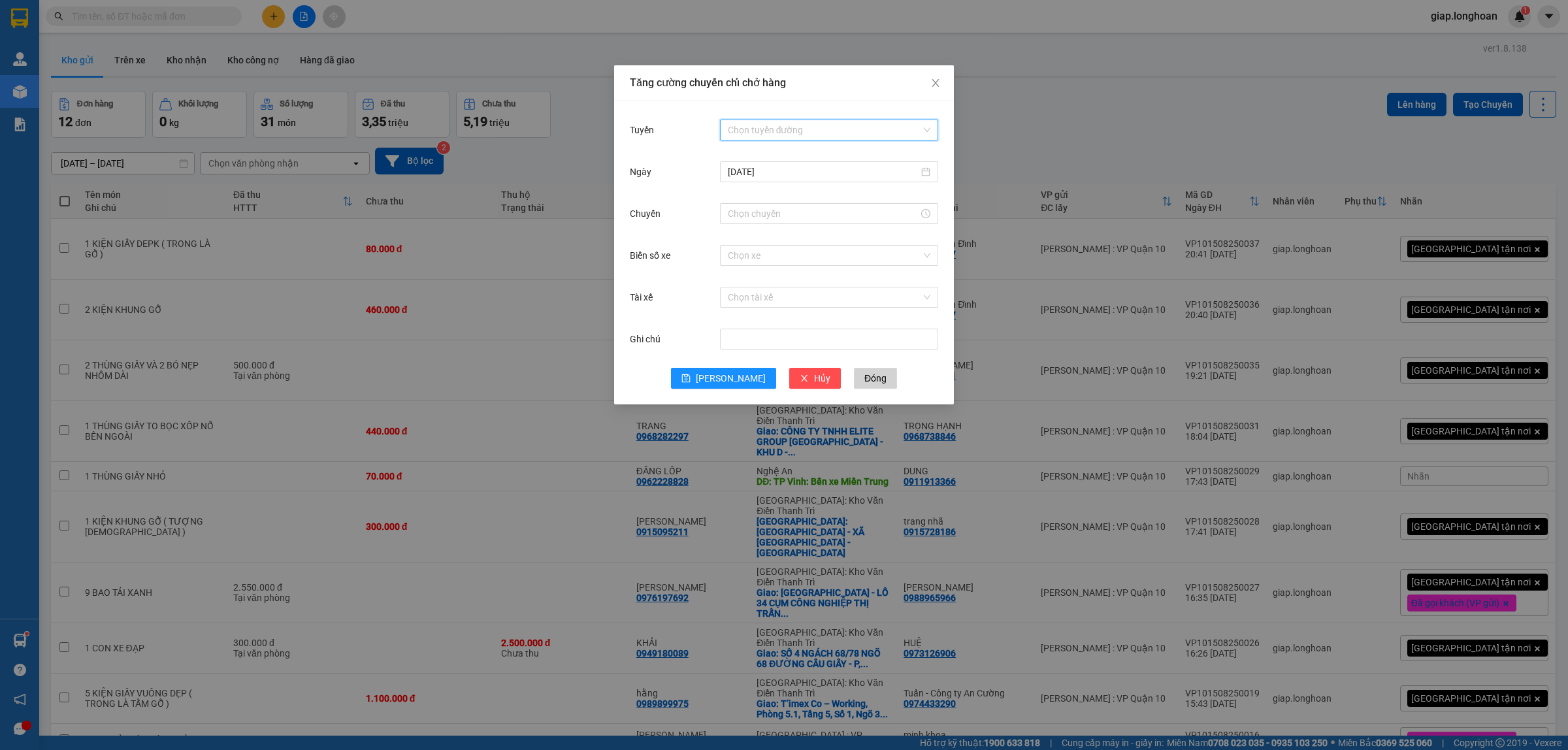
click at [761, 131] on input "Tuyến" at bounding box center [825, 130] width 194 height 20
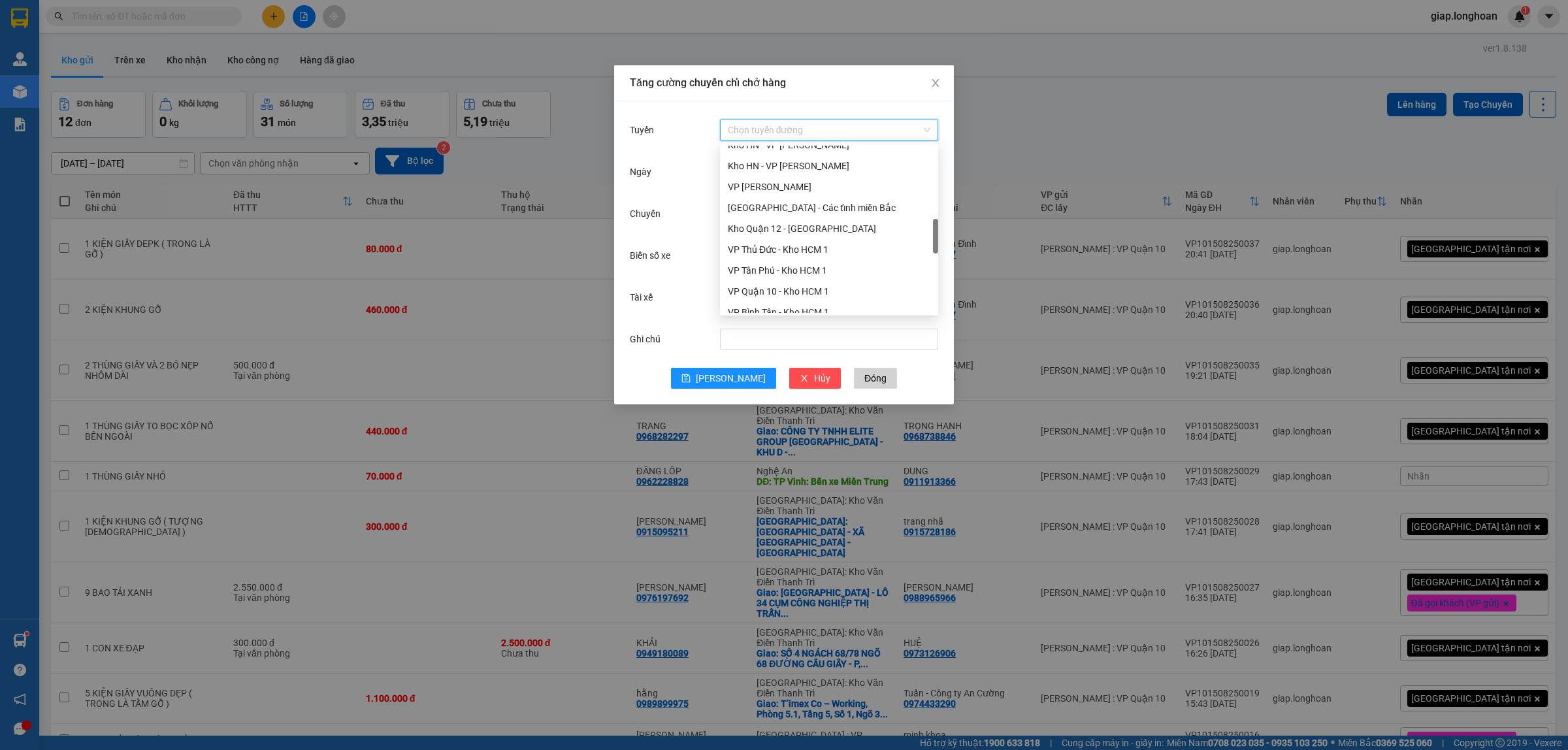
scroll to position [490, 0]
click at [788, 207] on div "VP Quận 10 - Kho HCM 1" at bounding box center [829, 209] width 203 height 14
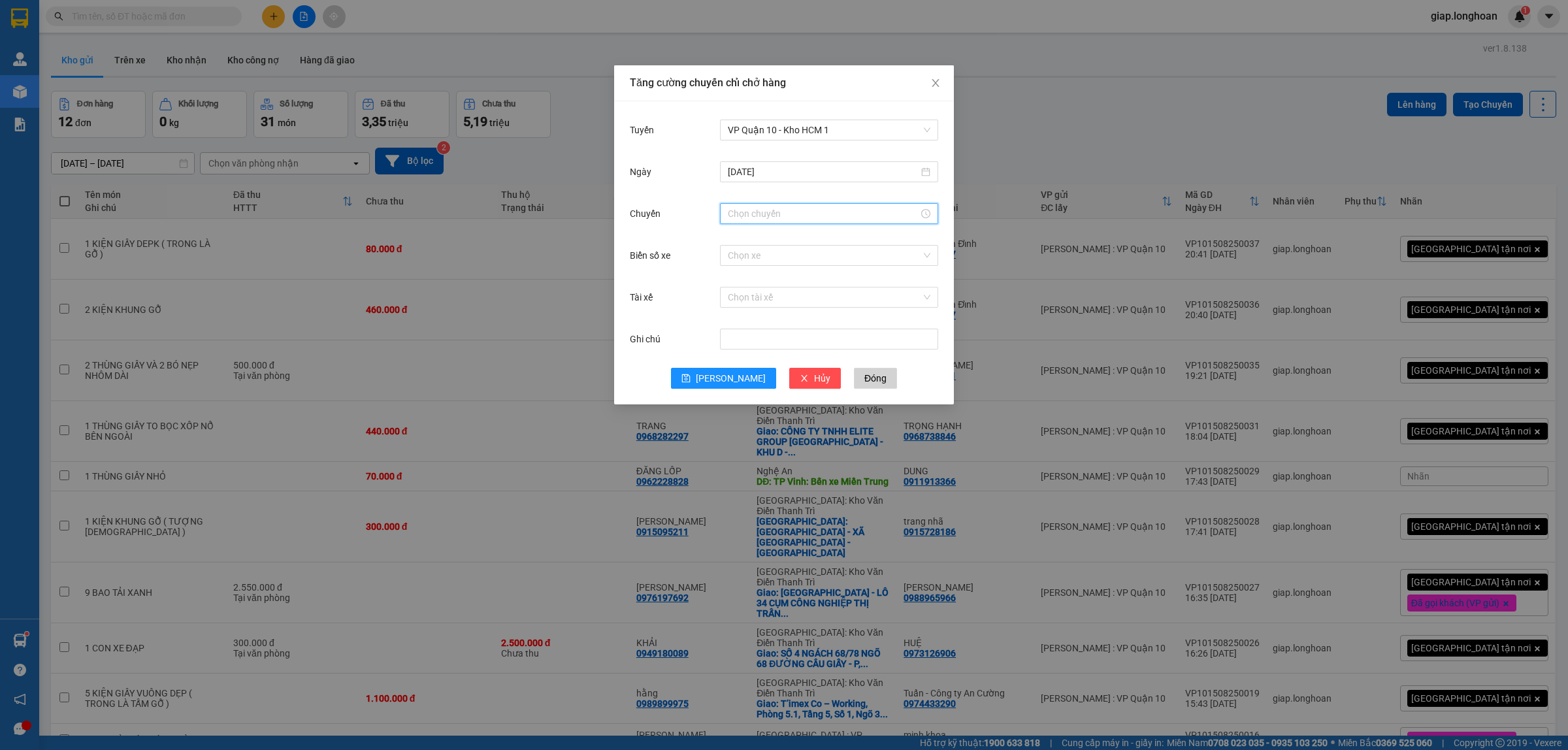
click at [738, 217] on input "Chuyến" at bounding box center [823, 214] width 191 height 14
click at [738, 297] on div "21" at bounding box center [738, 296] width 36 height 19
type input "21:00"
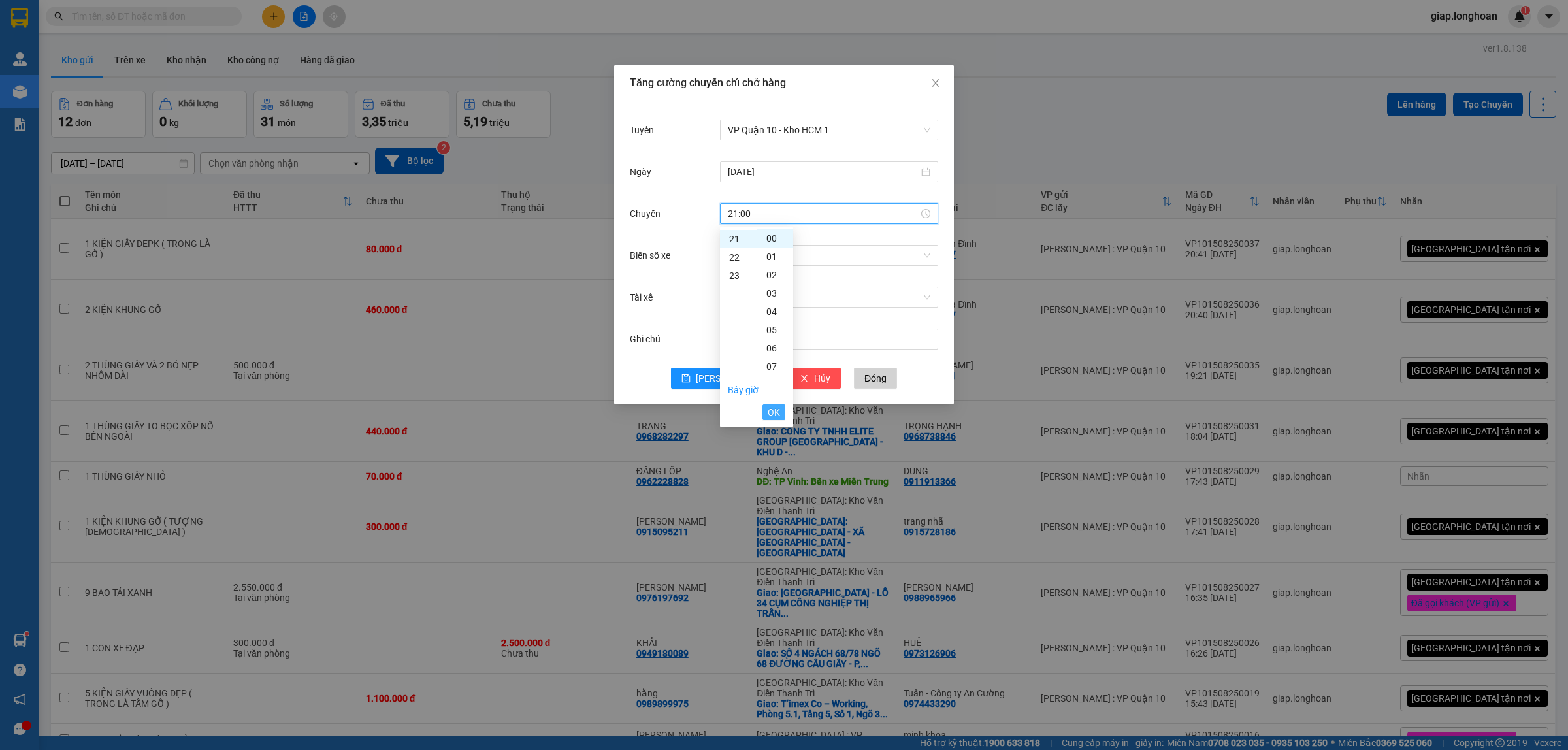
click at [776, 410] on span "OK" at bounding box center [774, 412] width 12 height 14
click at [749, 255] on input "Biển số xe" at bounding box center [825, 255] width 194 height 20
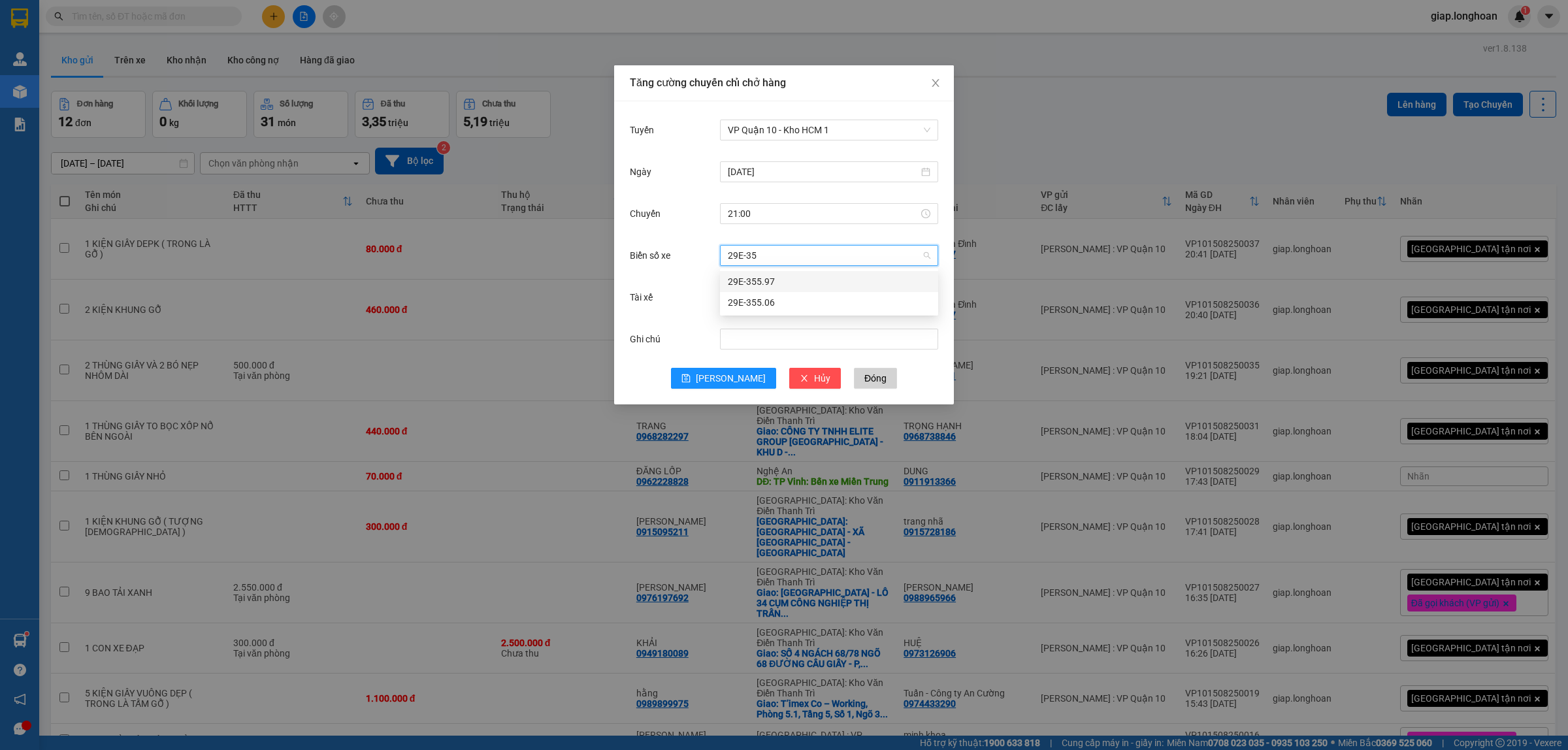
type input "29E-355"
click at [757, 278] on div "29E-355.97" at bounding box center [829, 282] width 203 height 14
click at [747, 295] on input "Tài xế" at bounding box center [825, 297] width 194 height 20
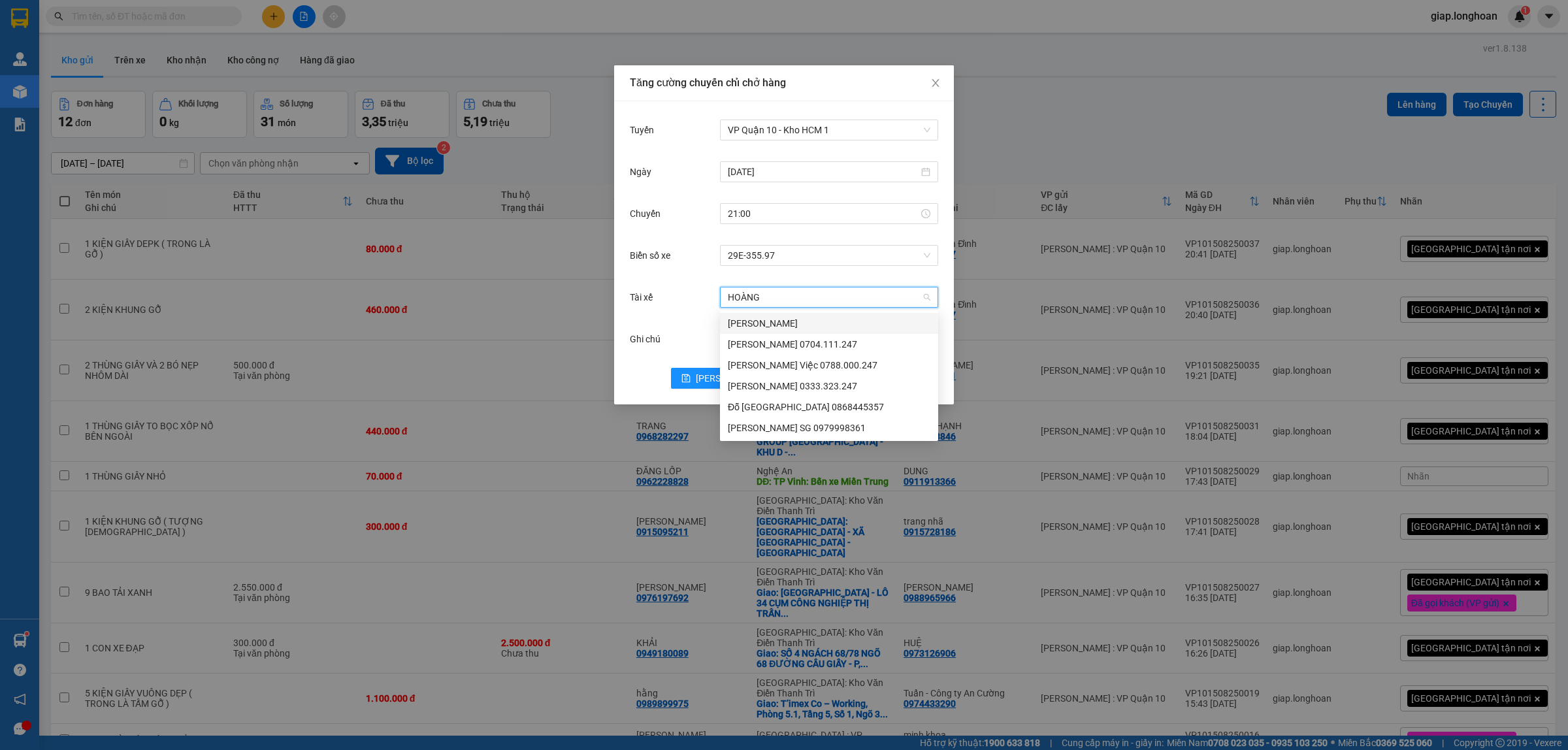
type input "HOÀNG L"
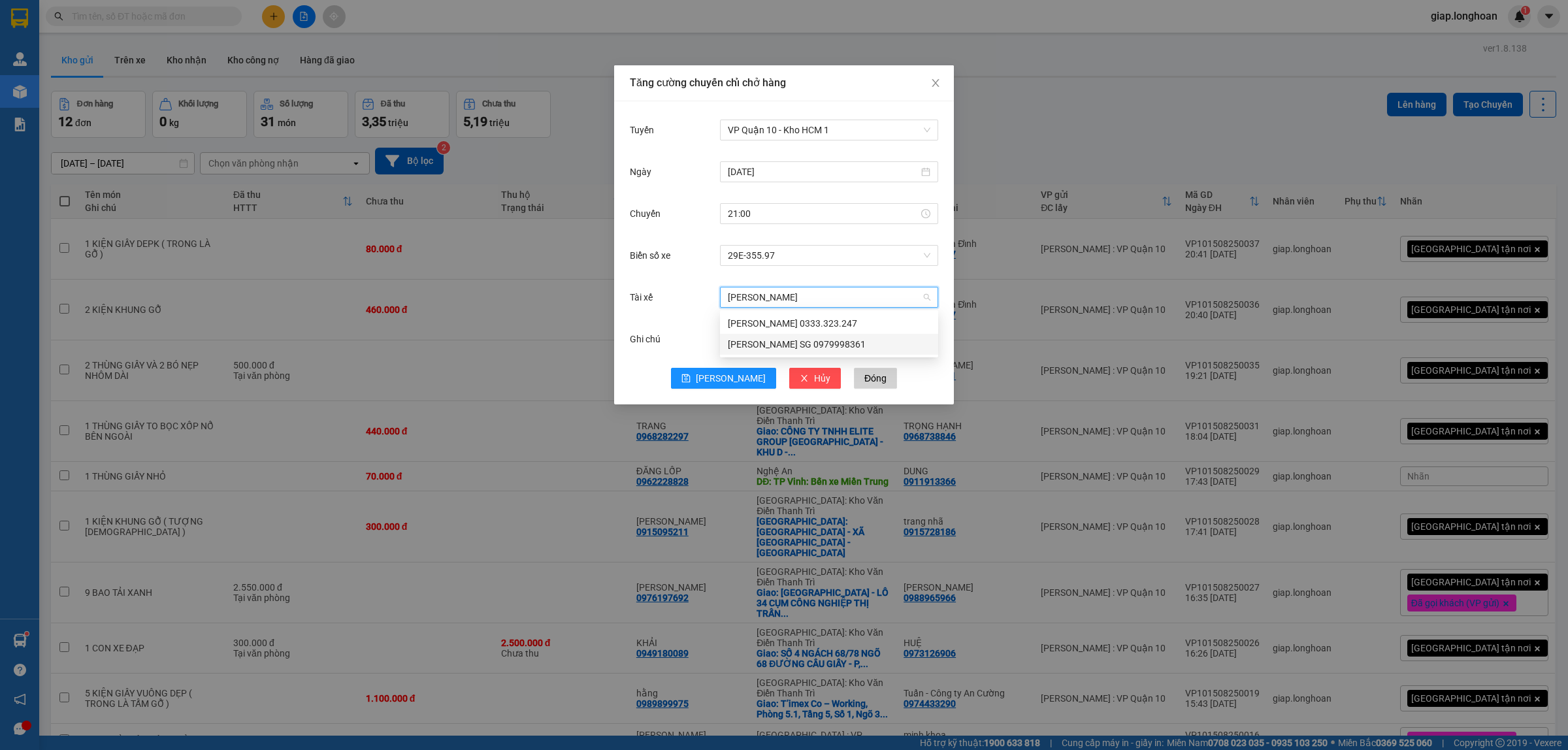
click at [795, 346] on div "HOÀNG LÂN SG 0979998361" at bounding box center [829, 344] width 203 height 14
click at [733, 377] on span "Lưu" at bounding box center [731, 378] width 70 height 14
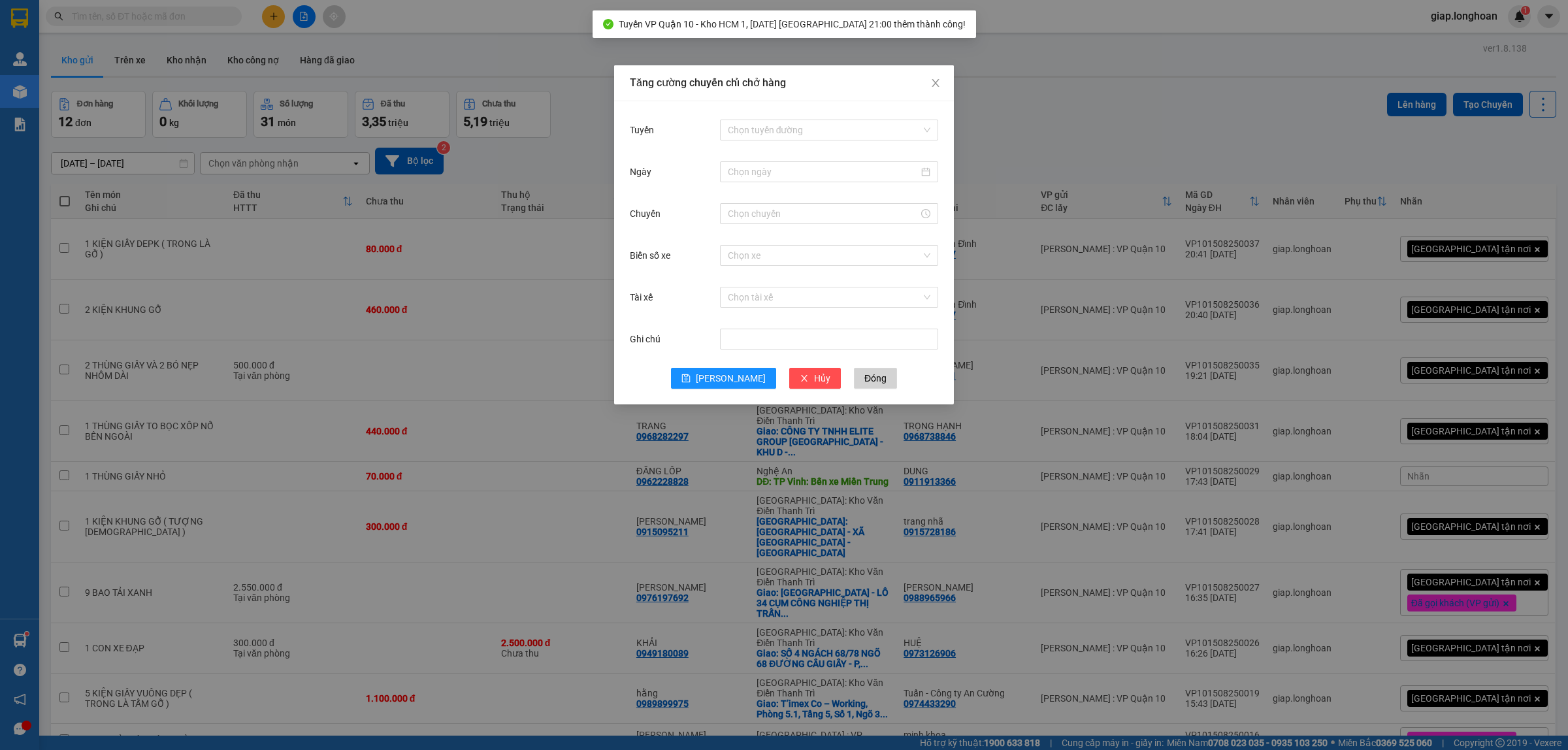
click at [1101, 132] on div "Tăng cường chuyến chỉ chở hàng Tuyến Chọn tuyến đường Ngày Chuyến Biển số xe Ch…" at bounding box center [784, 375] width 1568 height 750
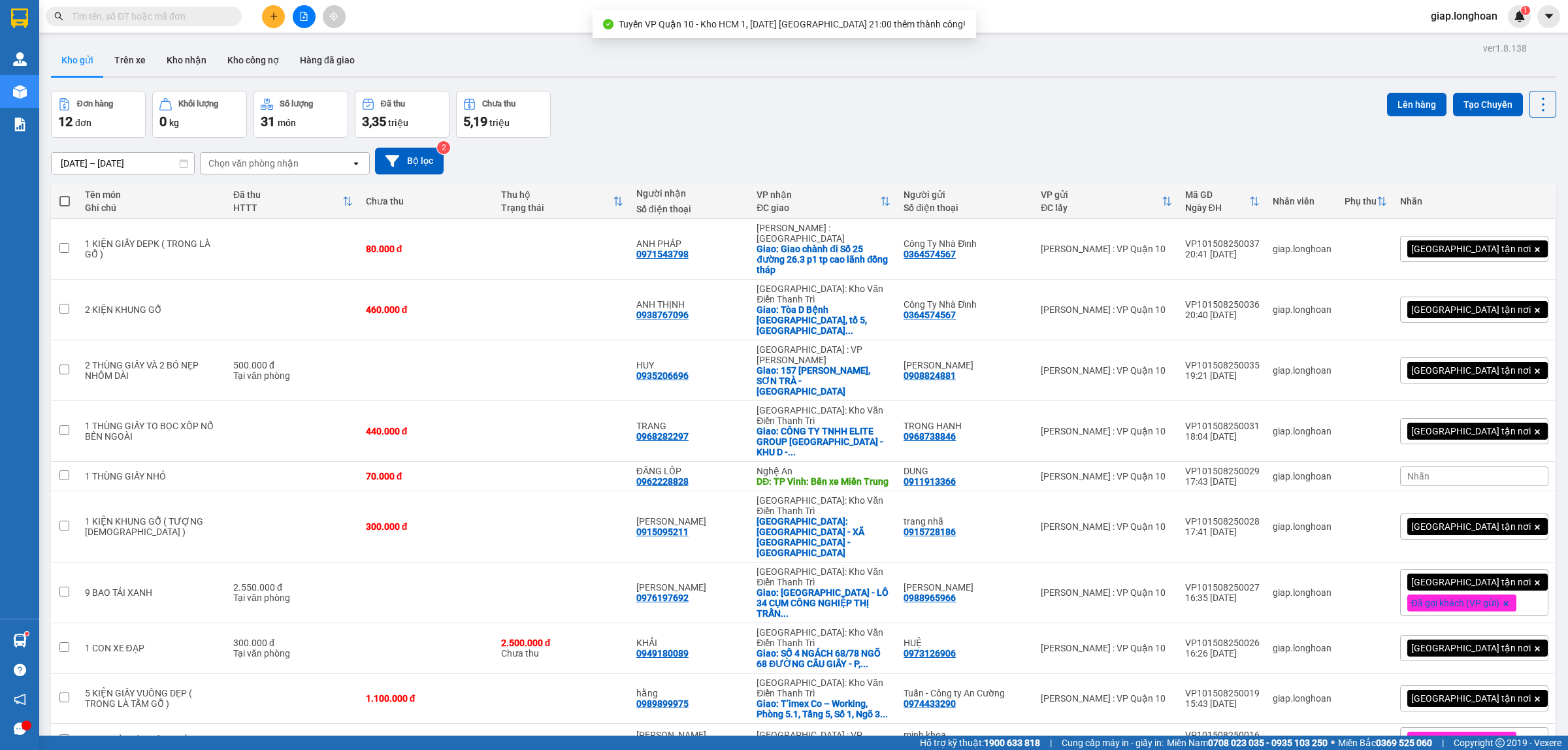
click at [67, 197] on span at bounding box center [65, 201] width 10 height 10
click at [65, 195] on input "checkbox" at bounding box center [65, 195] width 0 height 0
checkbox input "true"
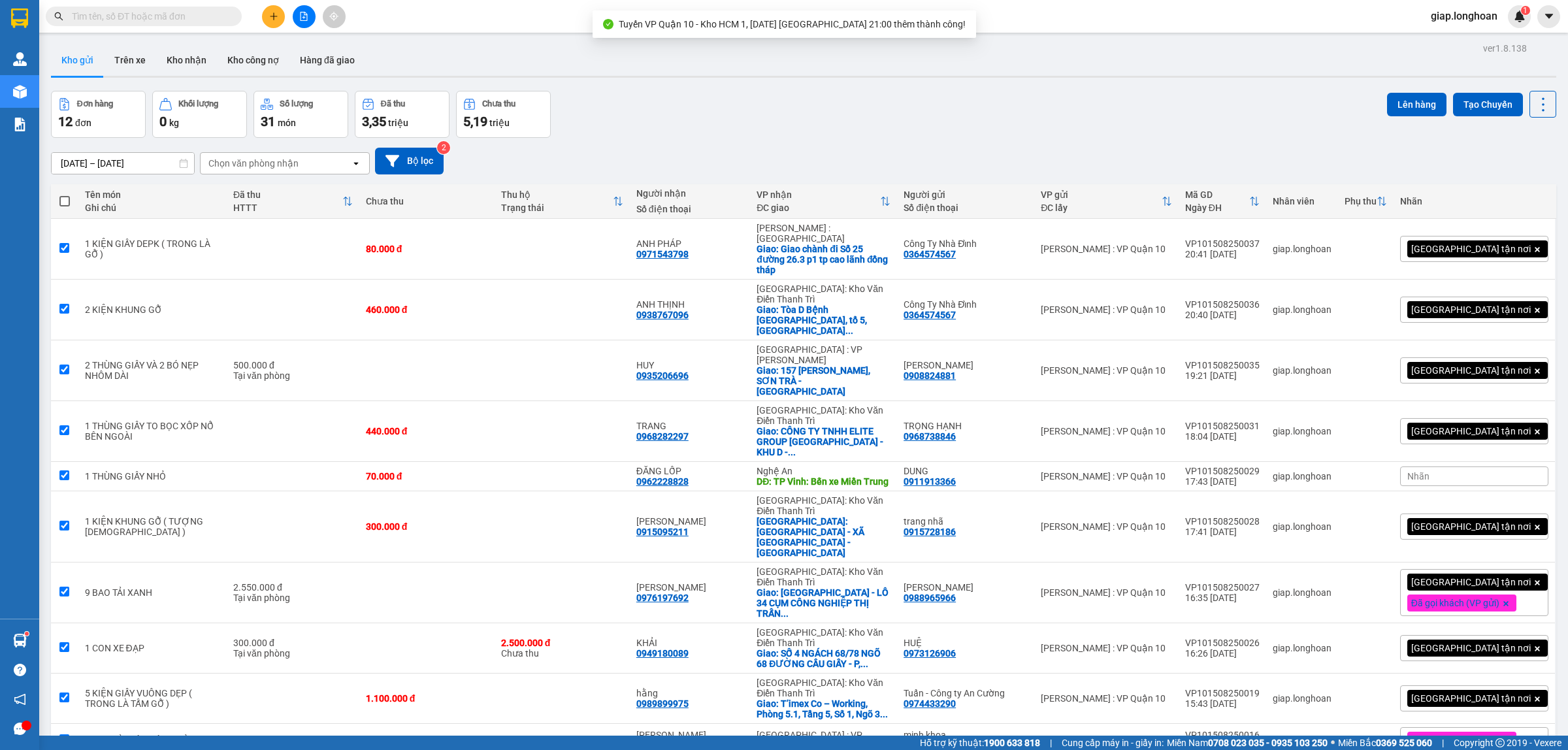
checkbox input "true"
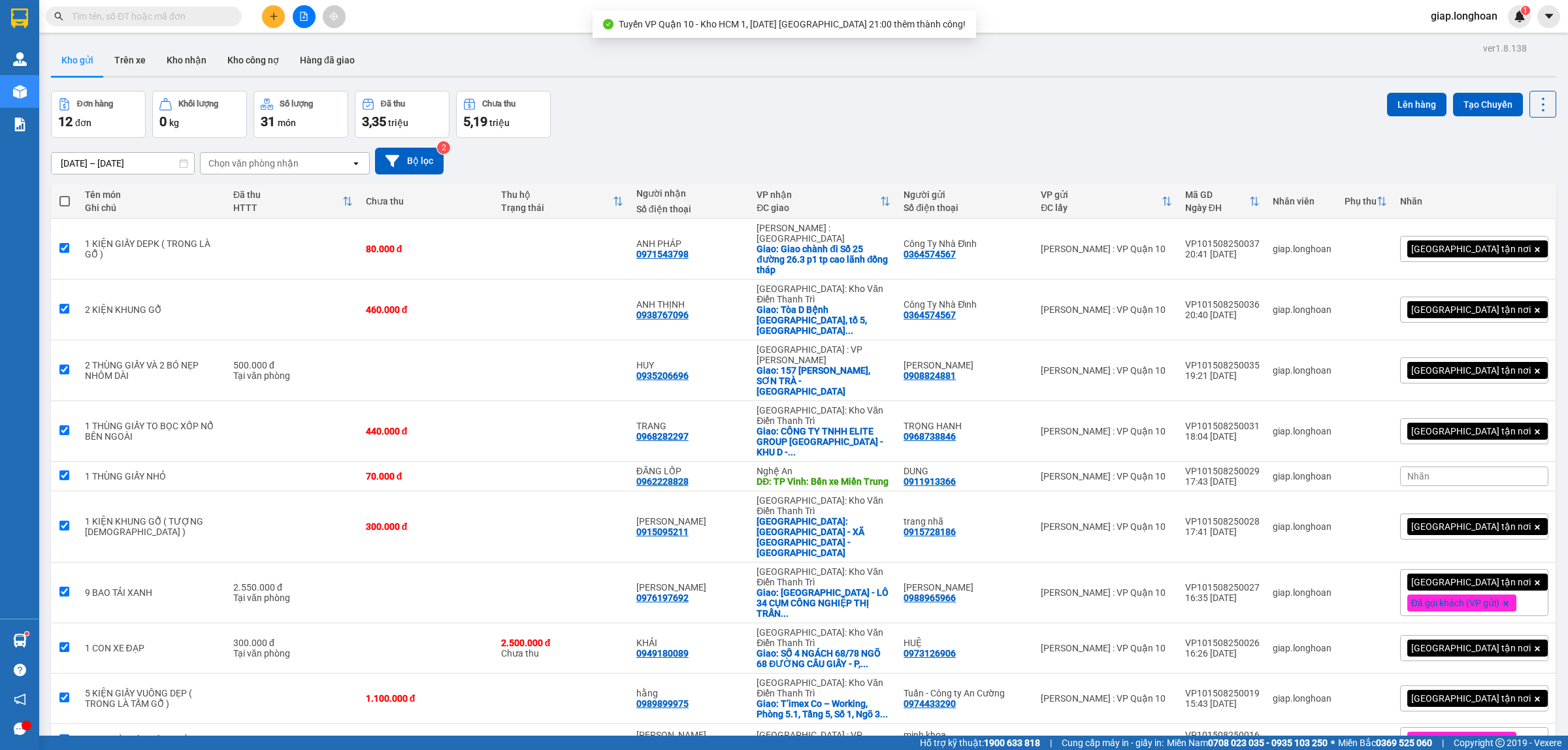
checkbox input "true"
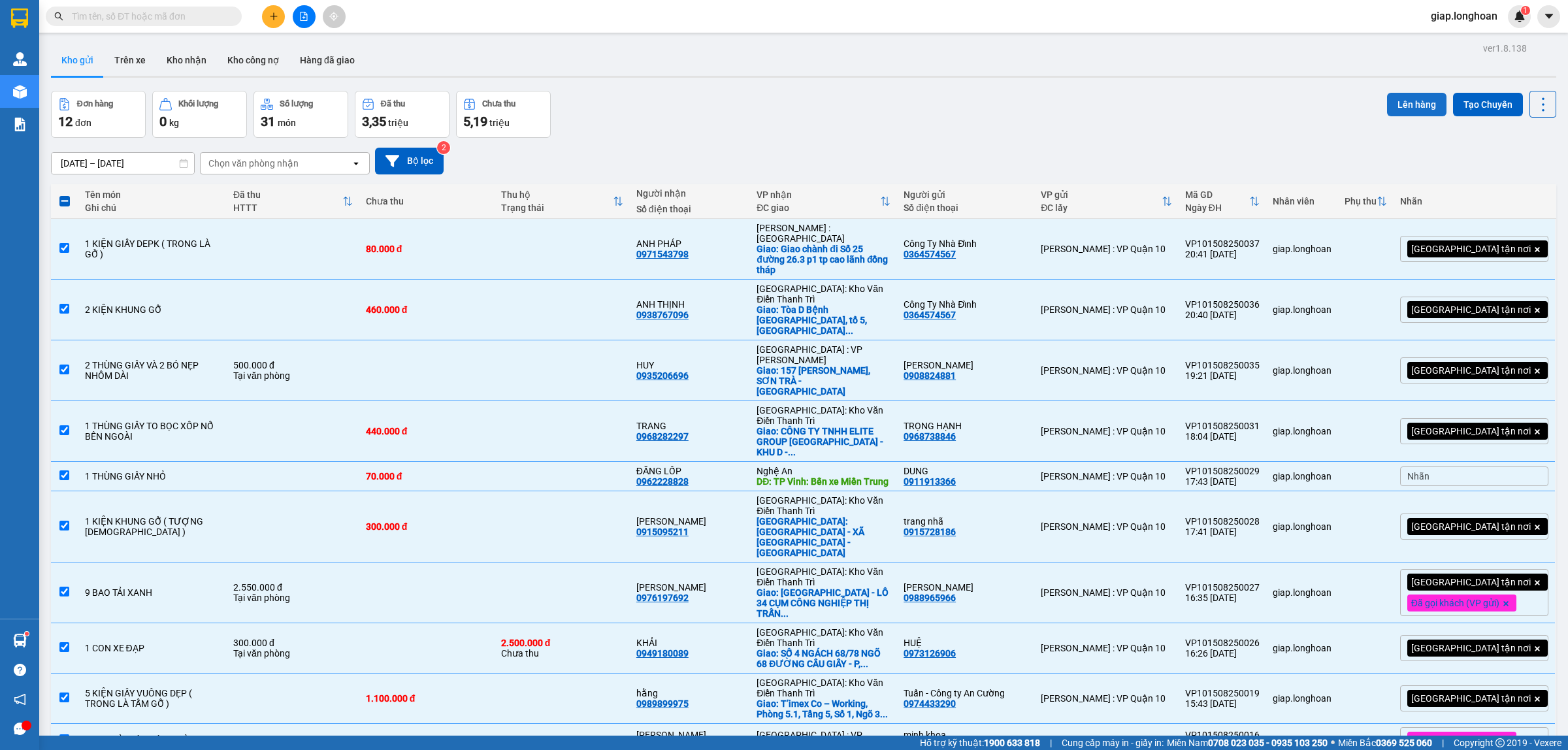
click at [1398, 102] on button "Lên hàng" at bounding box center [1417, 104] width 60 height 23
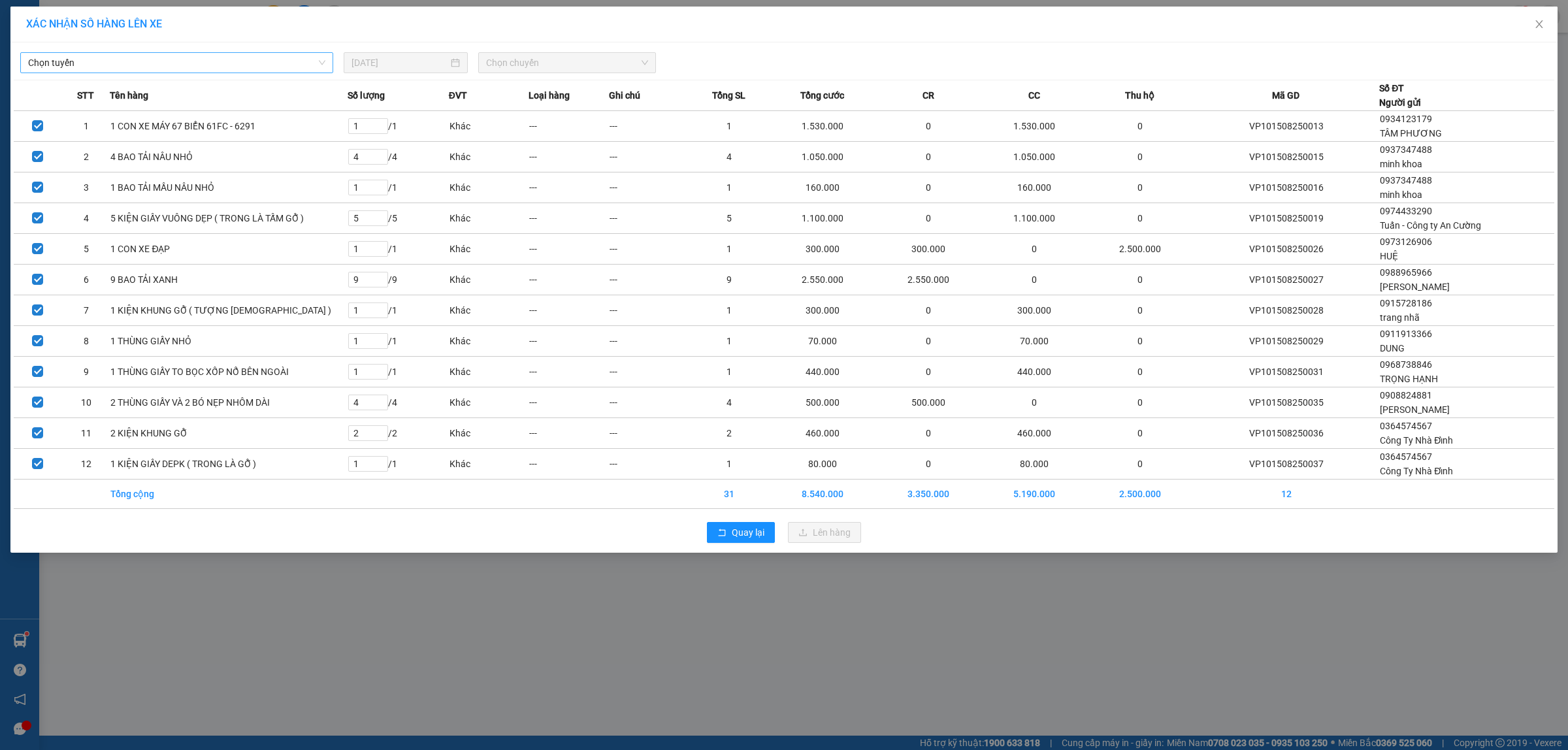
drag, startPoint x: 130, startPoint y: 63, endPoint x: 148, endPoint y: 62, distance: 18.0
click at [131, 63] on span "Chọn tuyến" at bounding box center [177, 62] width 297 height 20
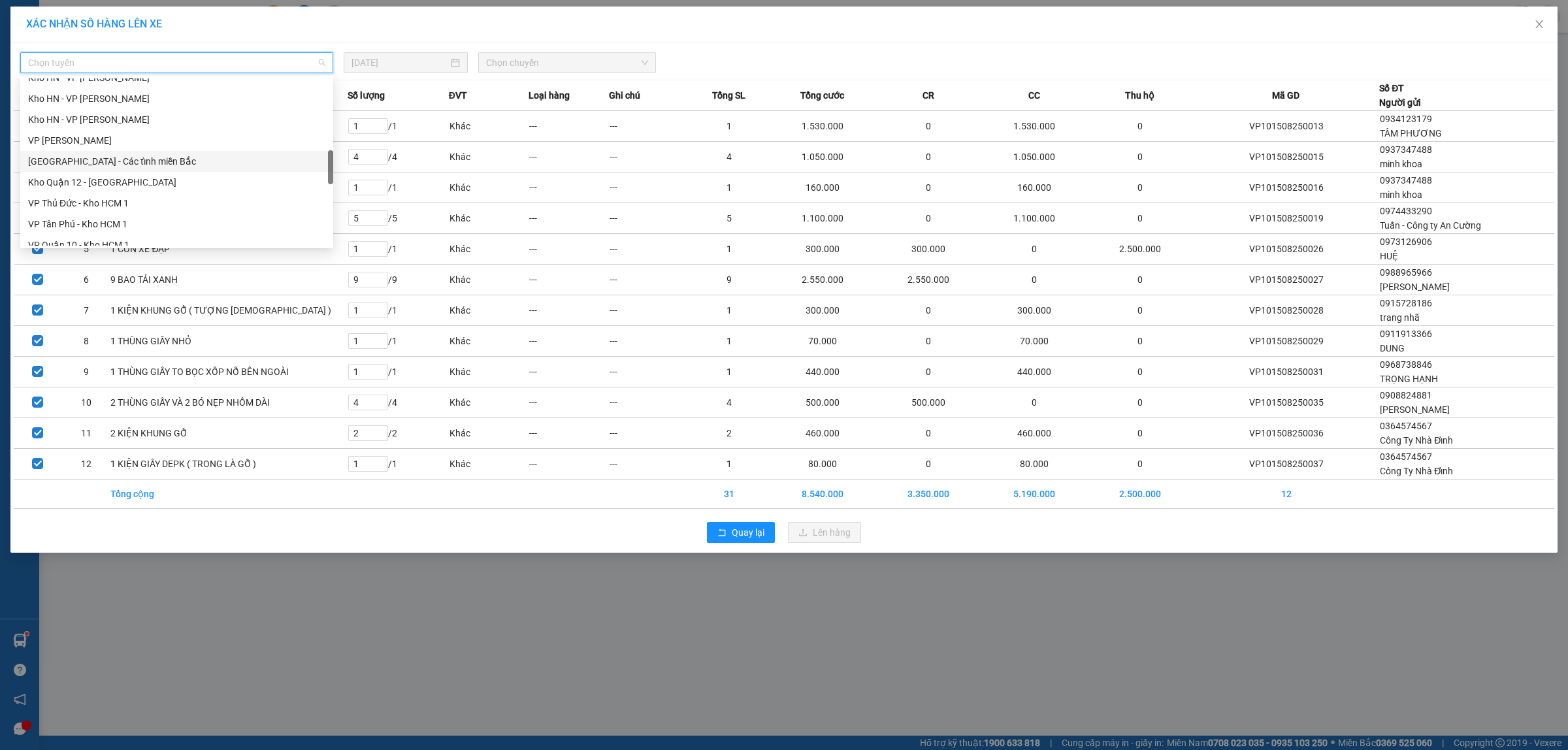
scroll to position [490, 0]
click at [104, 161] on div "VP Quận 10 - Kho HCM 1" at bounding box center [177, 163] width 297 height 14
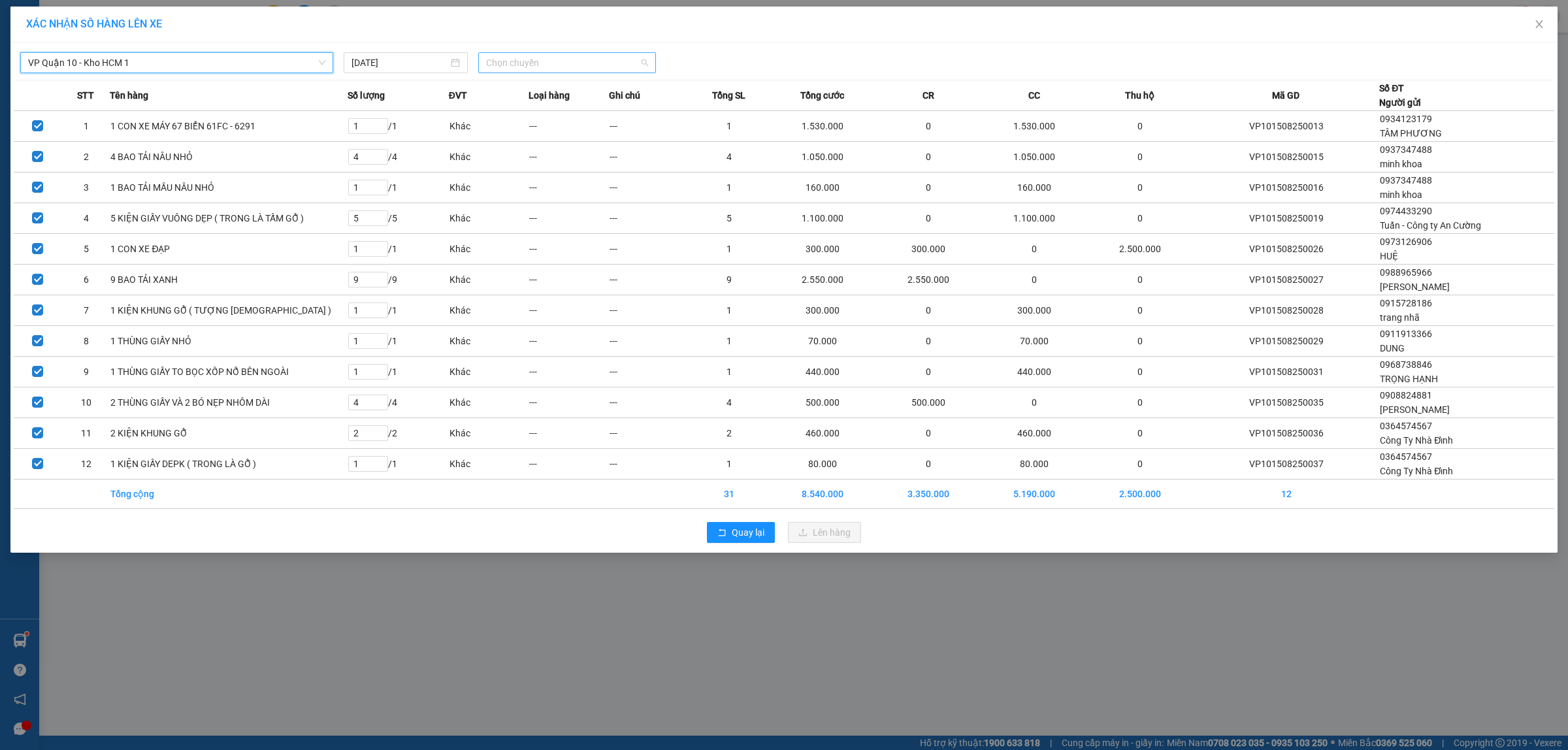
drag, startPoint x: 504, startPoint y: 59, endPoint x: 556, endPoint y: 66, distance: 52.5
click at [504, 59] on span "Chọn chuyến" at bounding box center [567, 62] width 163 height 20
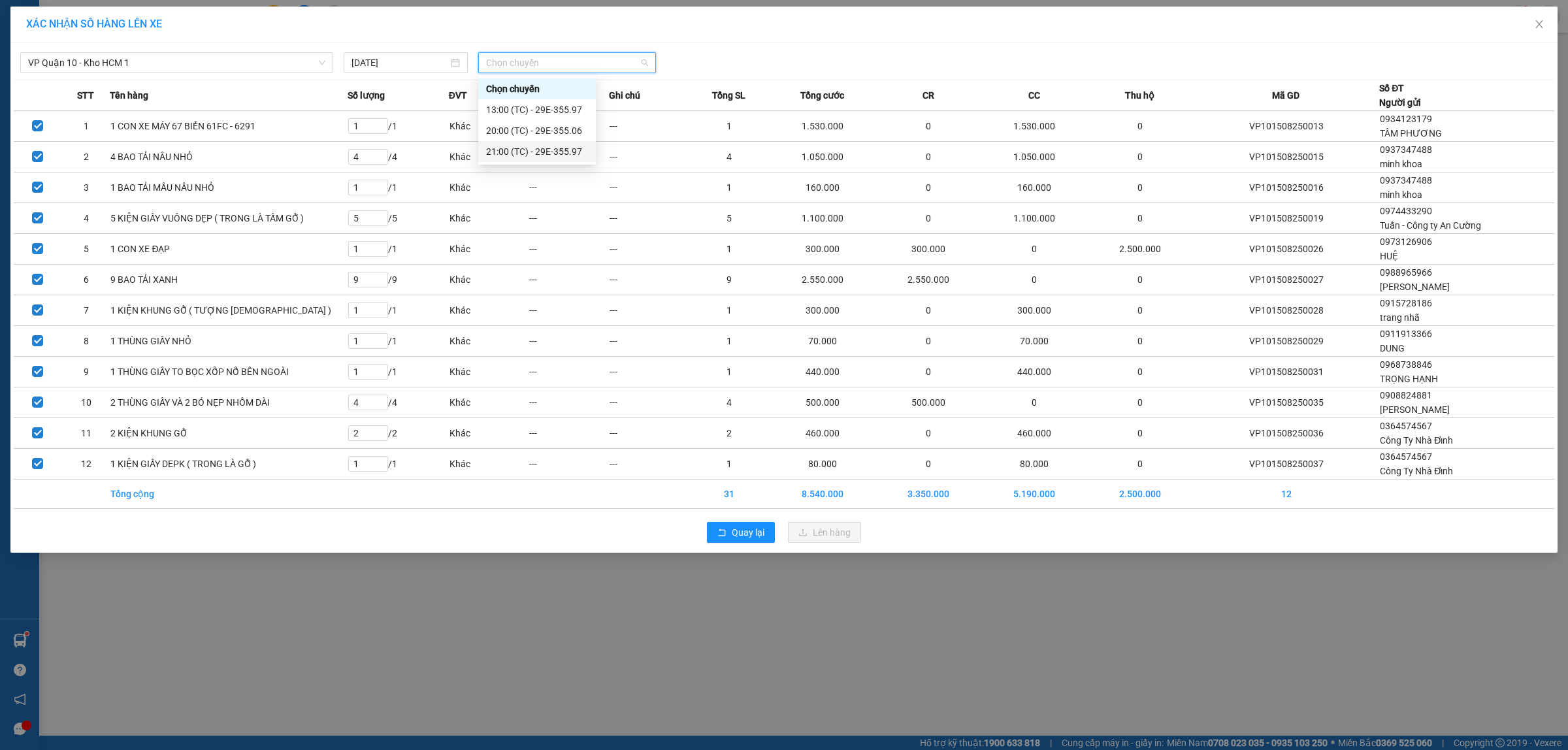
click at [519, 151] on div "21:00 (TC) - 29E-355.97" at bounding box center [537, 151] width 102 height 14
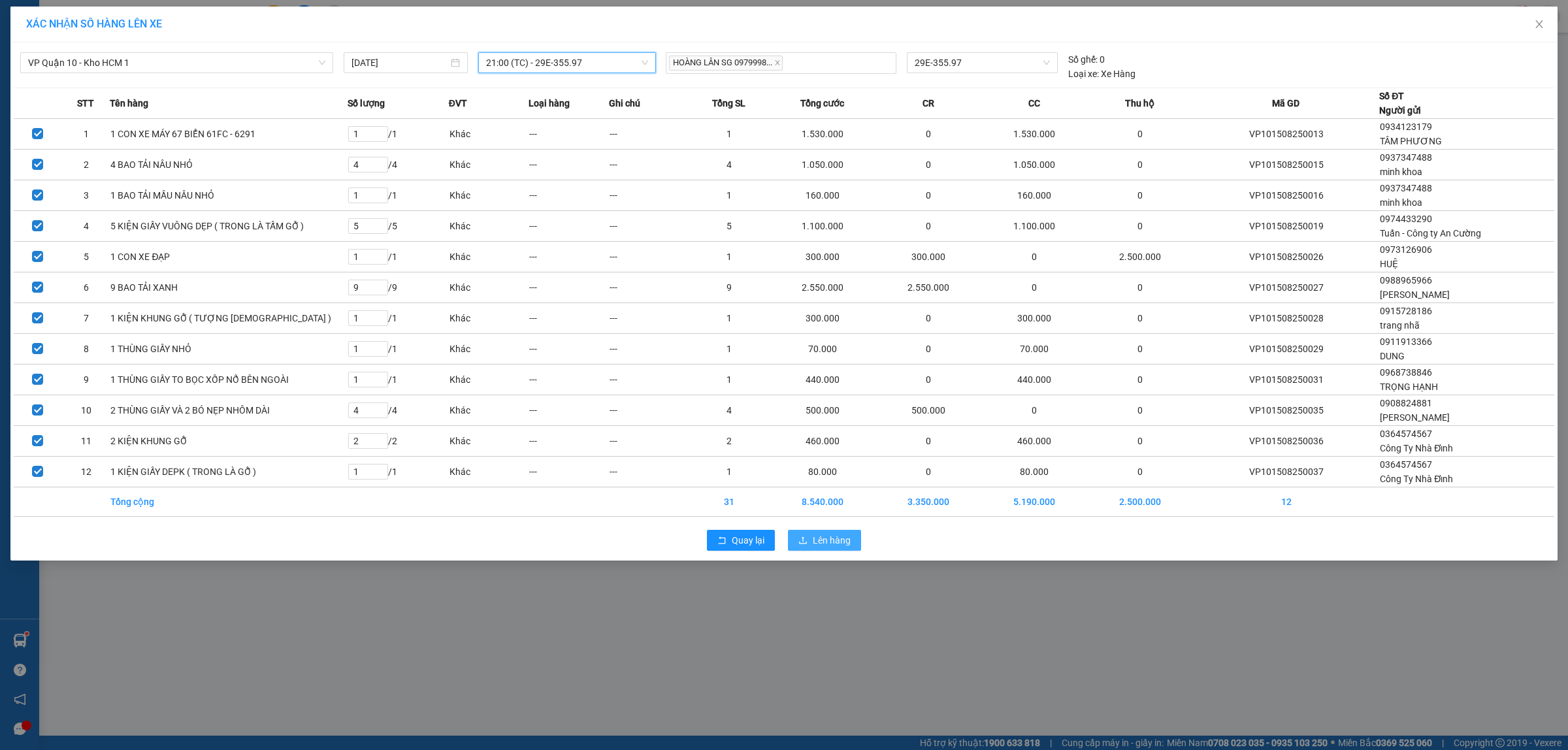
click at [827, 547] on span "Lên hàng" at bounding box center [832, 540] width 38 height 14
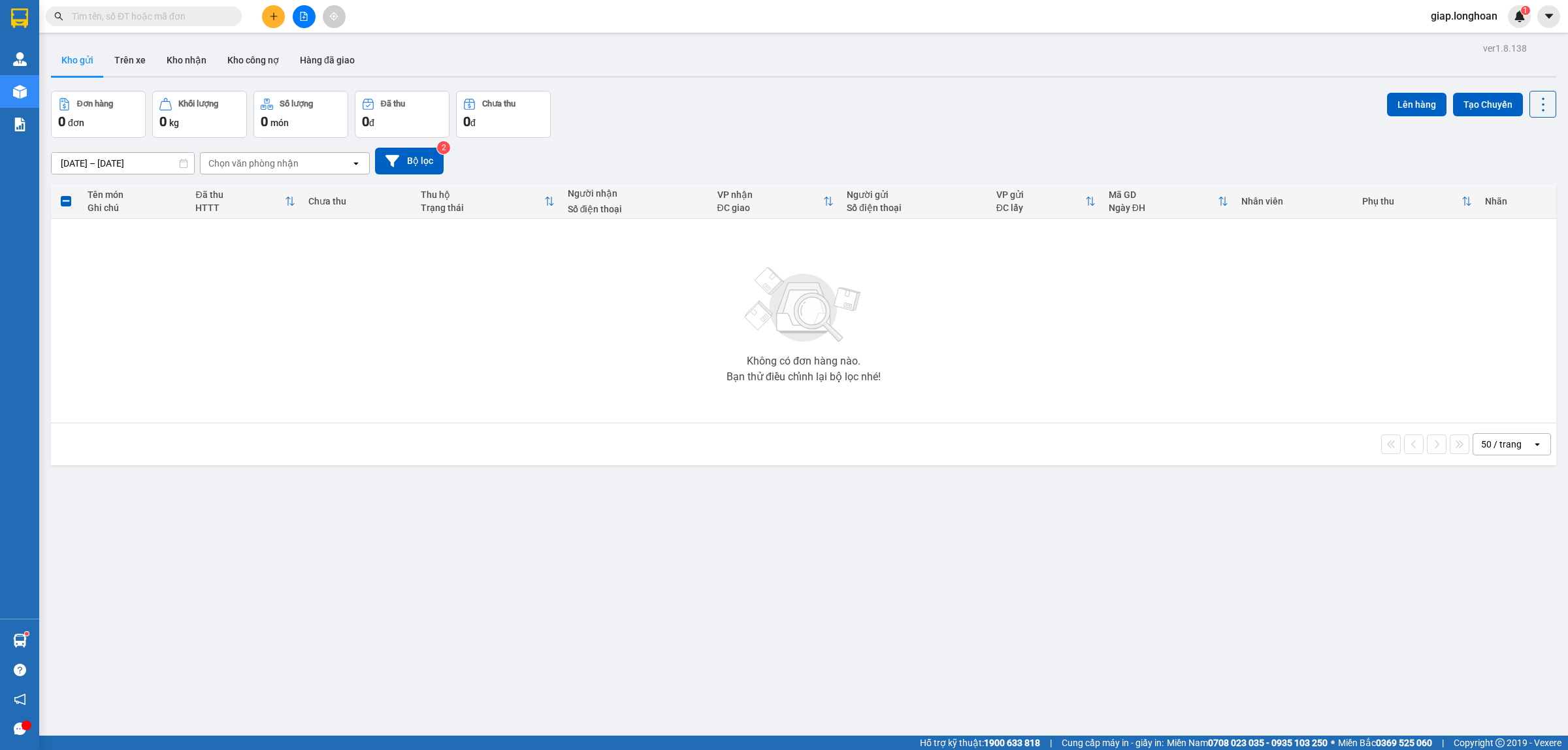
click at [812, 511] on div "ver 1.8.138 Kho gửi Trên xe Kho nhận Kho công nợ Hàng đã giao Đơn hàng 0 đơn Kh…" at bounding box center [804, 414] width 1516 height 750
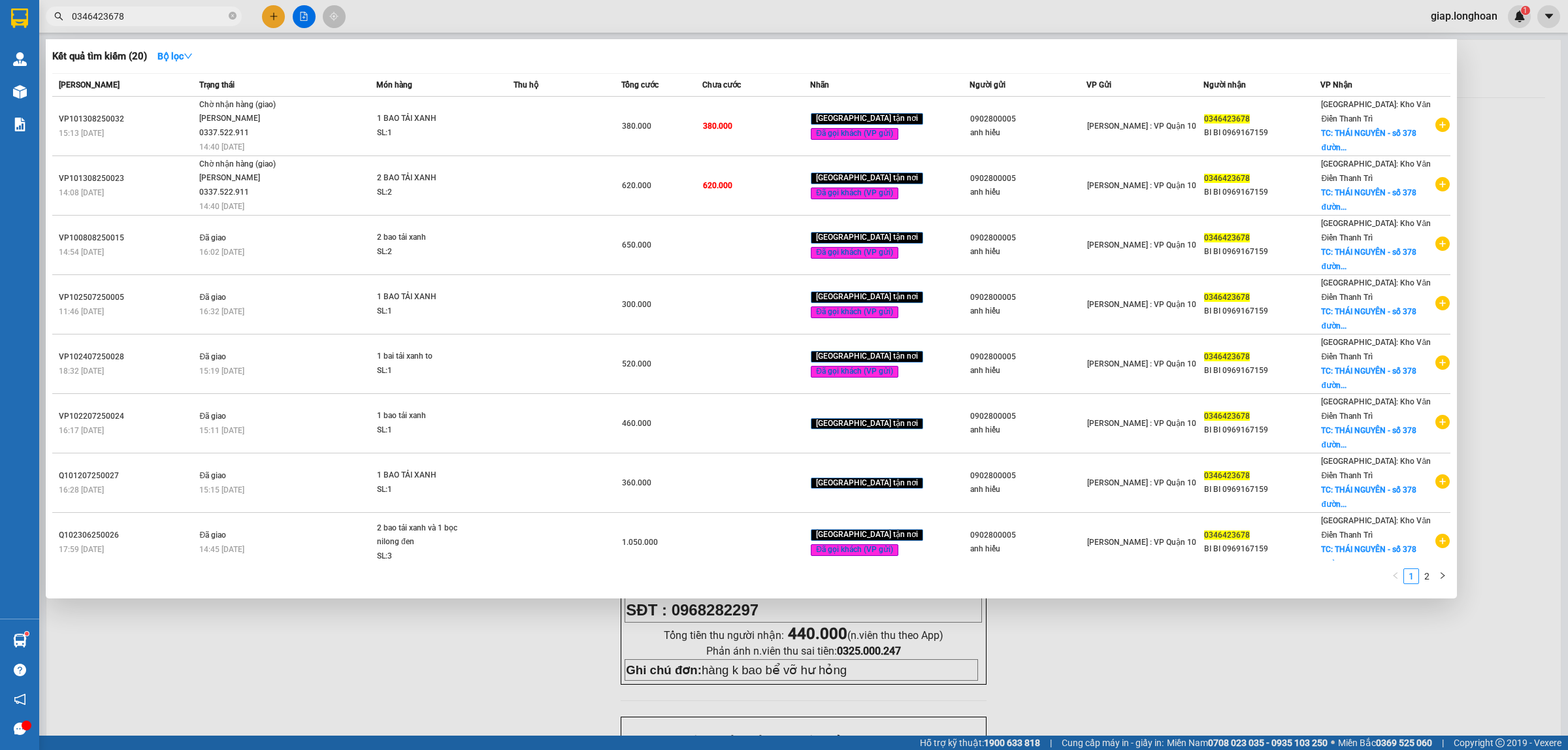
click at [400, 614] on div at bounding box center [784, 375] width 1568 height 750
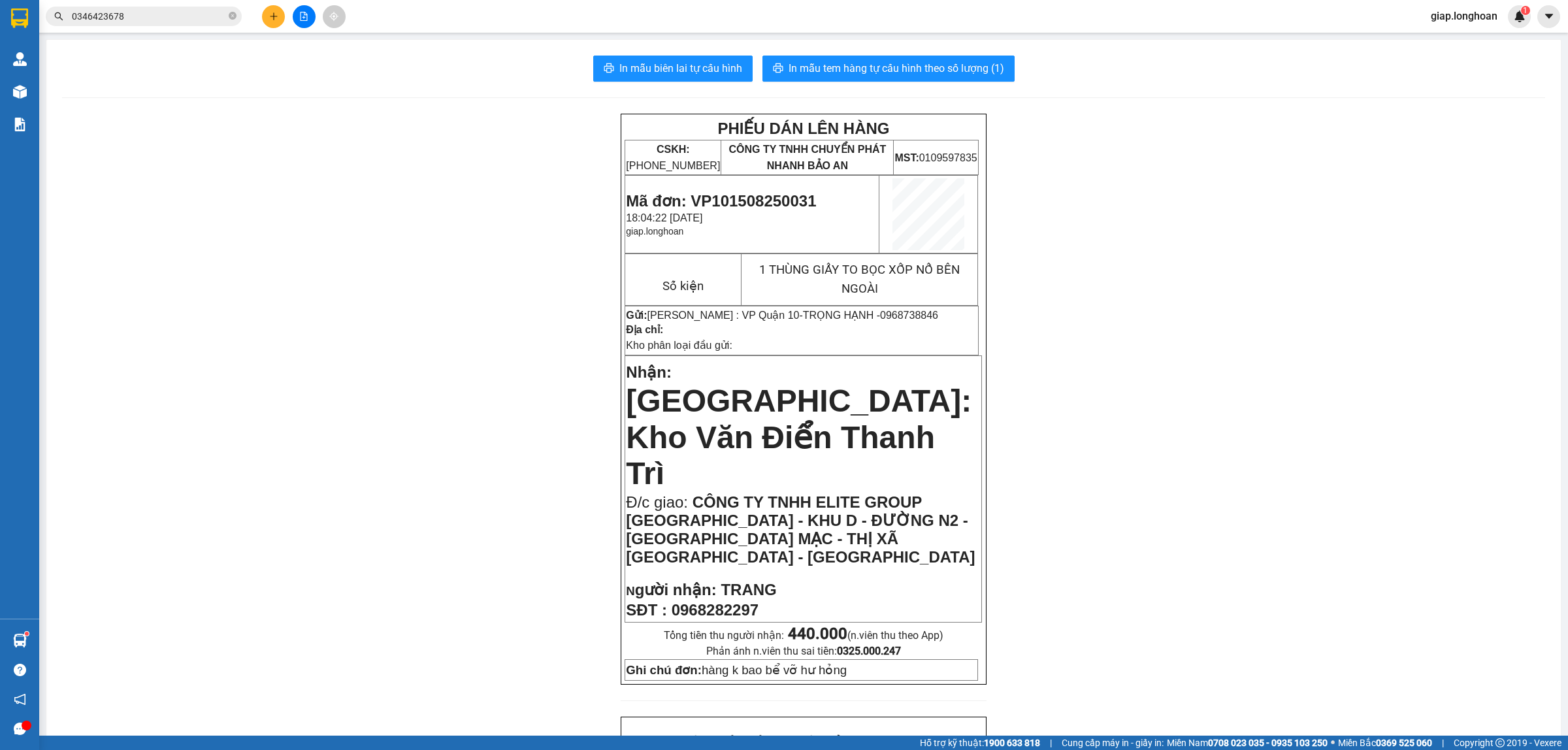
click at [268, 10] on button at bounding box center [273, 16] width 23 height 23
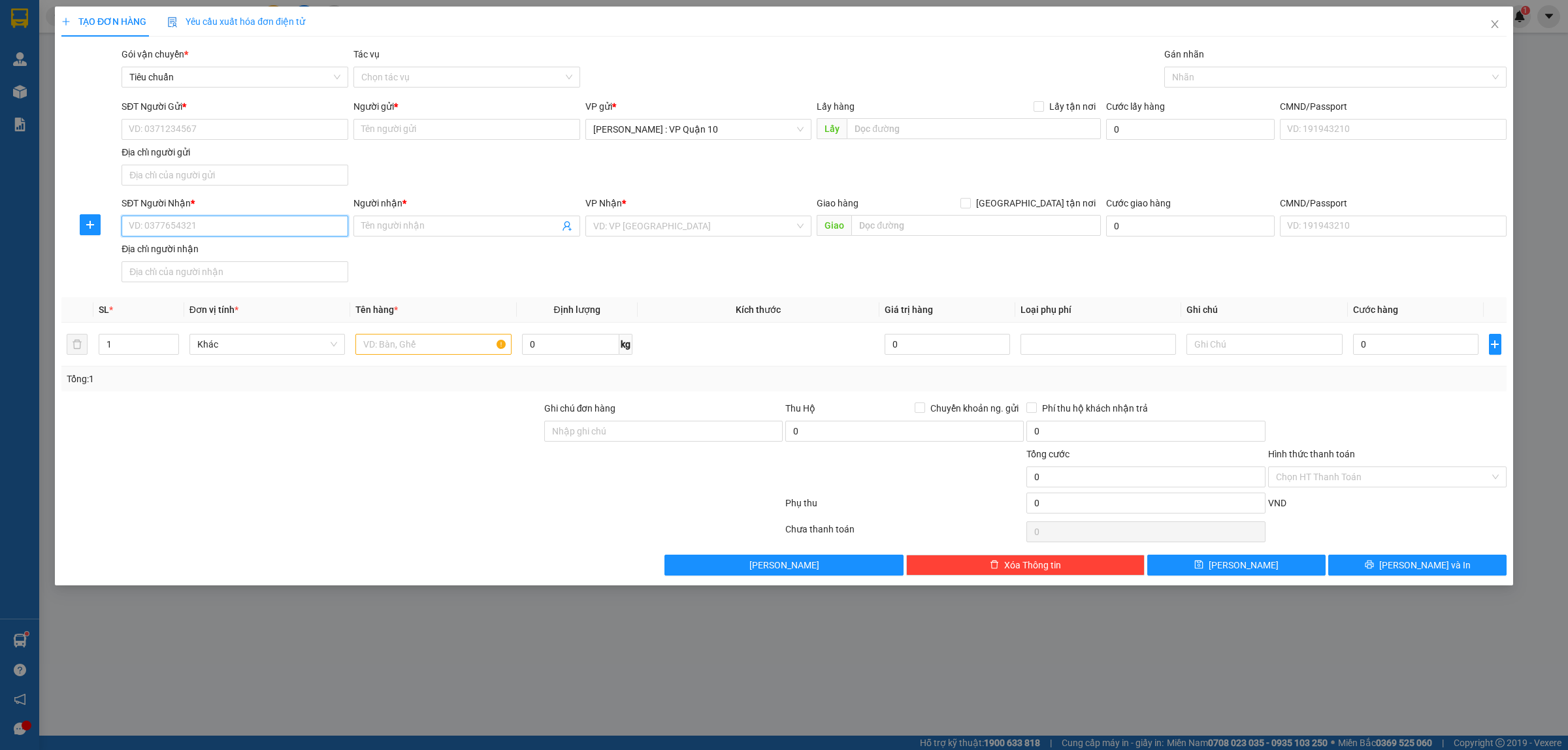
click at [145, 218] on input "SĐT Người Nhận *" at bounding box center [235, 226] width 227 height 21
paste input "0971543798"
type input "0971543798"
drag, startPoint x: 374, startPoint y: 348, endPoint x: 380, endPoint y: 351, distance: 6.7
click at [374, 347] on input "text" at bounding box center [433, 344] width 155 height 21
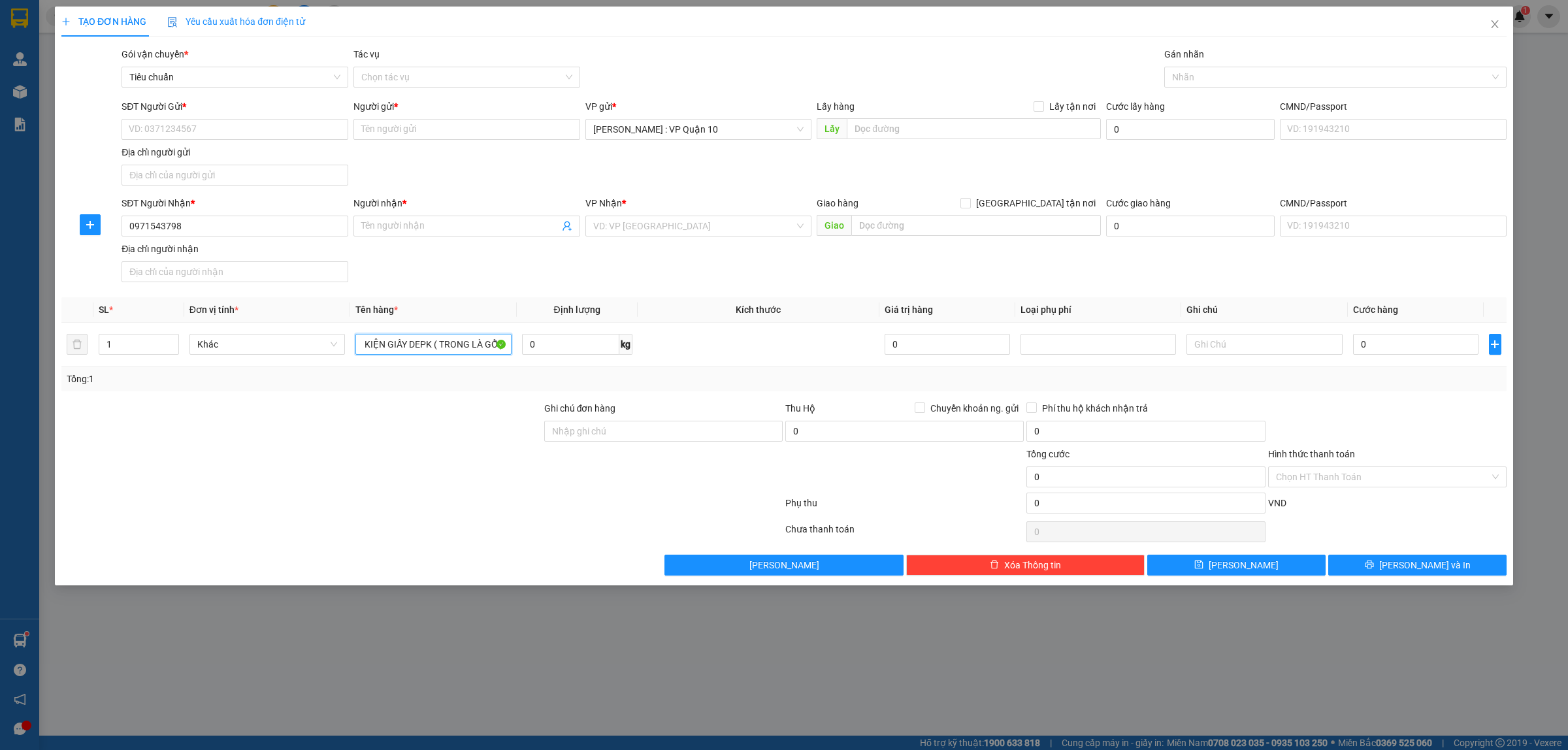
scroll to position [0, 10]
type input "1 KIỆN GIẤY DEPK ( TRONG LÀ GỖ )"
click at [433, 479] on div at bounding box center [302, 470] width 483 height 46
click at [652, 229] on input "search" at bounding box center [694, 226] width 202 height 20
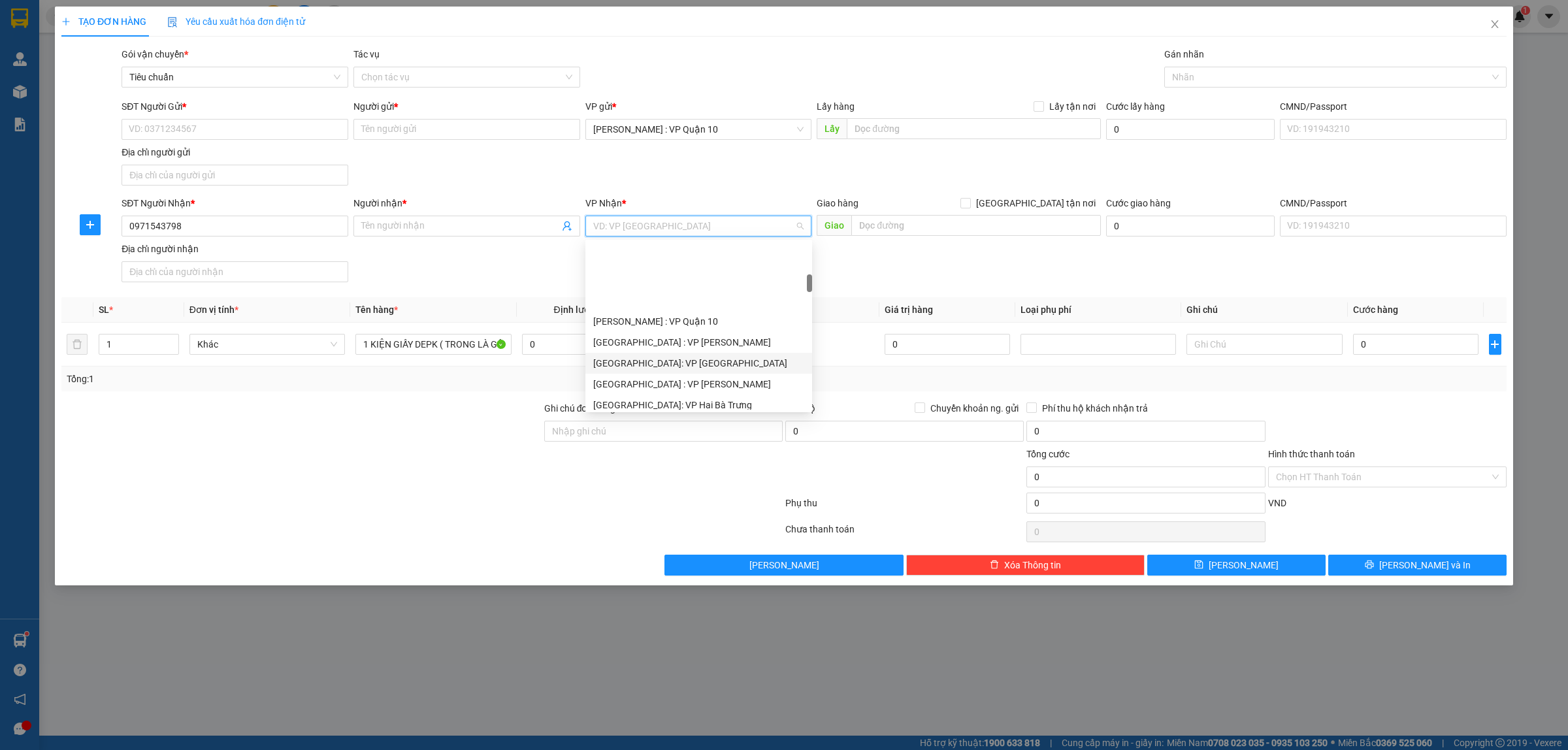
scroll to position [327, 0]
click at [661, 383] on div "Hồ Chí Minh : Kho Quận 12" at bounding box center [698, 386] width 211 height 14
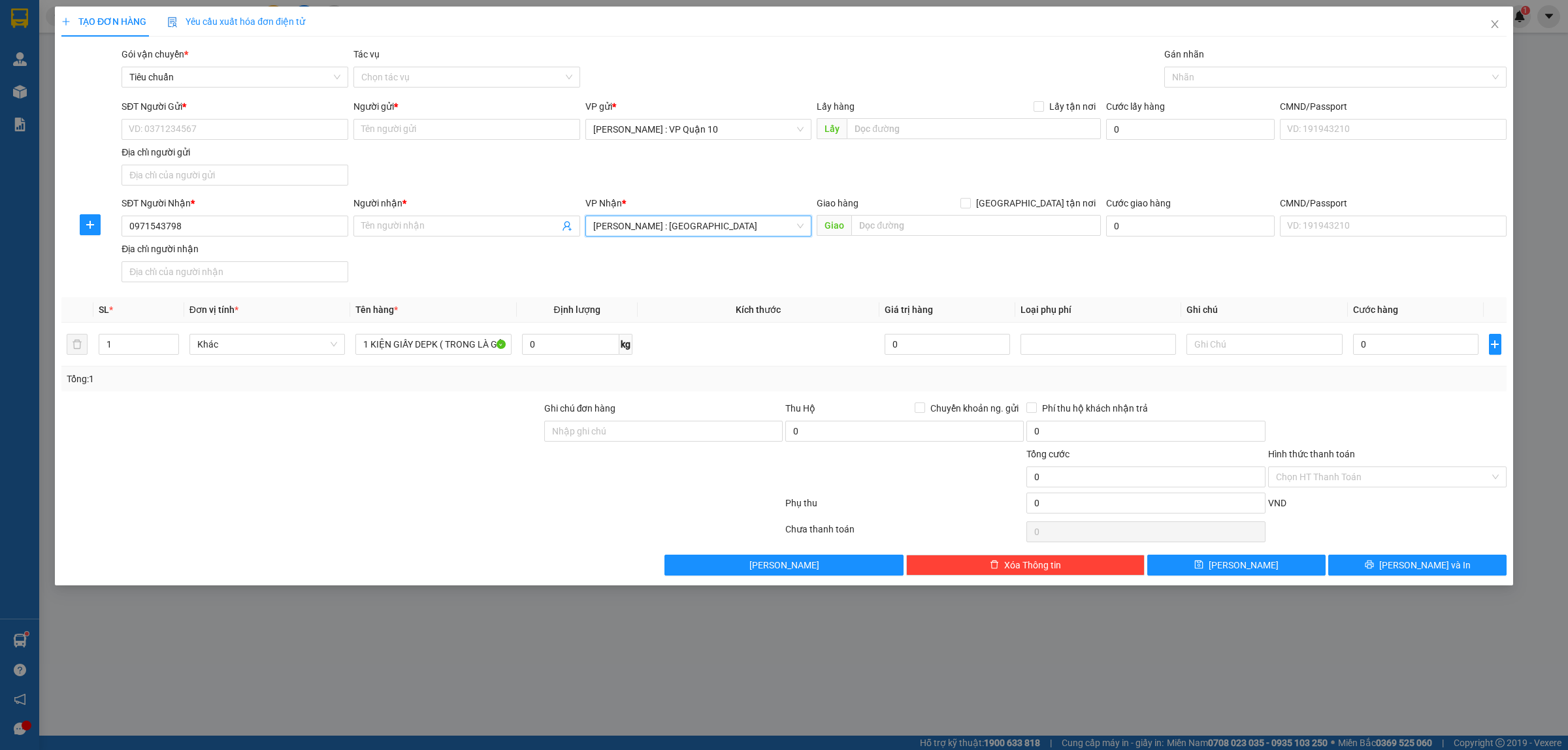
click at [416, 467] on div at bounding box center [302, 470] width 483 height 46
click at [1197, 76] on div at bounding box center [1329, 77] width 323 height 16
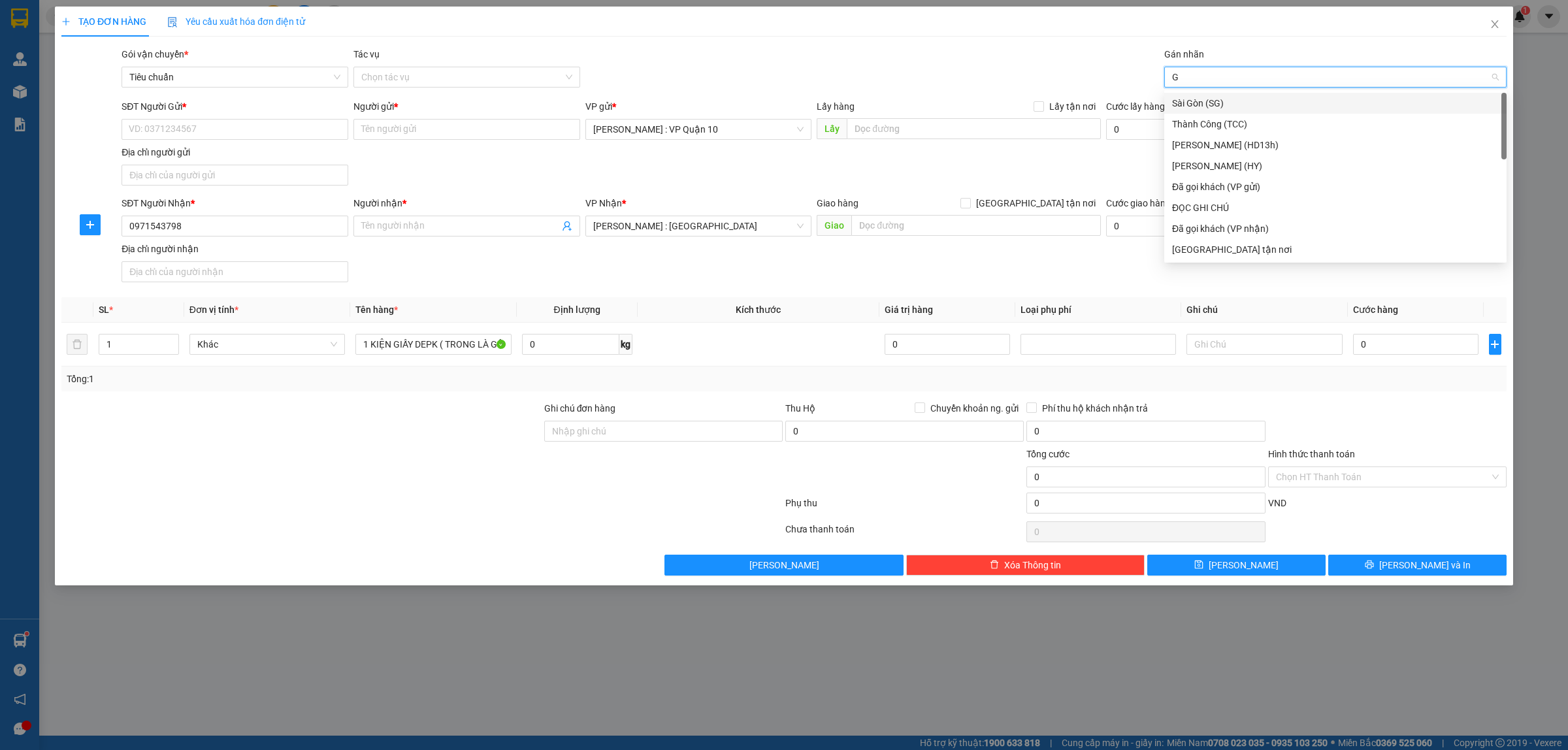
type input "GI"
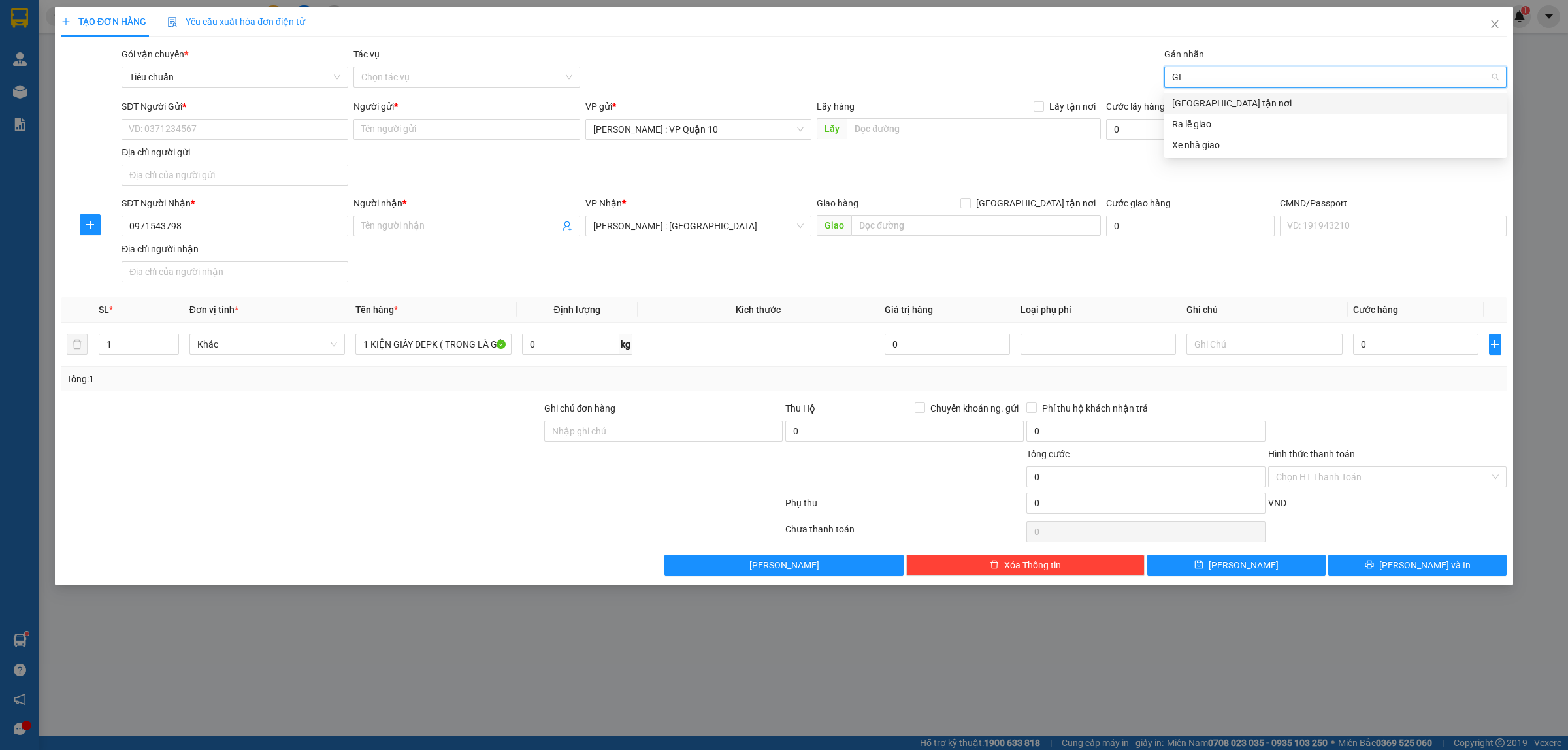
drag, startPoint x: 1179, startPoint y: 102, endPoint x: 1109, endPoint y: 89, distance: 71.2
click at [1178, 102] on div "[GEOGRAPHIC_DATA] tận nơi" at bounding box center [1336, 103] width 327 height 14
drag, startPoint x: 953, startPoint y: 58, endPoint x: 776, endPoint y: 212, distance: 234.6
click at [942, 60] on div "Gói vận chuyển * Tiêu chuẩn Tác vụ Chọn tác vụ Gán nhãn Giao tận nơi" at bounding box center [814, 70] width 1391 height 46
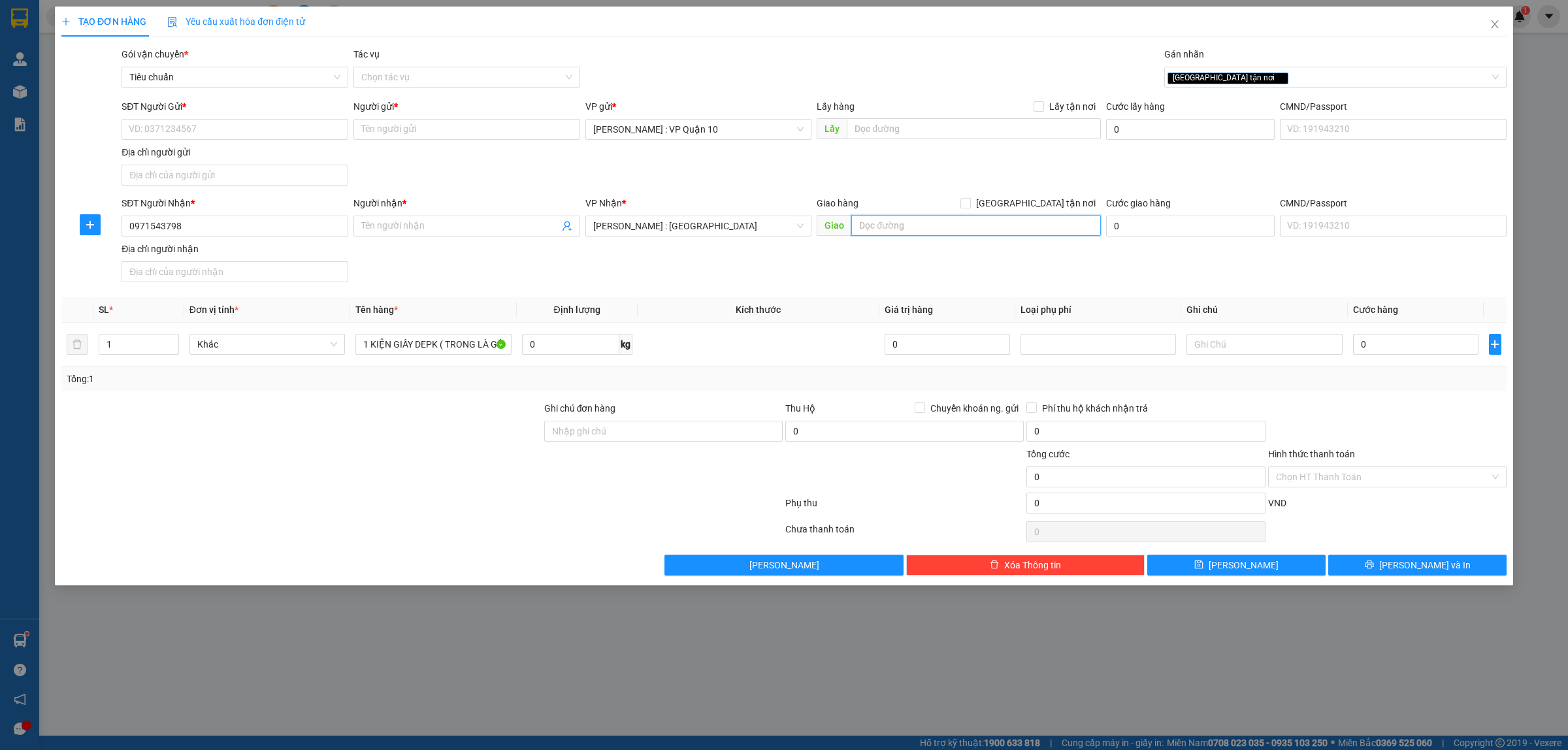
click at [885, 223] on input "text" at bounding box center [976, 225] width 249 height 21
paste input "Giao chành đi Số 25 đường 26.3 p1 tp cao lãnh đồng tháp"
type input "Giao chành đi Số 25 đường 26.3 p1 tp cao lãnh đồng tháp"
click at [970, 205] on input "[GEOGRAPHIC_DATA] tận nơi" at bounding box center [965, 202] width 9 height 9
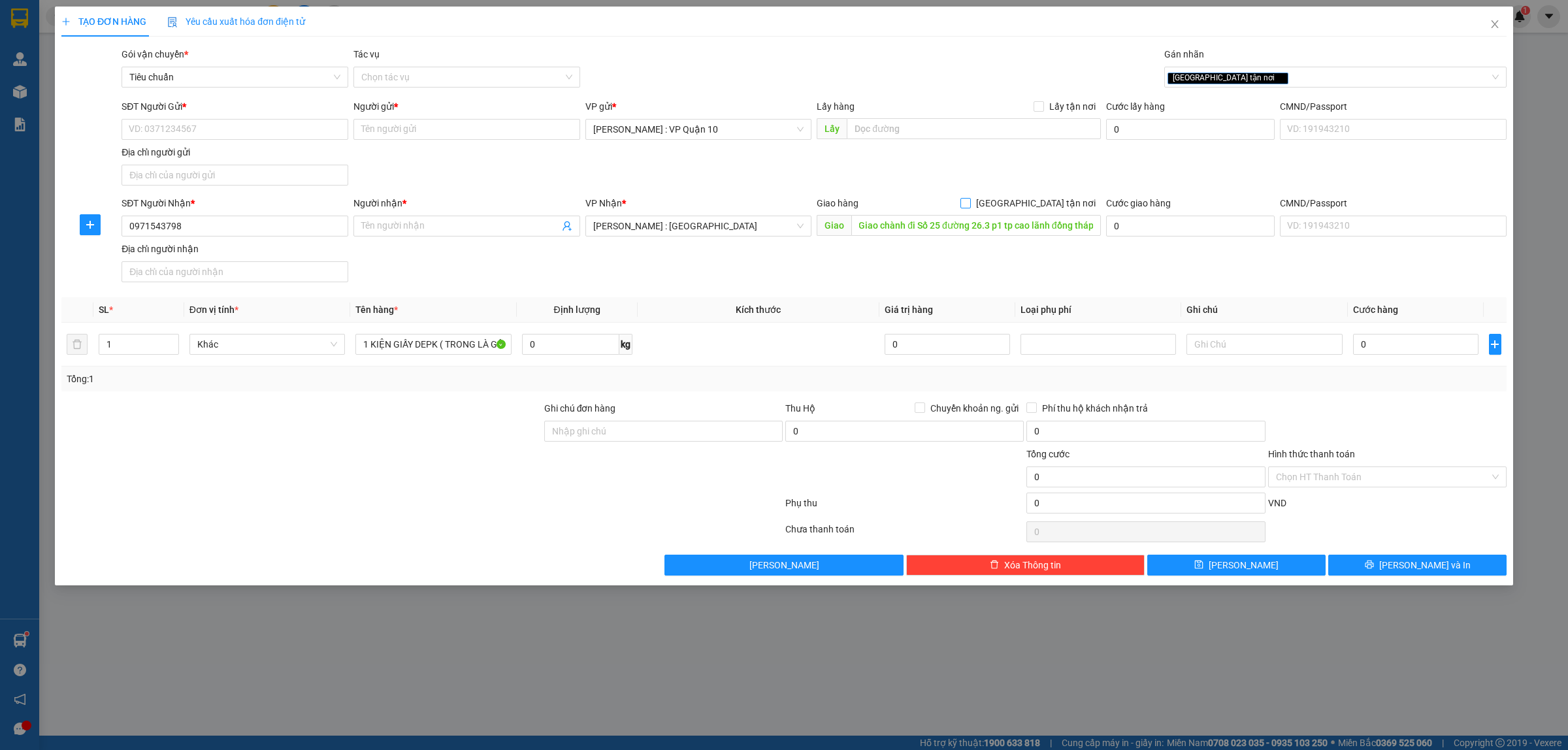
checkbox input "true"
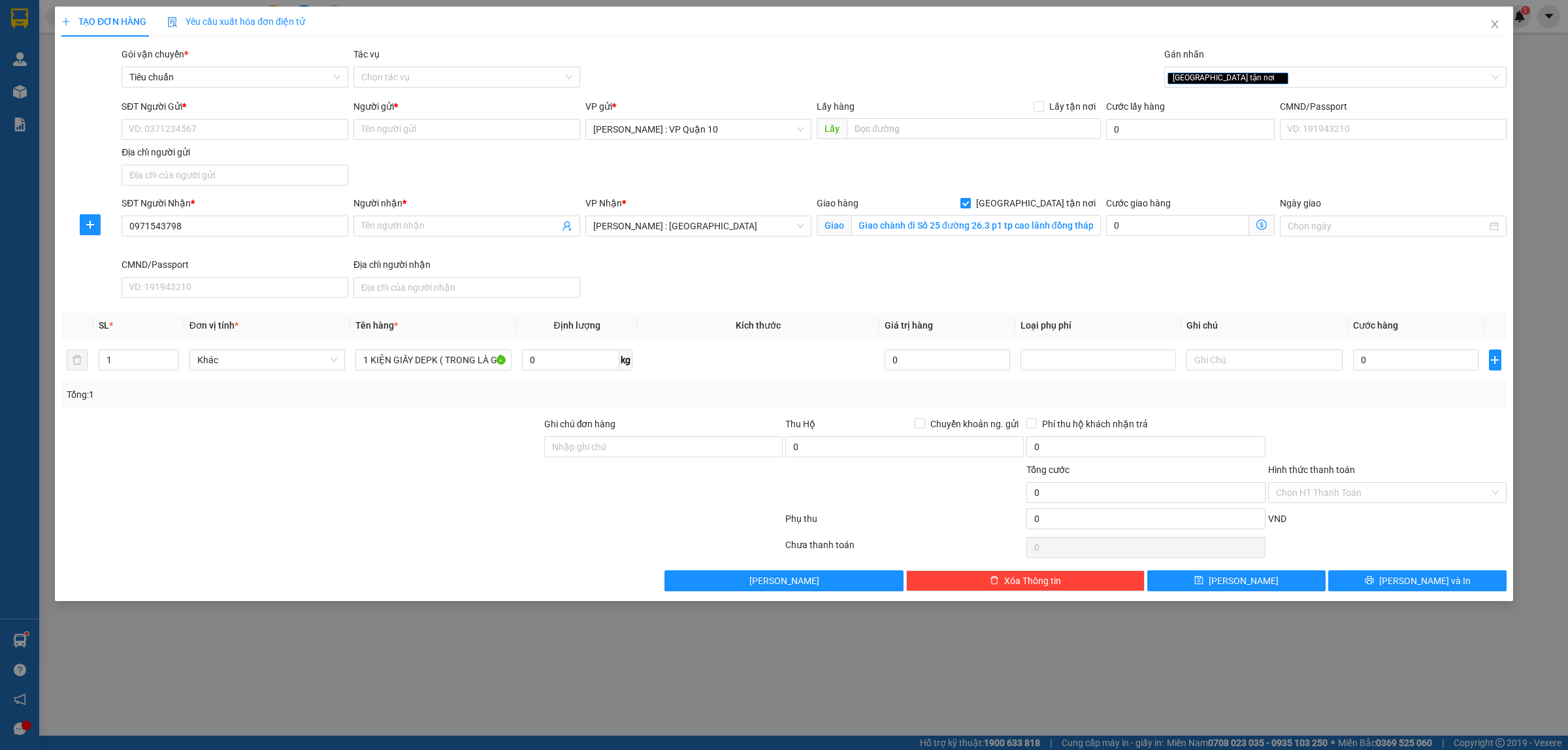
scroll to position [0, 0]
click at [464, 477] on div at bounding box center [302, 486] width 483 height 46
click at [391, 229] on input "Người nhận *" at bounding box center [460, 226] width 198 height 14
type input "ANH PHÁP"
click at [317, 502] on div at bounding box center [302, 486] width 483 height 46
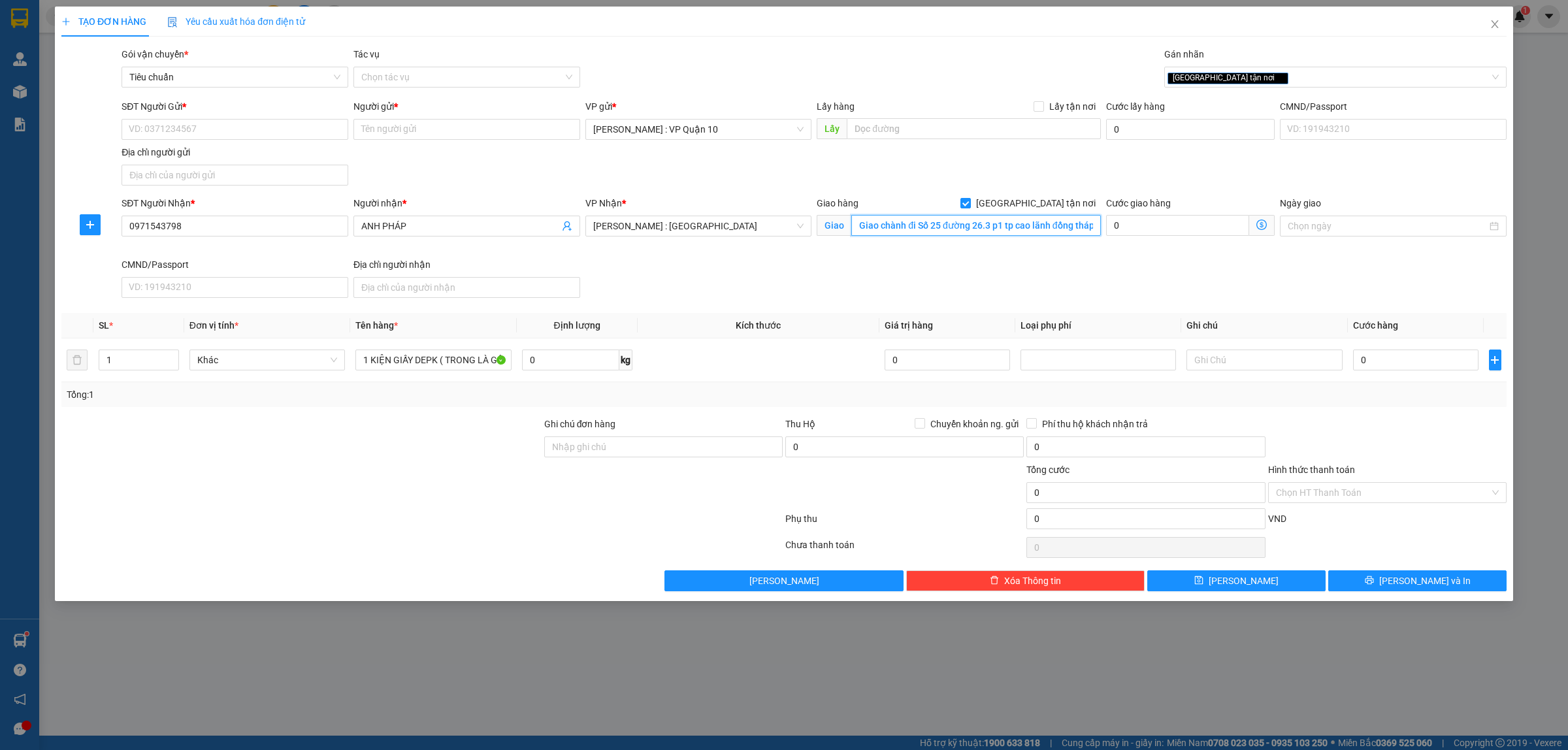
click at [995, 224] on input "Giao chành đi Số 25 đường 26.3 p1 tp cao lãnh đồng tháp" at bounding box center [976, 225] width 249 height 21
type input "80"
type input "800"
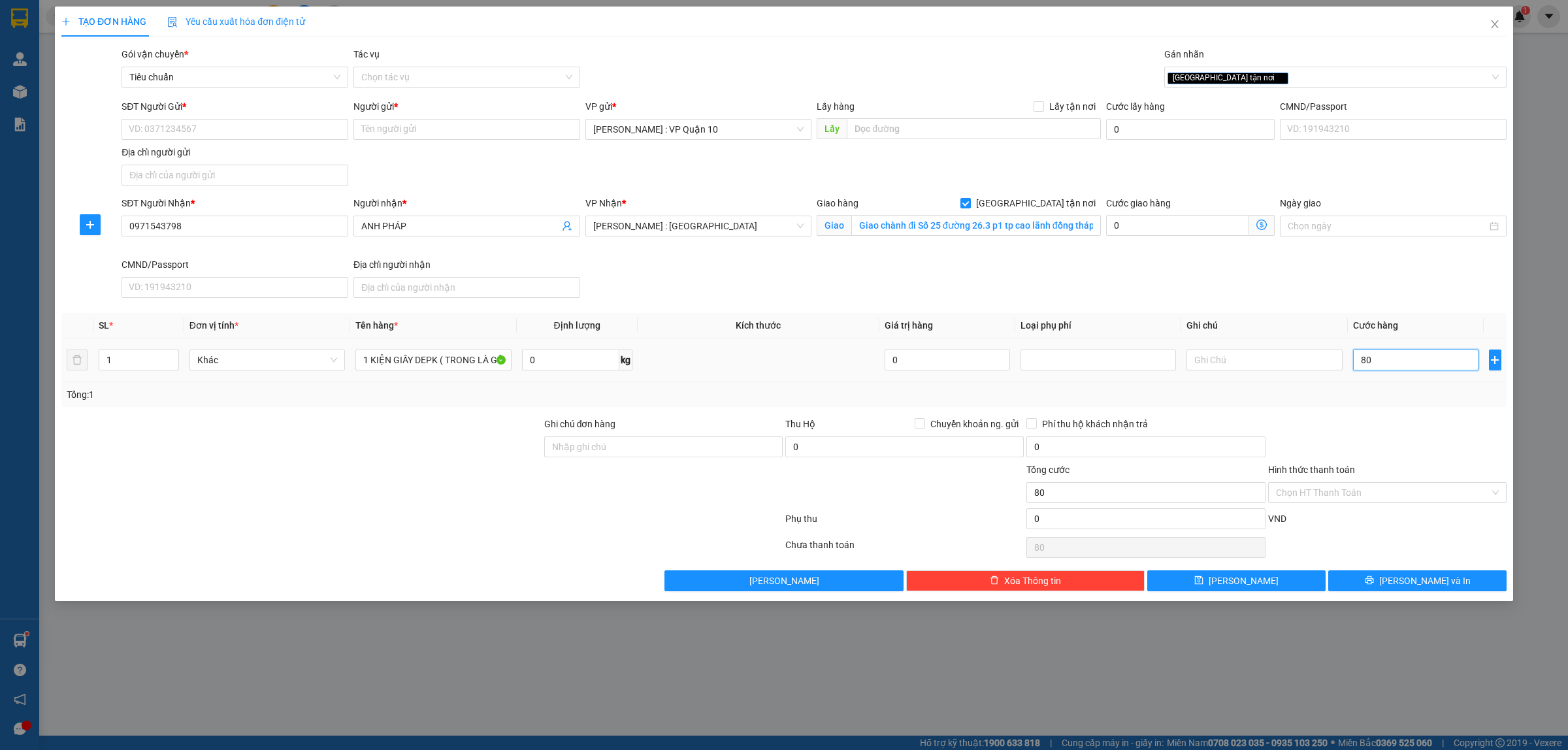
type input "800"
type input "8.000"
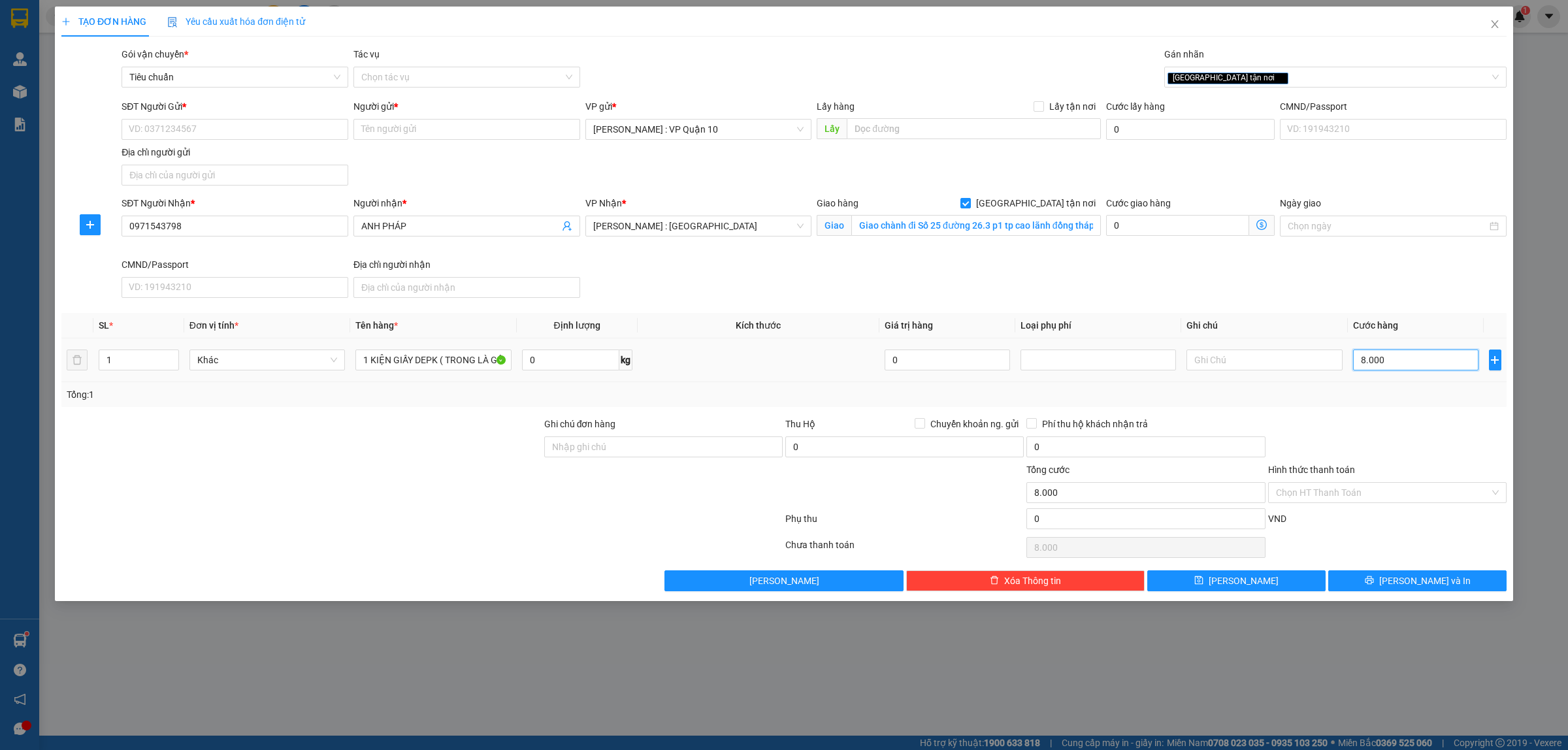
type input "80.000"
click at [407, 416] on div "Transit Pickup Surcharge Ids Transit Deliver Surcharge Ids Transit Deliver Surc…" at bounding box center [784, 319] width 1446 height 545
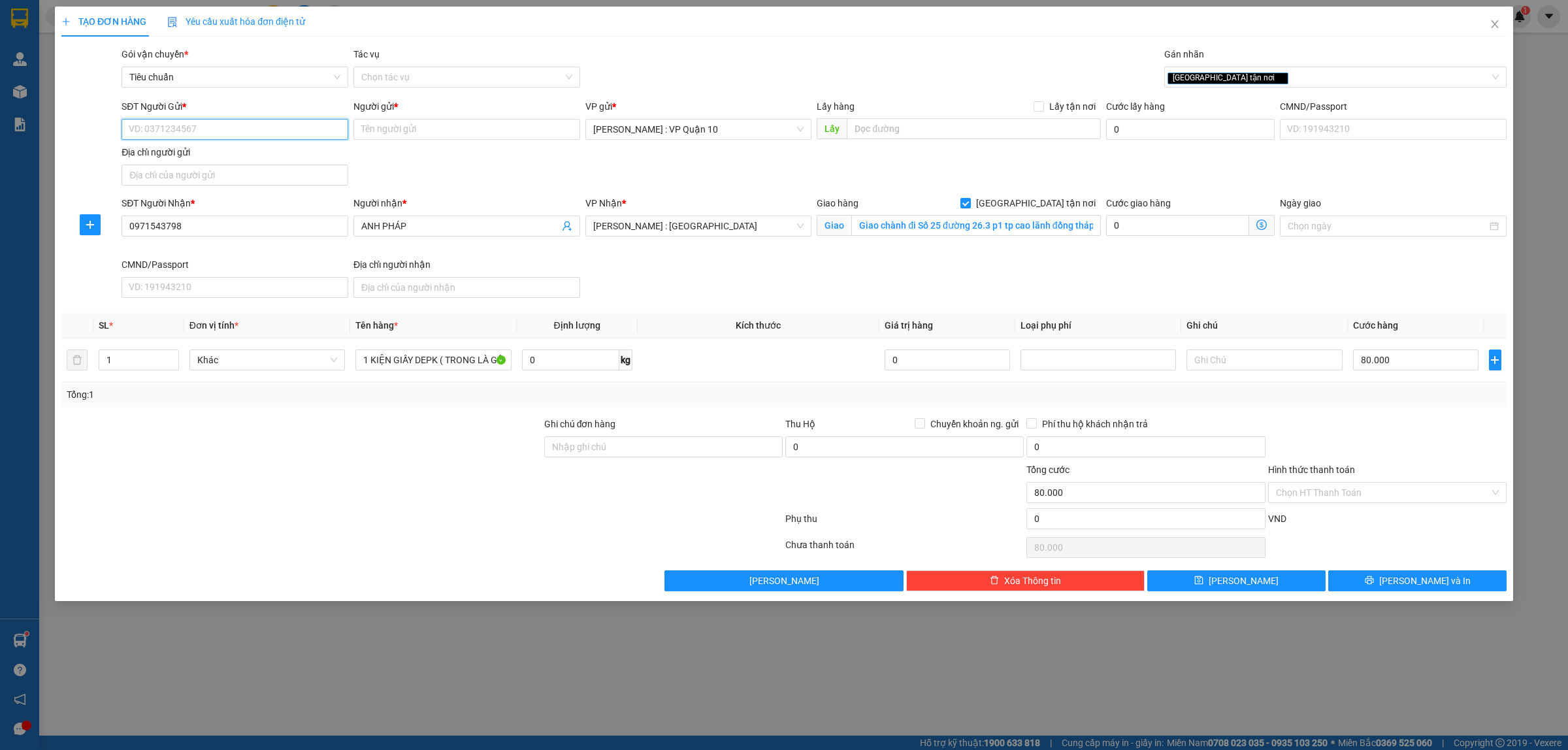
click at [145, 125] on input "SĐT Người Gửi *" at bounding box center [235, 129] width 227 height 21
paste input "0364574567"
type input "0364574567"
drag, startPoint x: 187, startPoint y: 155, endPoint x: 216, endPoint y: 230, distance: 80.4
click at [187, 157] on div "0364574567 - Công Ty Nhà Đỉnh" at bounding box center [234, 156] width 211 height 14
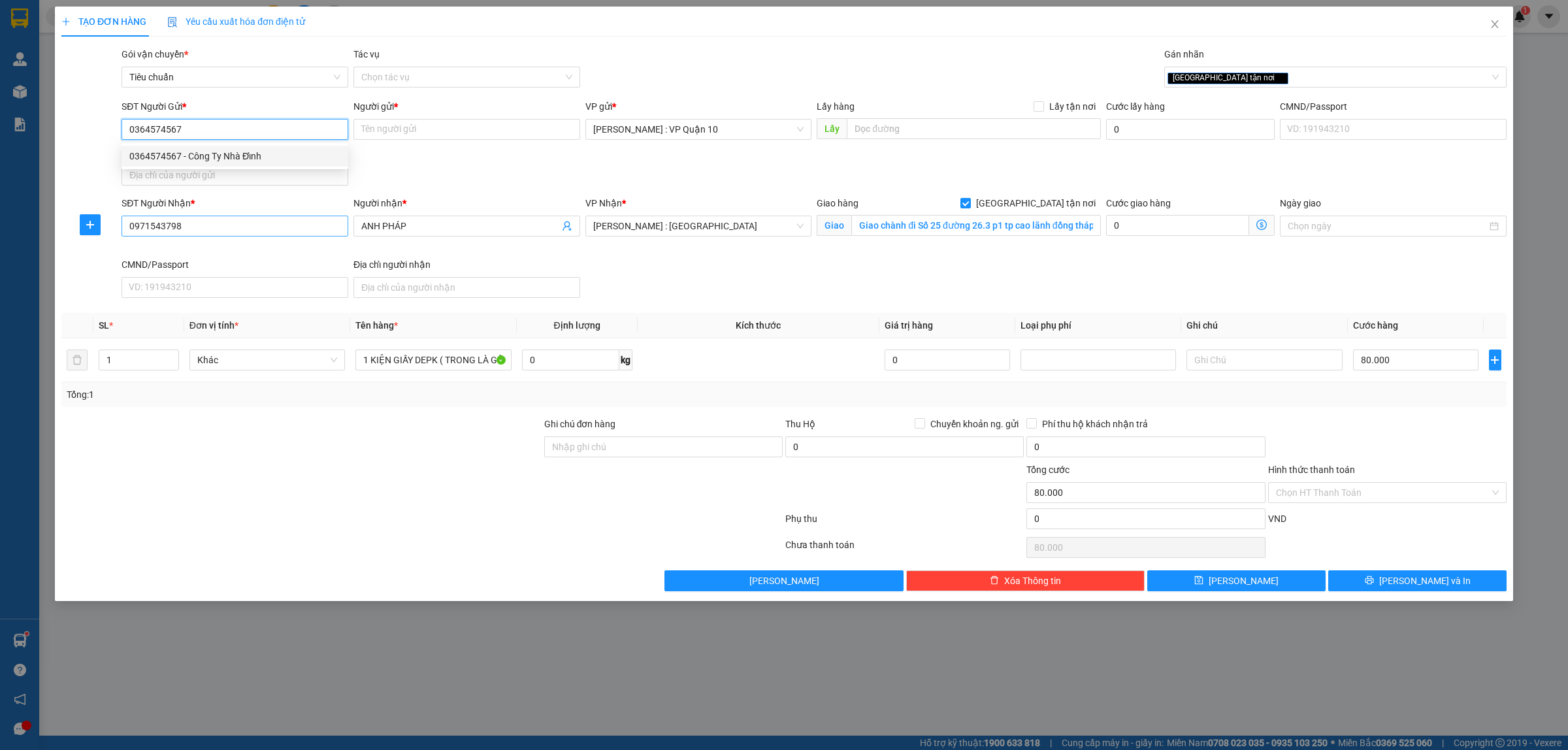
type input "Công Ty Nhà Đỉnh"
type input "0364574567"
click at [433, 504] on div at bounding box center [302, 486] width 483 height 46
click at [606, 448] on input "Ghi chú đơn hàng" at bounding box center [663, 447] width 238 height 21
type input "hàng k bao bể vỡ hư hỏng"
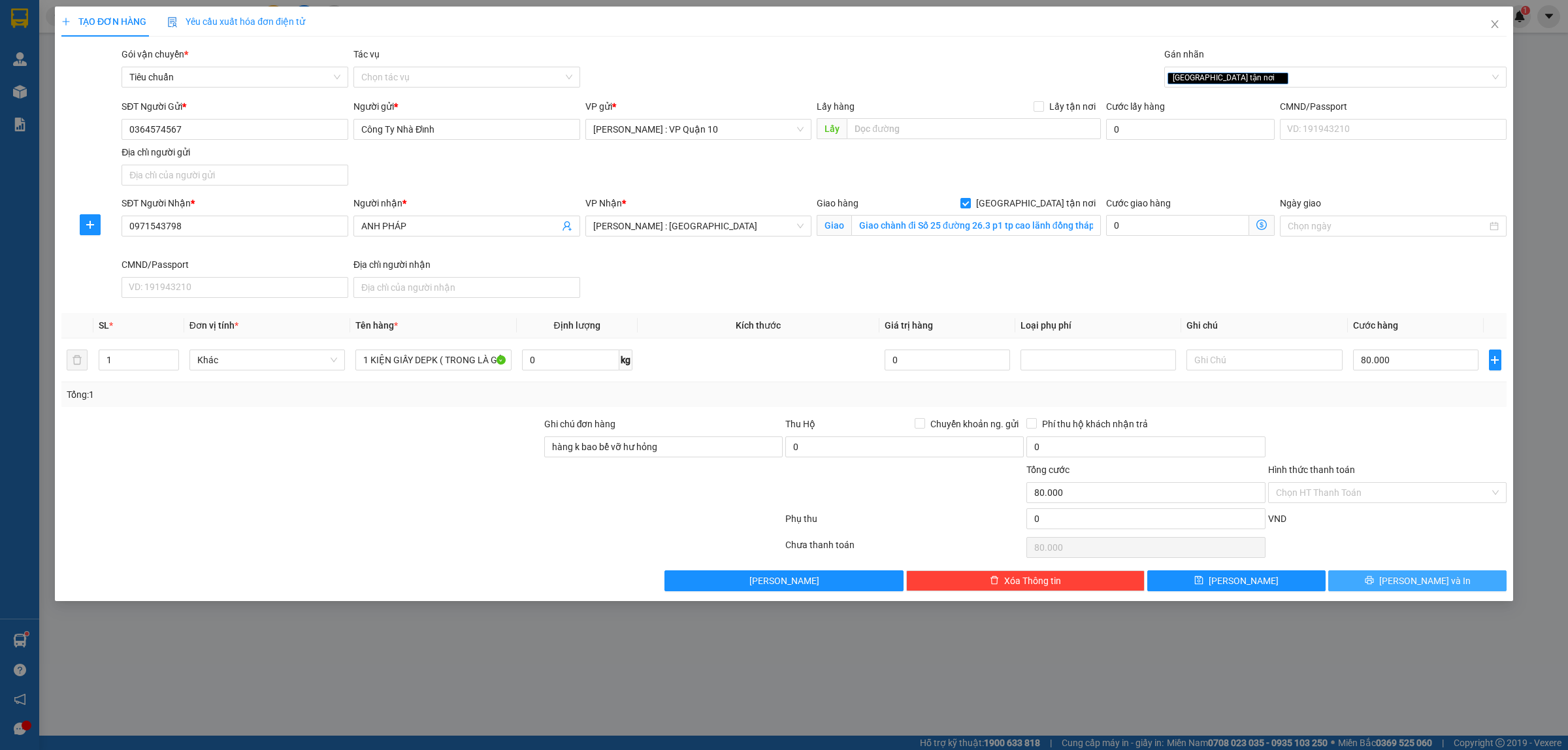
click at [1385, 578] on button "Lưu và In" at bounding box center [1418, 581] width 179 height 21
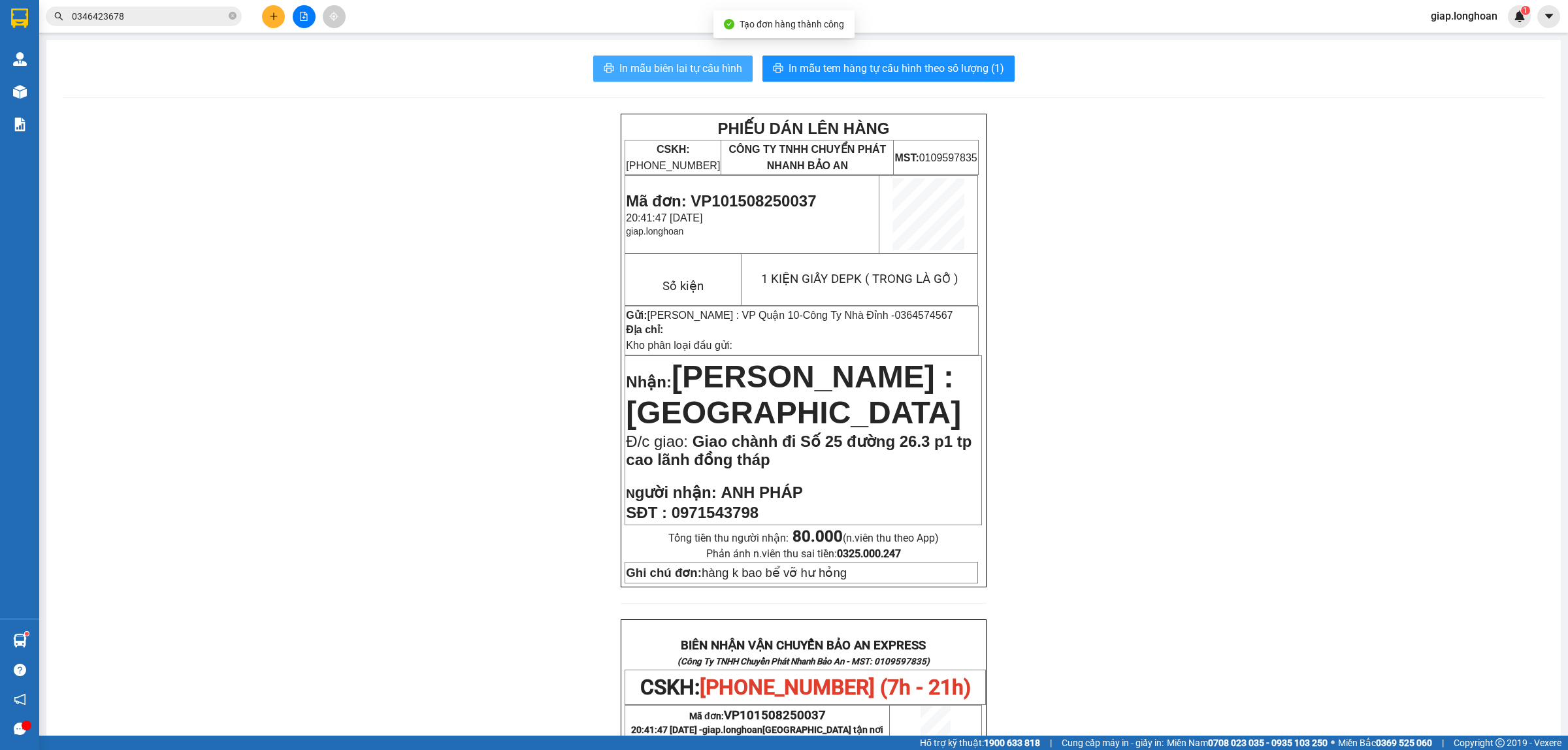
click at [688, 72] on span "In mẫu biên lai tự cấu hình" at bounding box center [681, 69] width 123 height 16
click at [856, 64] on span "In mẫu tem hàng tự cấu hình theo số lượng (1)" at bounding box center [896, 69] width 216 height 16
click at [851, 62] on span "In mẫu tem hàng tự cấu hình theo số lượng (1)" at bounding box center [896, 69] width 216 height 16
click at [854, 67] on span "In mẫu tem hàng tự cấu hình theo số lượng (1)" at bounding box center [896, 69] width 216 height 16
click at [1198, 385] on div "PHIẾU DÁN LÊN HÀNG CSKH: 1900.06.88.33 CÔNG TY TNHH CHUYỂN PHÁT NHANH BẢO AN MS…" at bounding box center [804, 696] width 1484 height 1163
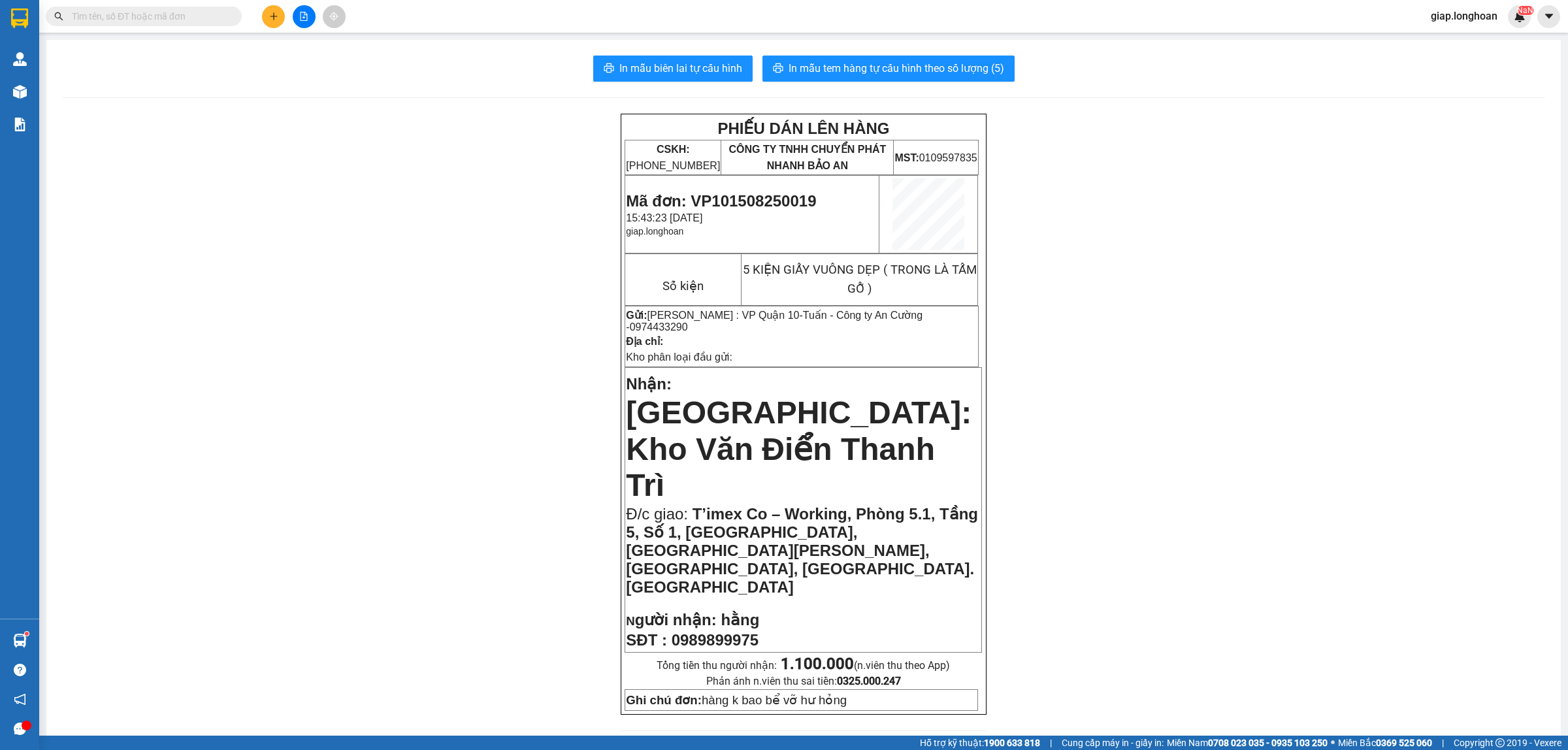
scroll to position [321, 0]
